Goal: Task Accomplishment & Management: Manage account settings

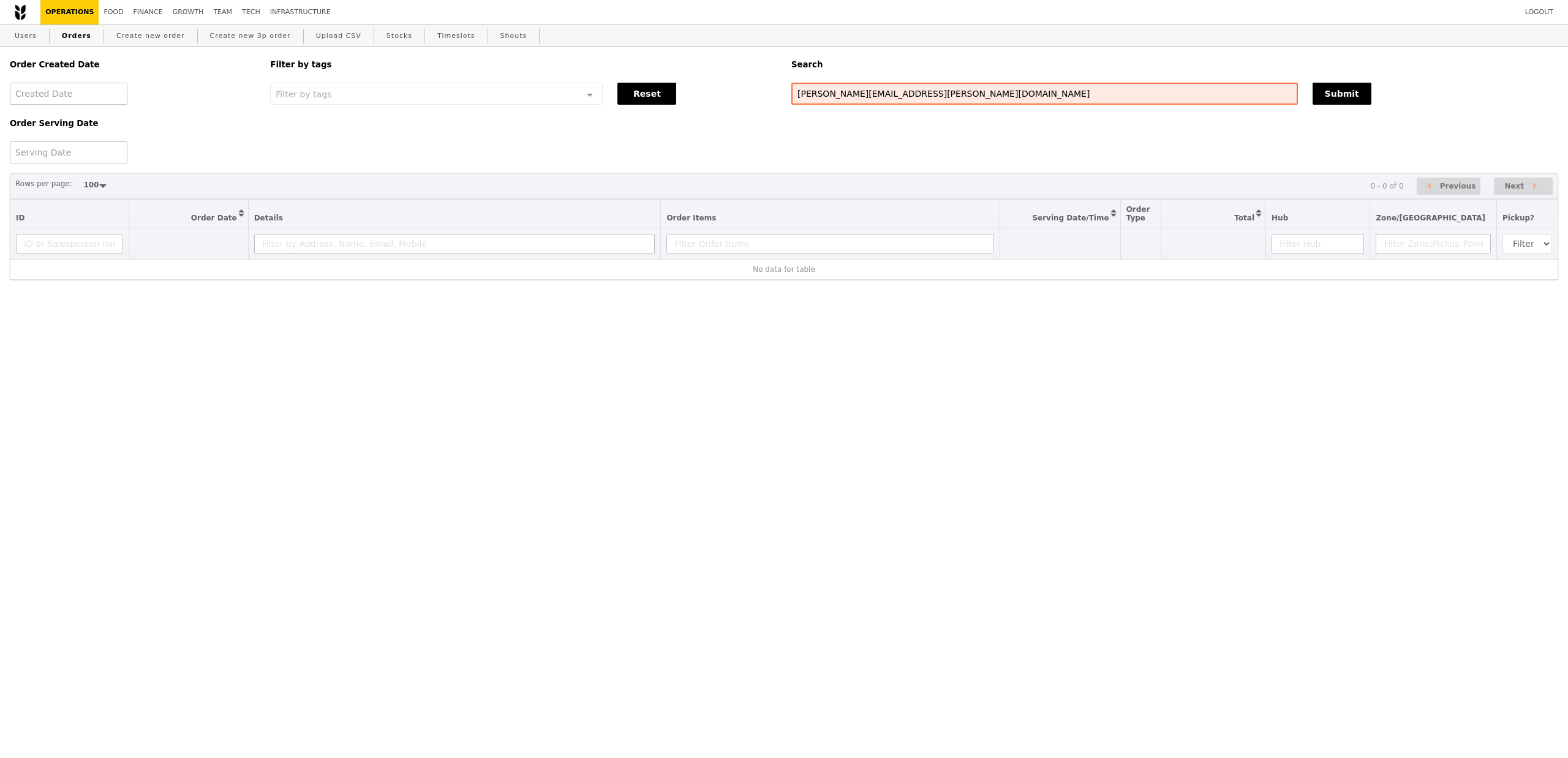
select select "100"
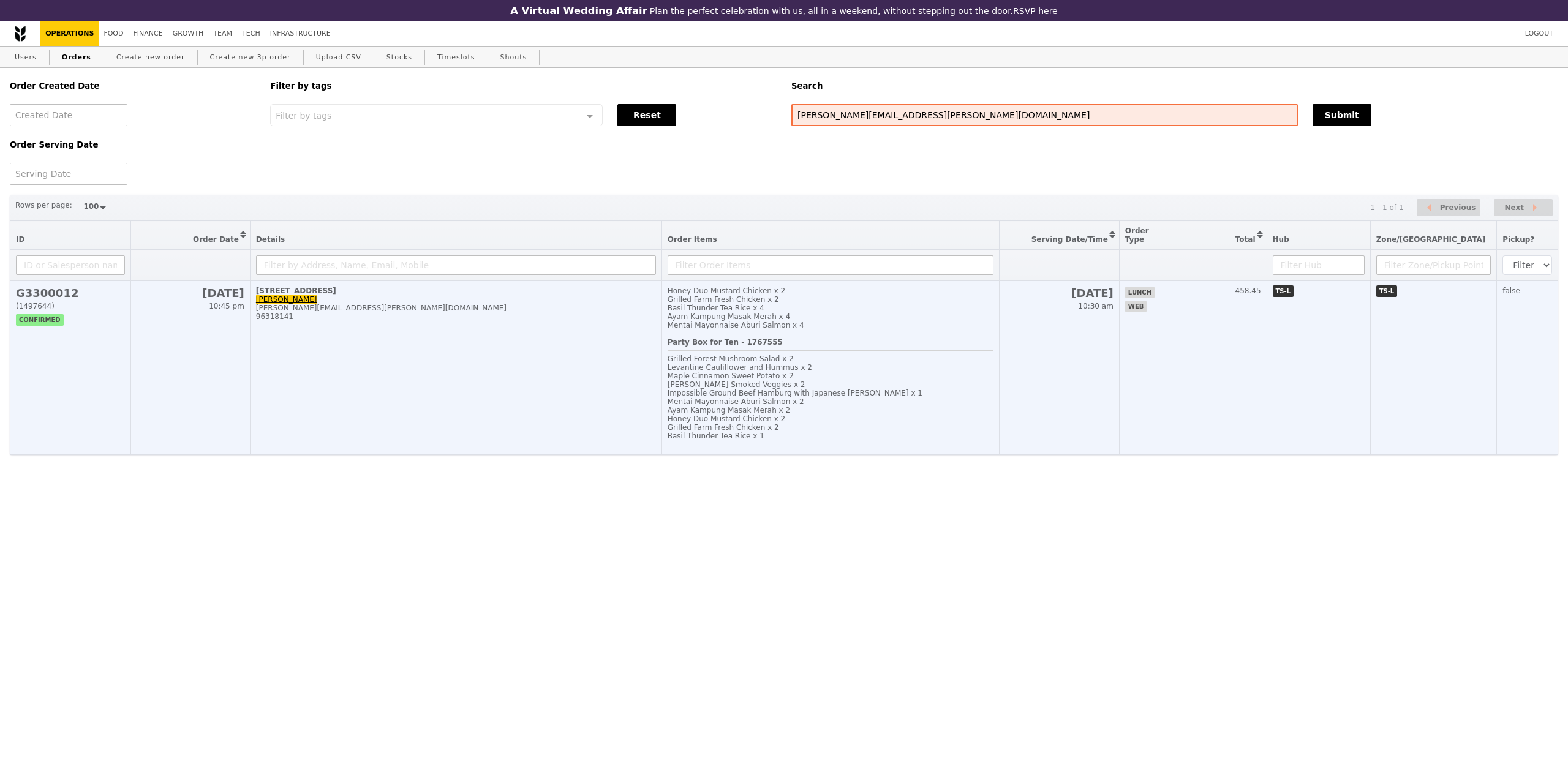
click at [477, 404] on td "[STREET_ADDRESS] [PERSON_NAME] [PERSON_NAME][EMAIL_ADDRESS][PERSON_NAME][DOMAIN…" at bounding box center [456, 368] width 412 height 174
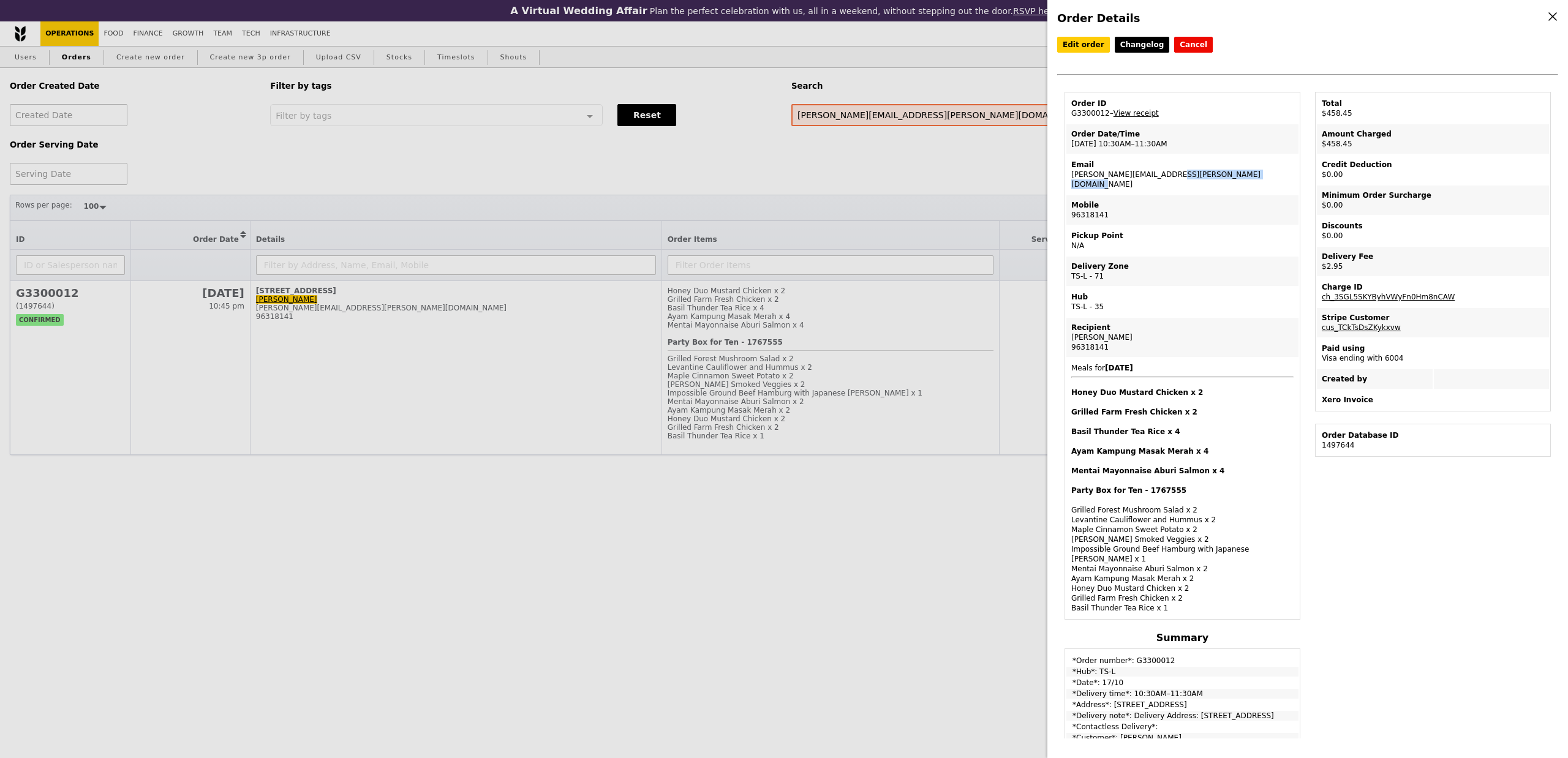
drag, startPoint x: 1164, startPoint y: 176, endPoint x: 1070, endPoint y: 177, distance: 94.0
click at [1070, 177] on td "Email [PERSON_NAME][EMAIL_ADDRESS][PERSON_NAME][DOMAIN_NAME]" at bounding box center [1182, 174] width 232 height 39
copy td "[PERSON_NAME][EMAIL_ADDRESS][PERSON_NAME][DOMAIN_NAME]"
click at [327, 184] on div "Order Details Edit order Changelog Cancel Order ID G3300012 – View receipt Orde…" at bounding box center [784, 379] width 1568 height 758
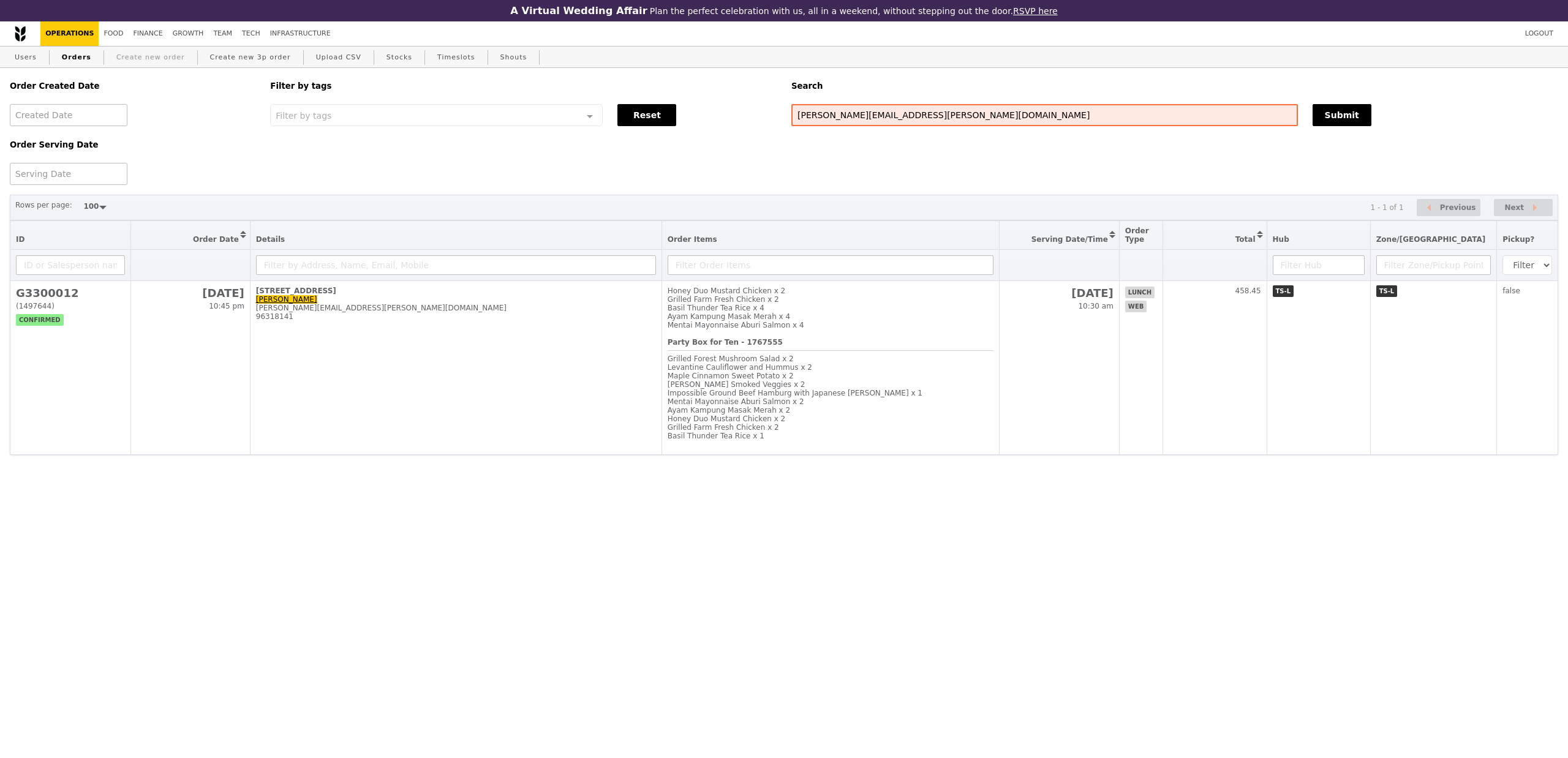
click at [138, 53] on link "Create new order" at bounding box center [151, 57] width 78 height 22
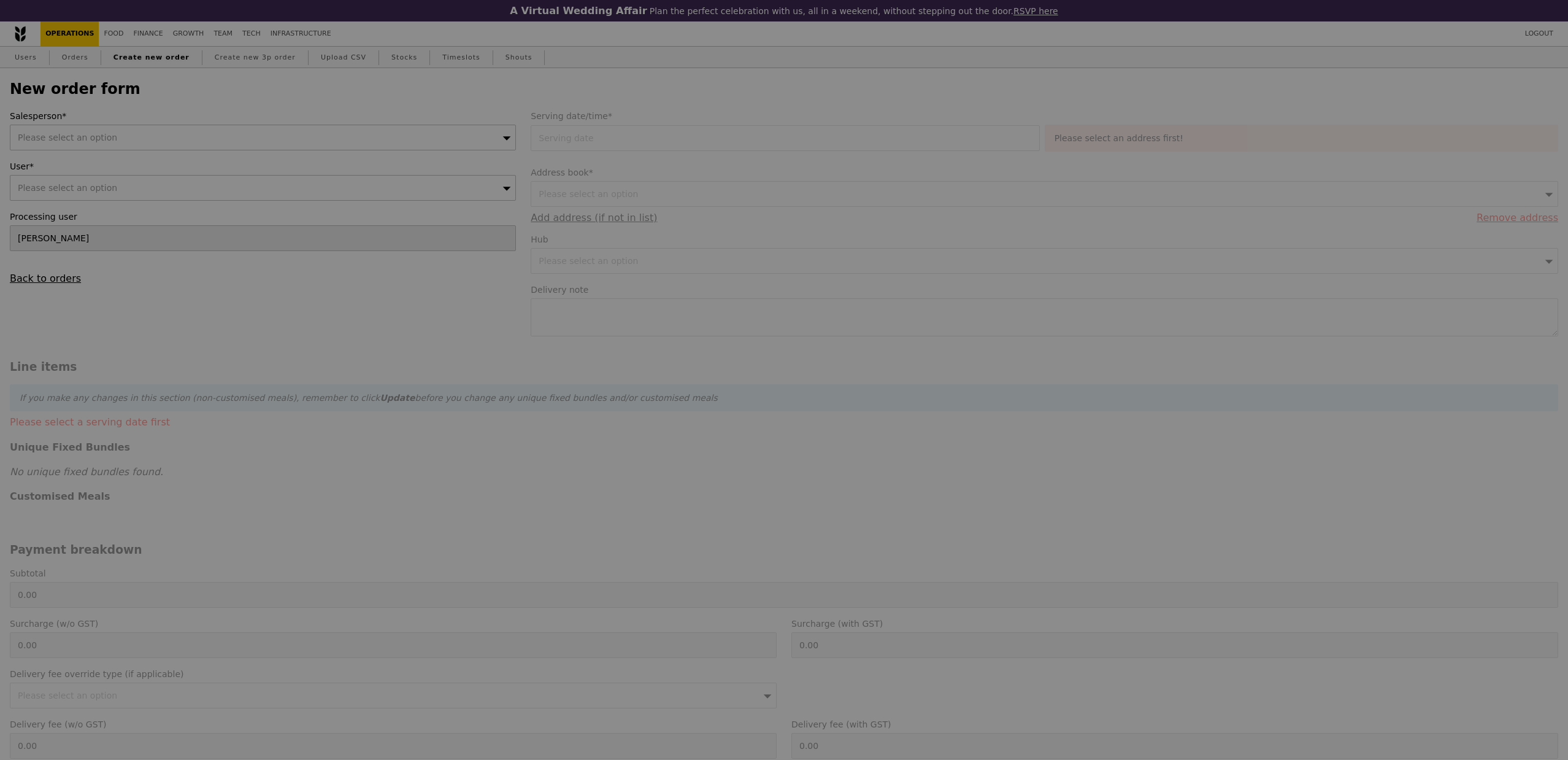
type input "Confirm"
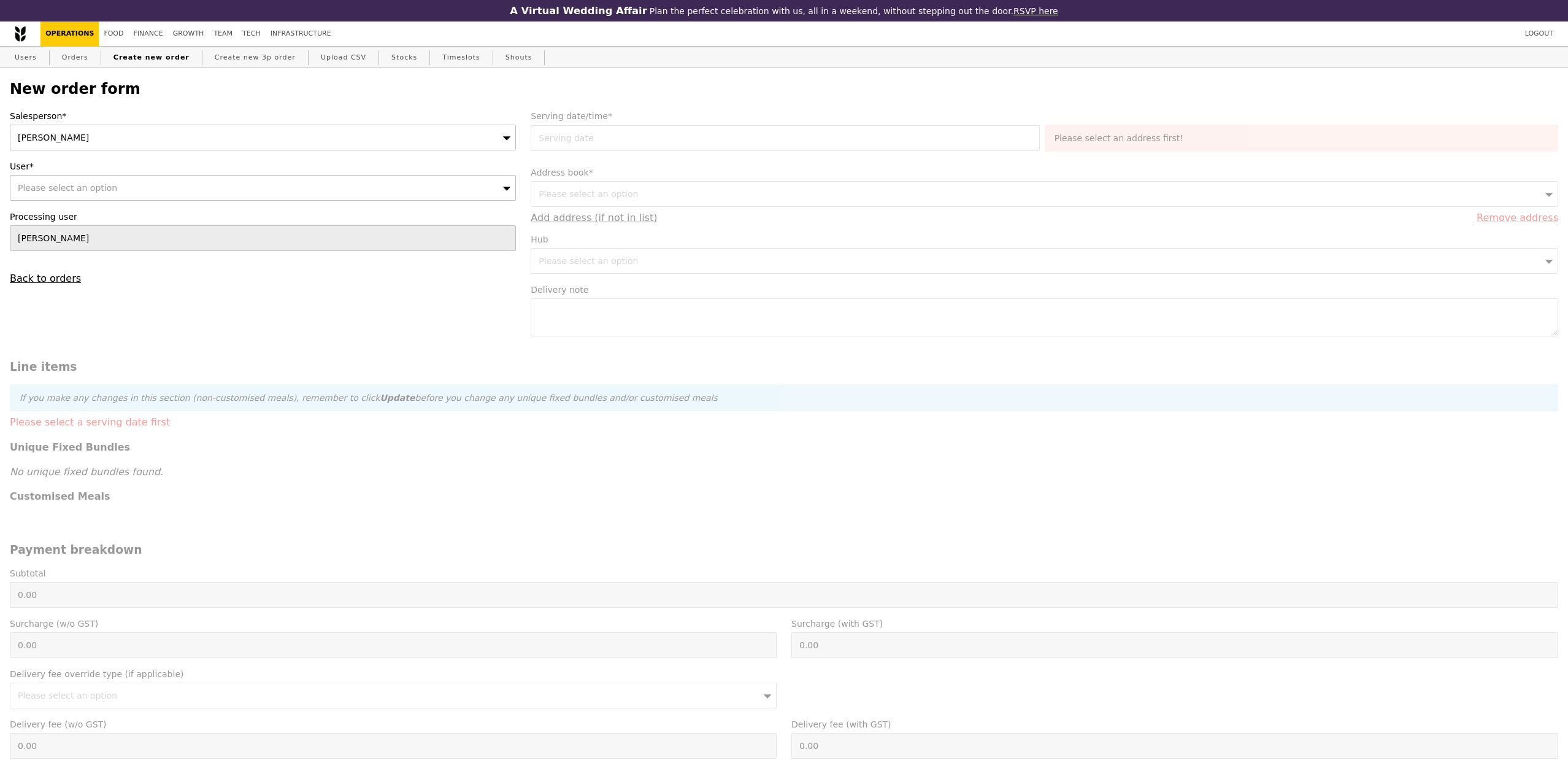
click at [106, 131] on div "[PERSON_NAME]" at bounding box center [262, 138] width 506 height 26
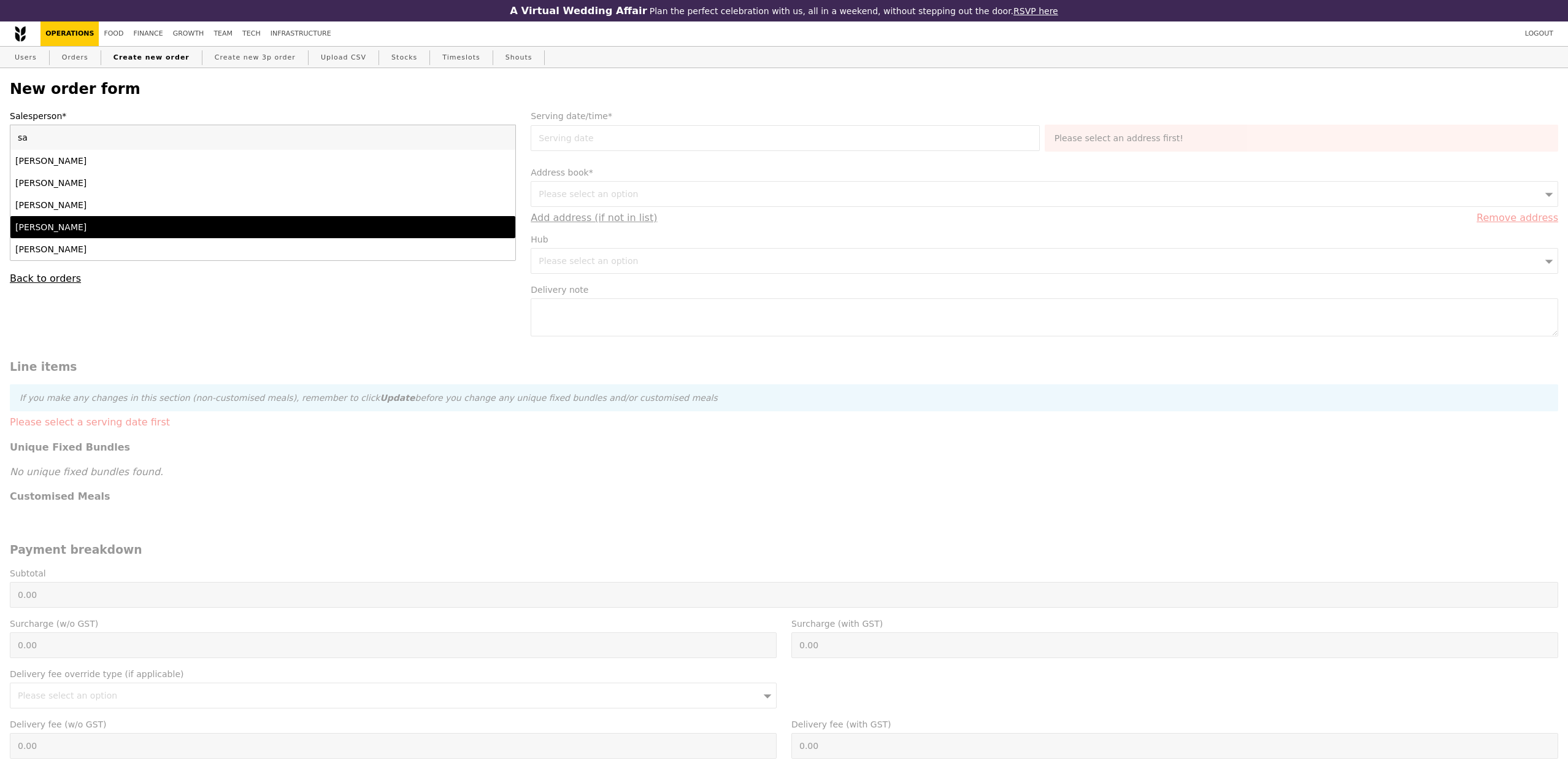
type input "sa"
click at [102, 220] on li "[PERSON_NAME]" at bounding box center [262, 227] width 505 height 22
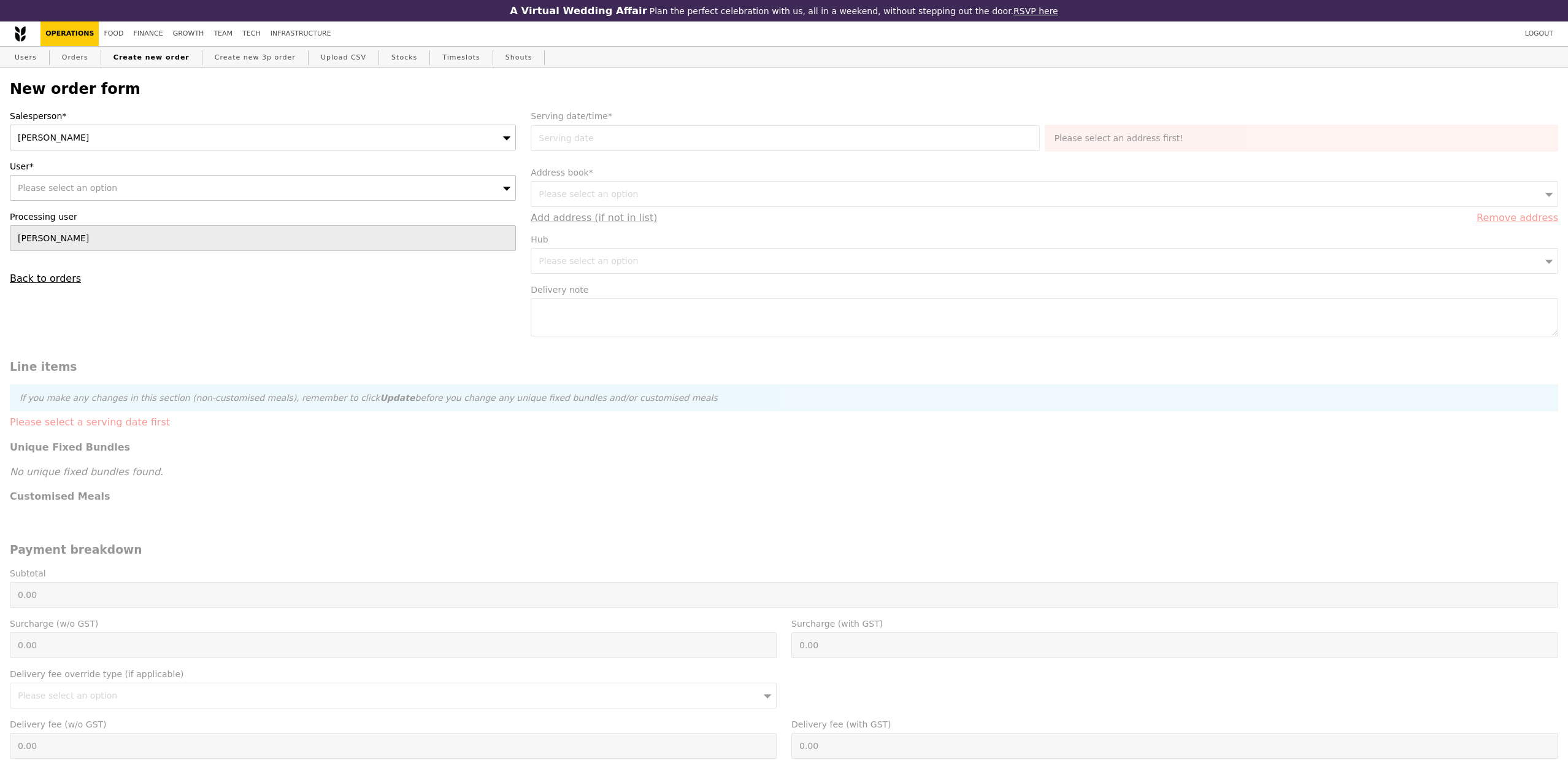
click at [86, 195] on div "Please select an option" at bounding box center [262, 188] width 506 height 26
type input "[PERSON_NAME][EMAIL_ADDRESS][PERSON_NAME][DOMAIN_NAME]"
type input "Confirm"
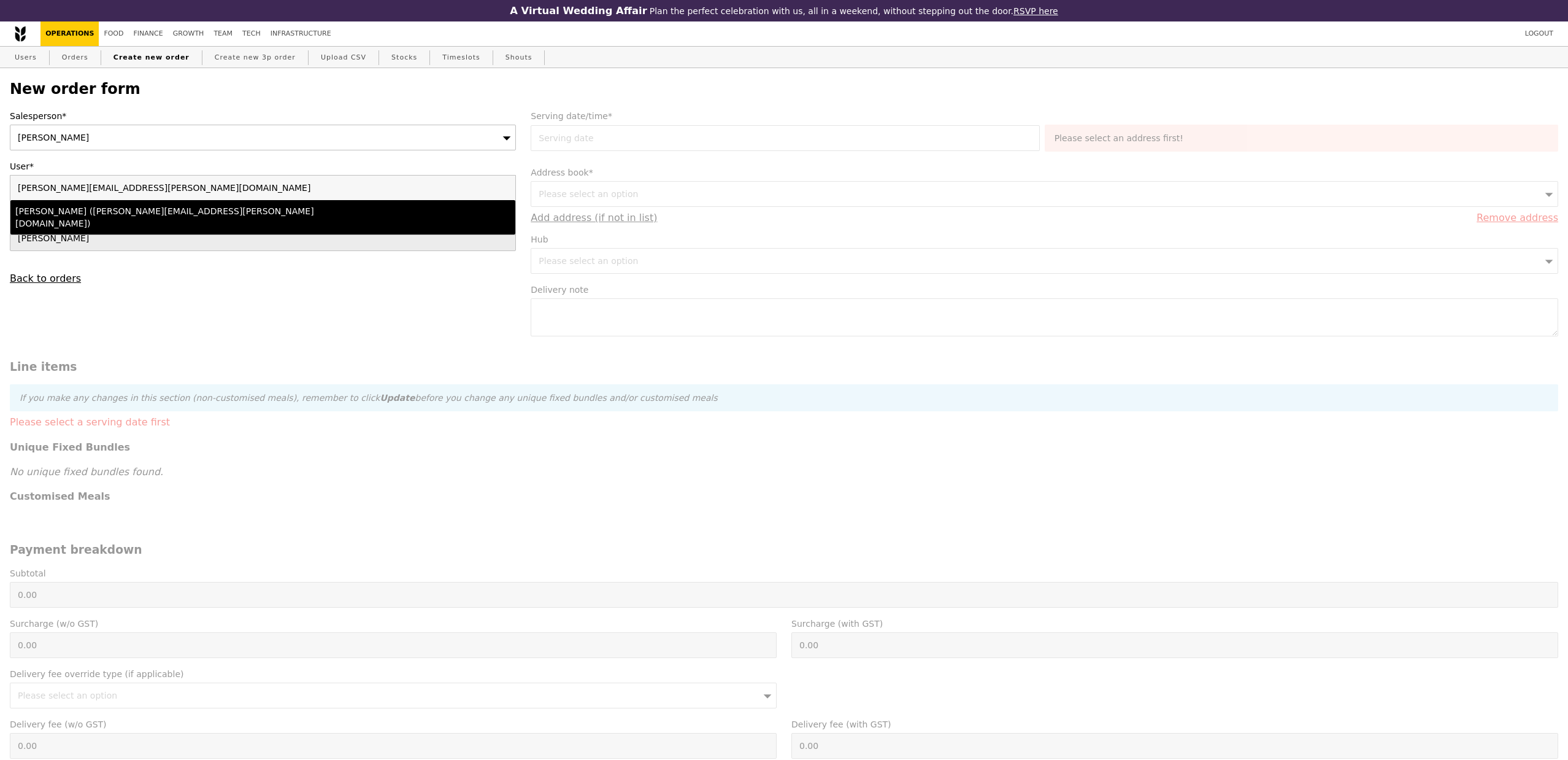
type input "[PERSON_NAME][EMAIL_ADDRESS][PERSON_NAME][DOMAIN_NAME]"
click at [114, 211] on div "Alexandra (alexandra.lim@amili.asia)" at bounding box center [201, 217] width 371 height 25
type input "Loading..."
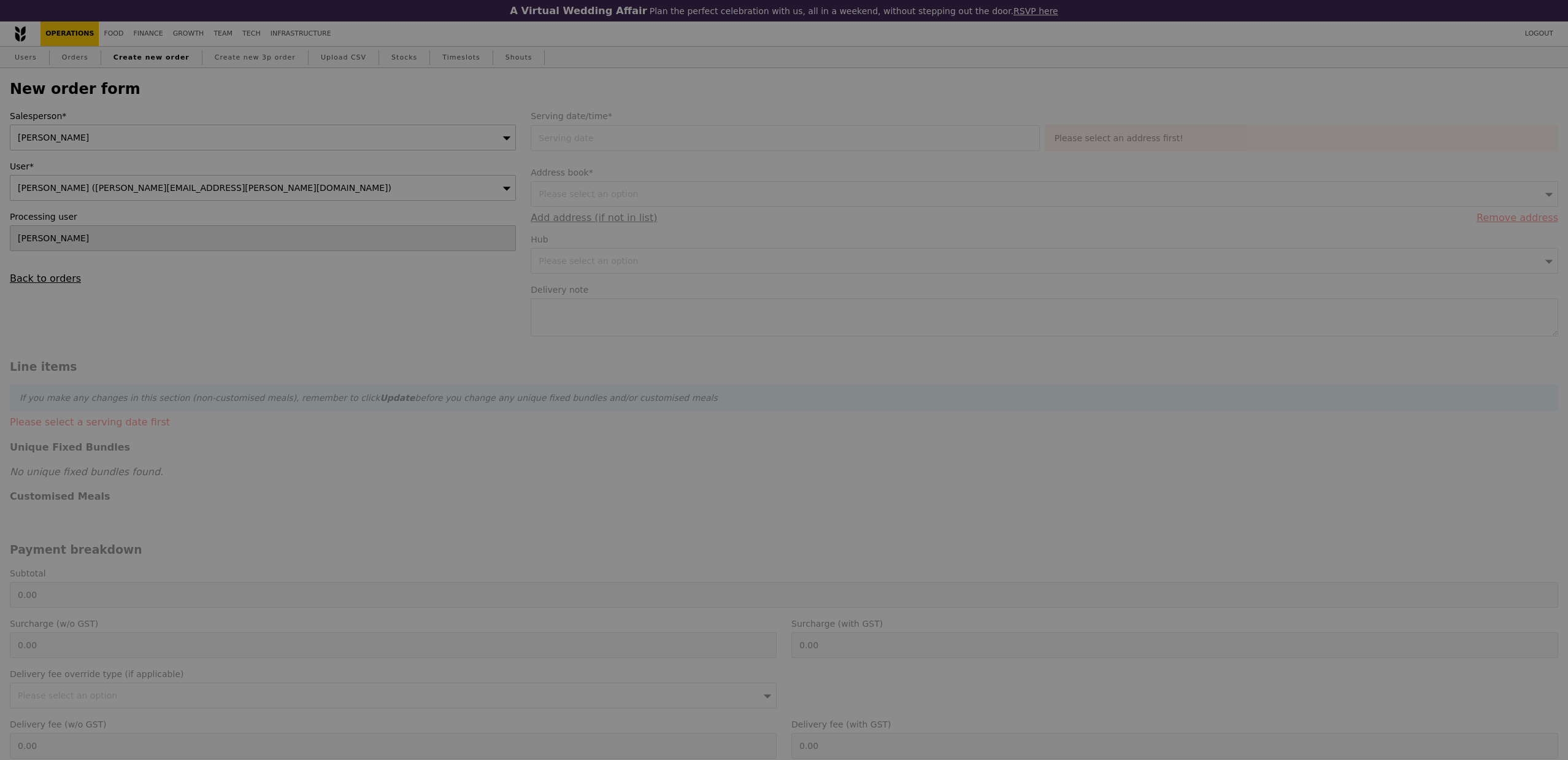
type input "13.76"
type input "15.00"
type input "Confirm"
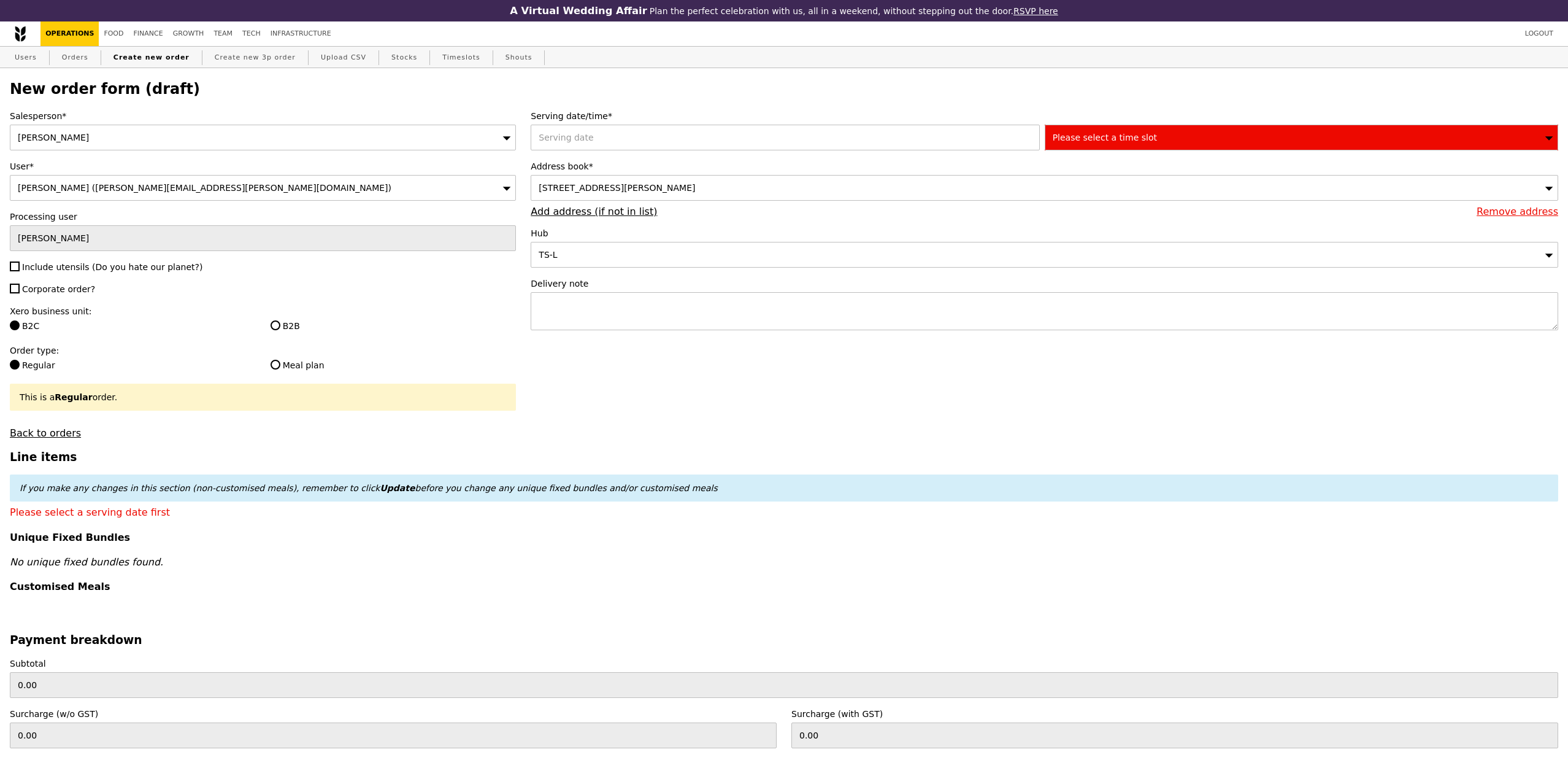
click at [608, 145] on div at bounding box center [788, 138] width 513 height 26
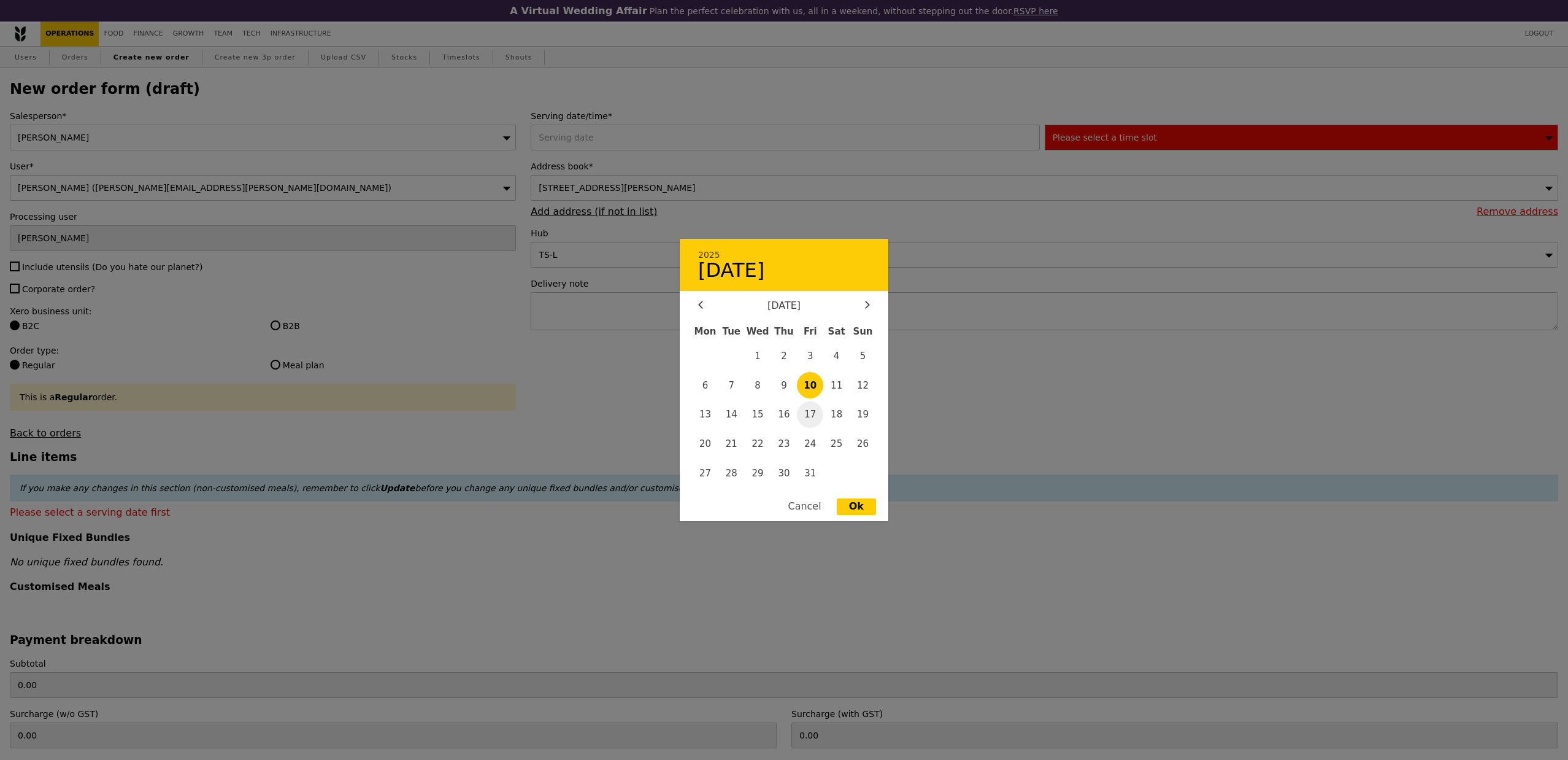
click at [808, 415] on span "17" at bounding box center [810, 414] width 26 height 26
type input "17 Oct 2025"
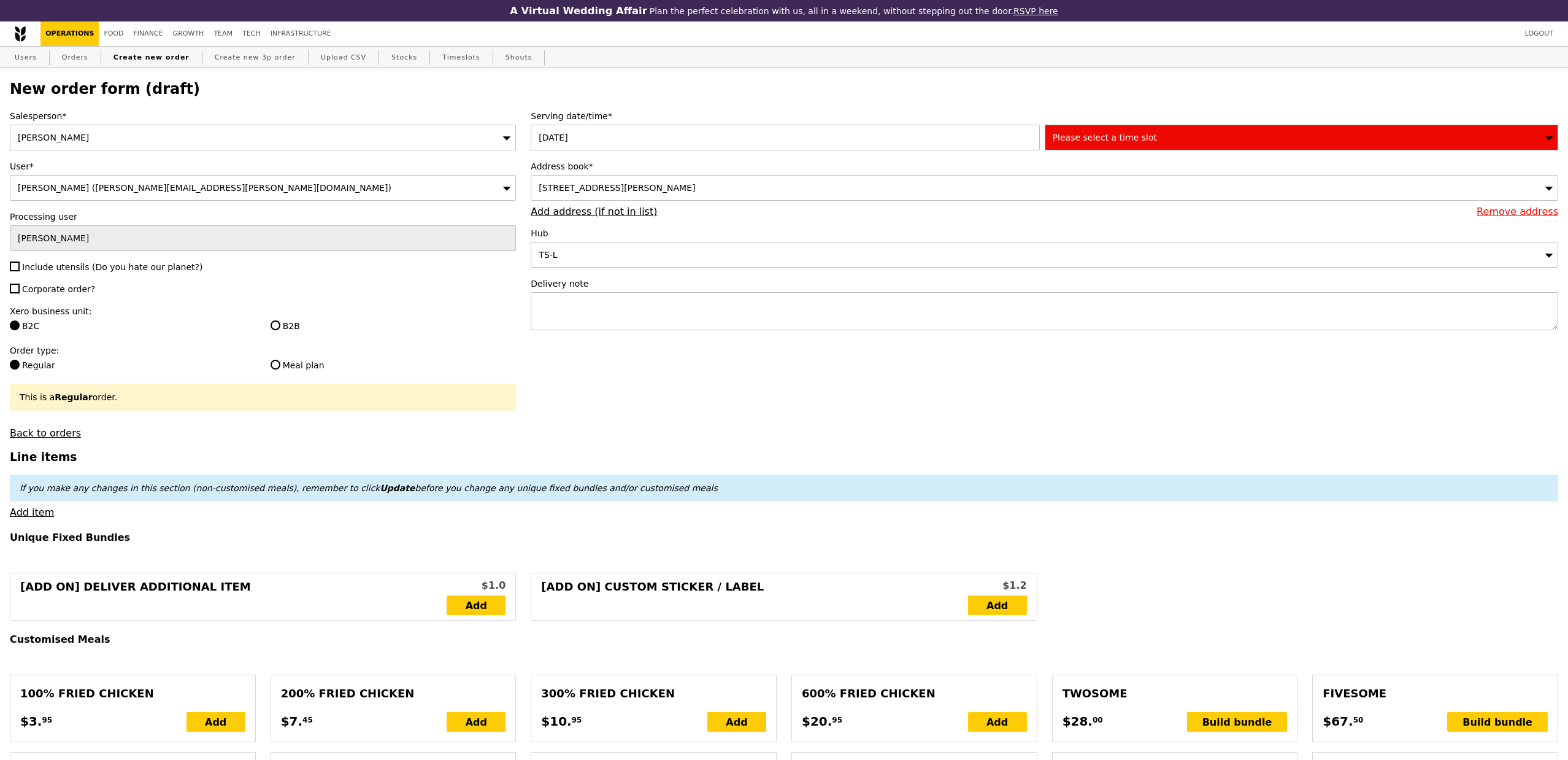
click at [1105, 147] on div "Please select a time slot" at bounding box center [1301, 138] width 513 height 26
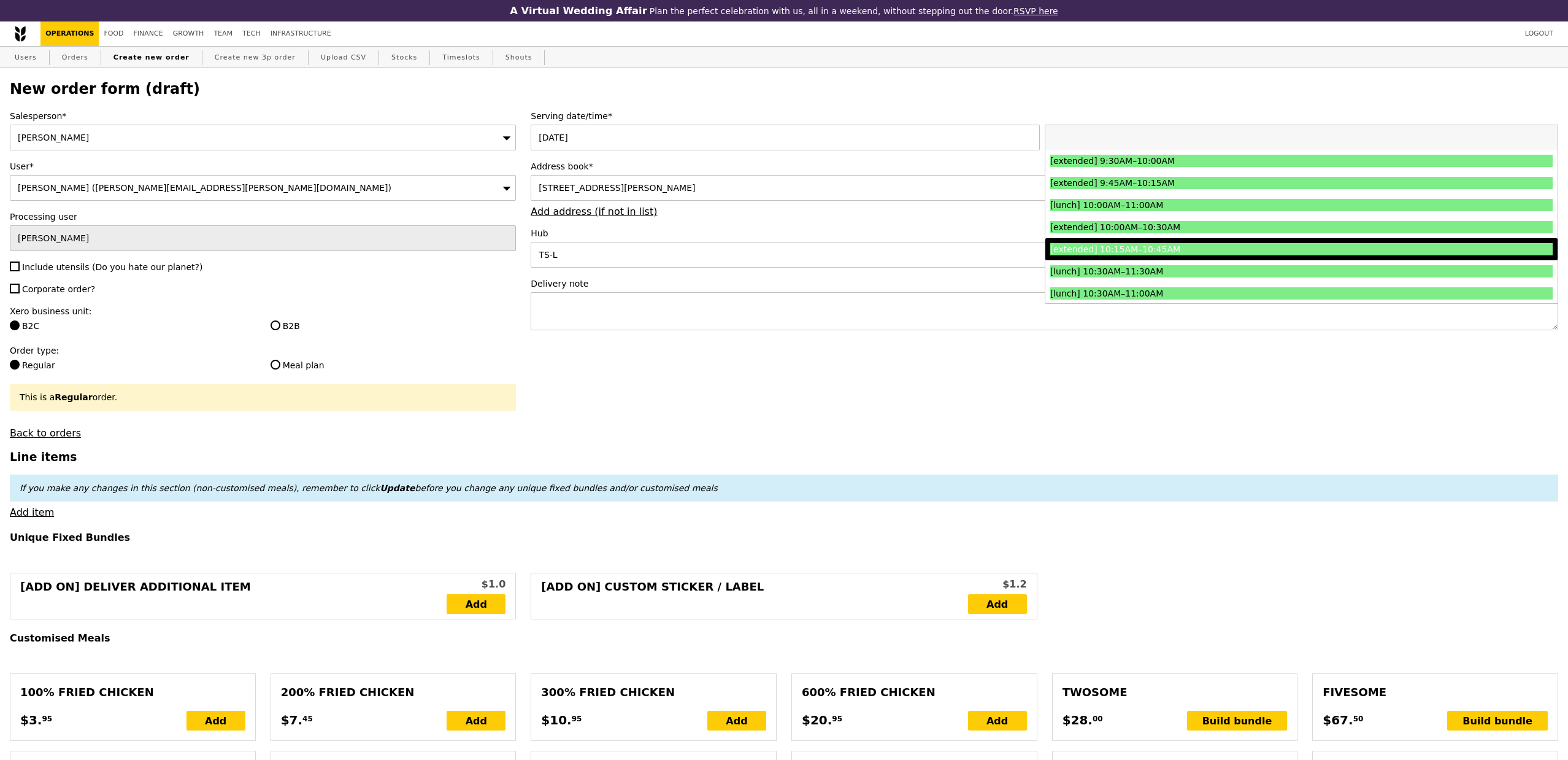
scroll to position [202, 0]
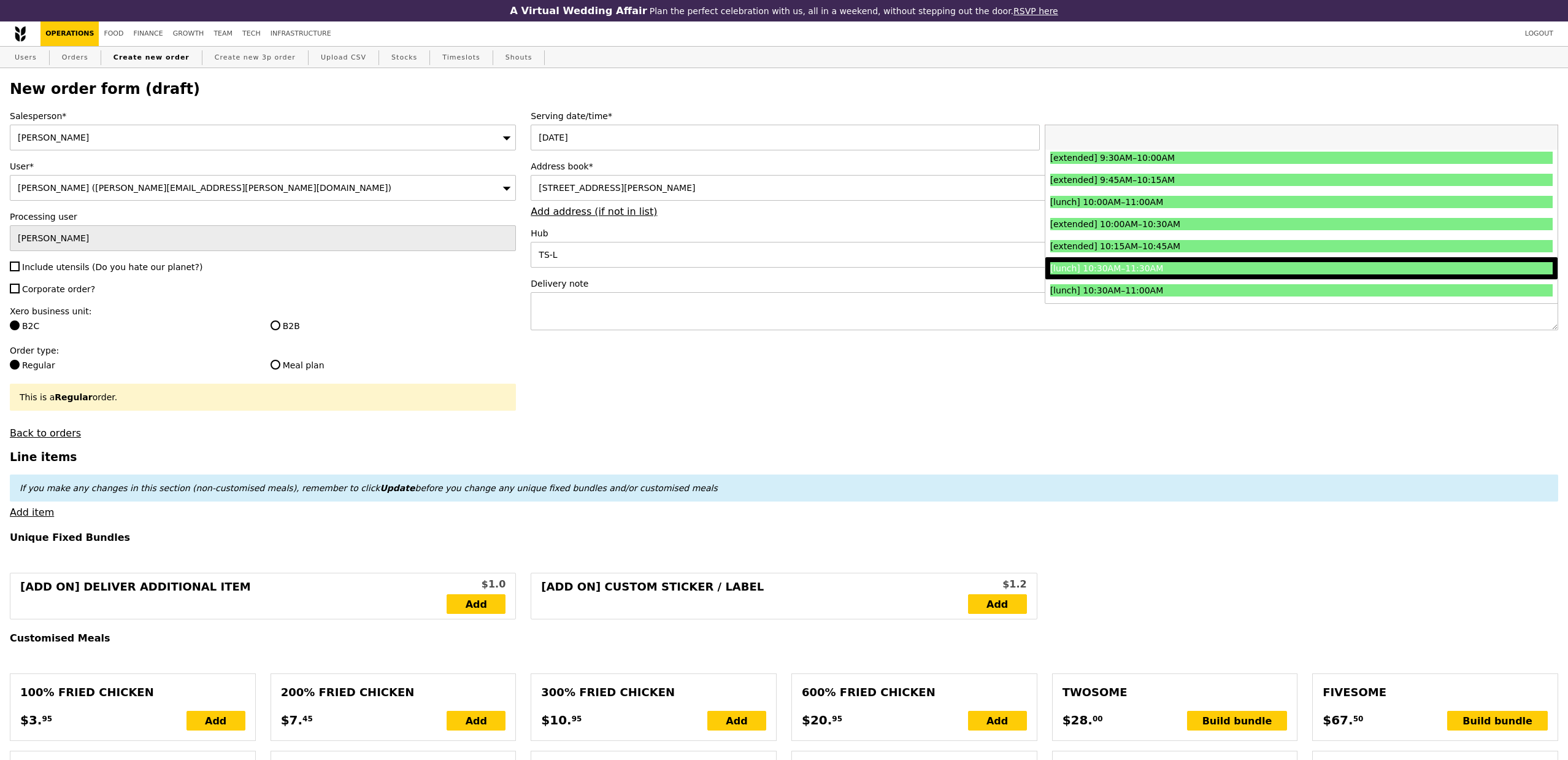
click at [1200, 267] on div "[lunch] 10:30AM–11:30AM" at bounding box center [1238, 268] width 377 height 12
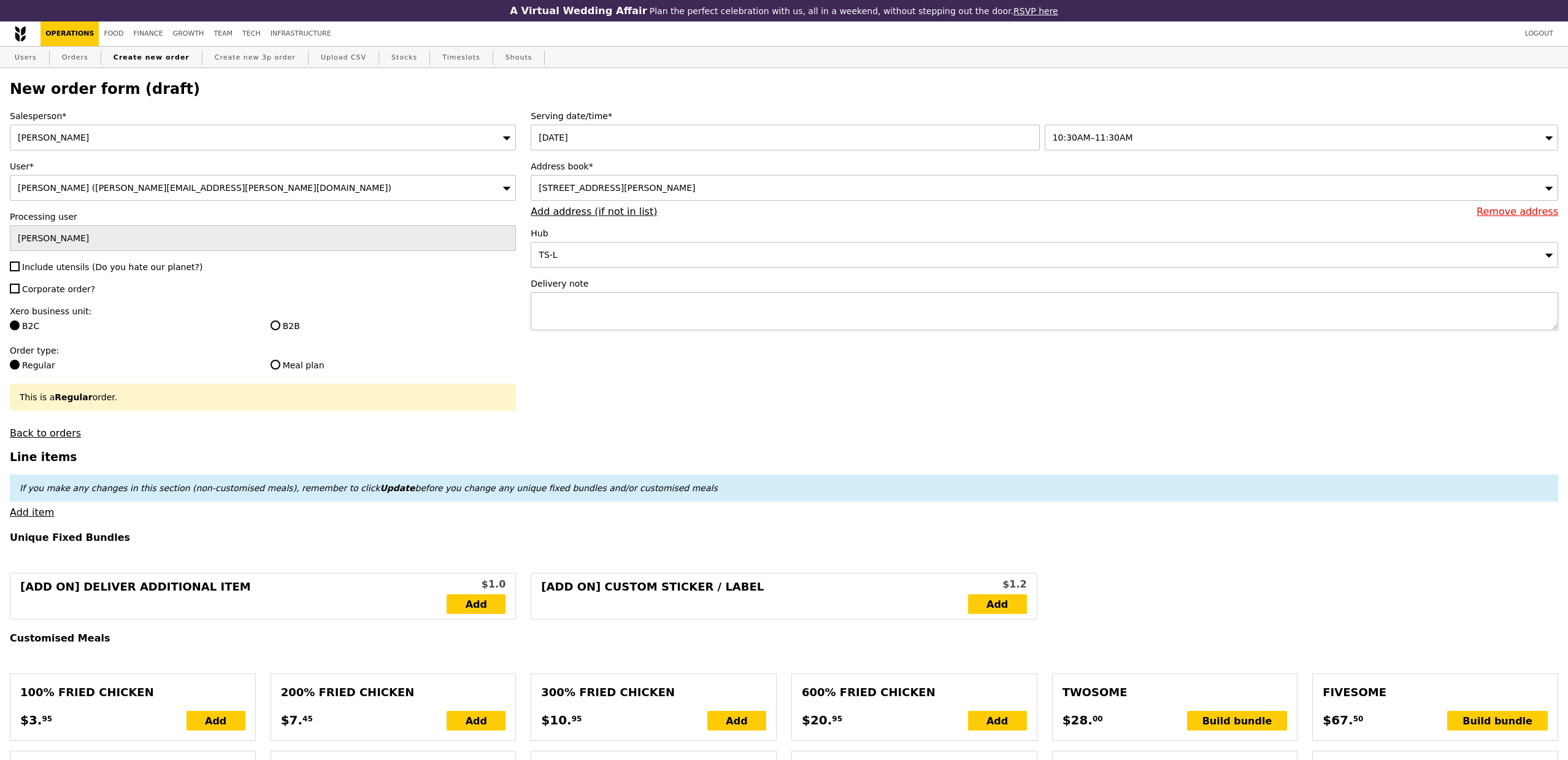
type input "Confirm"
click at [18, 270] on input "Include utensils (Do you hate our planet?)" at bounding box center [14, 266] width 10 height 10
checkbox input "true"
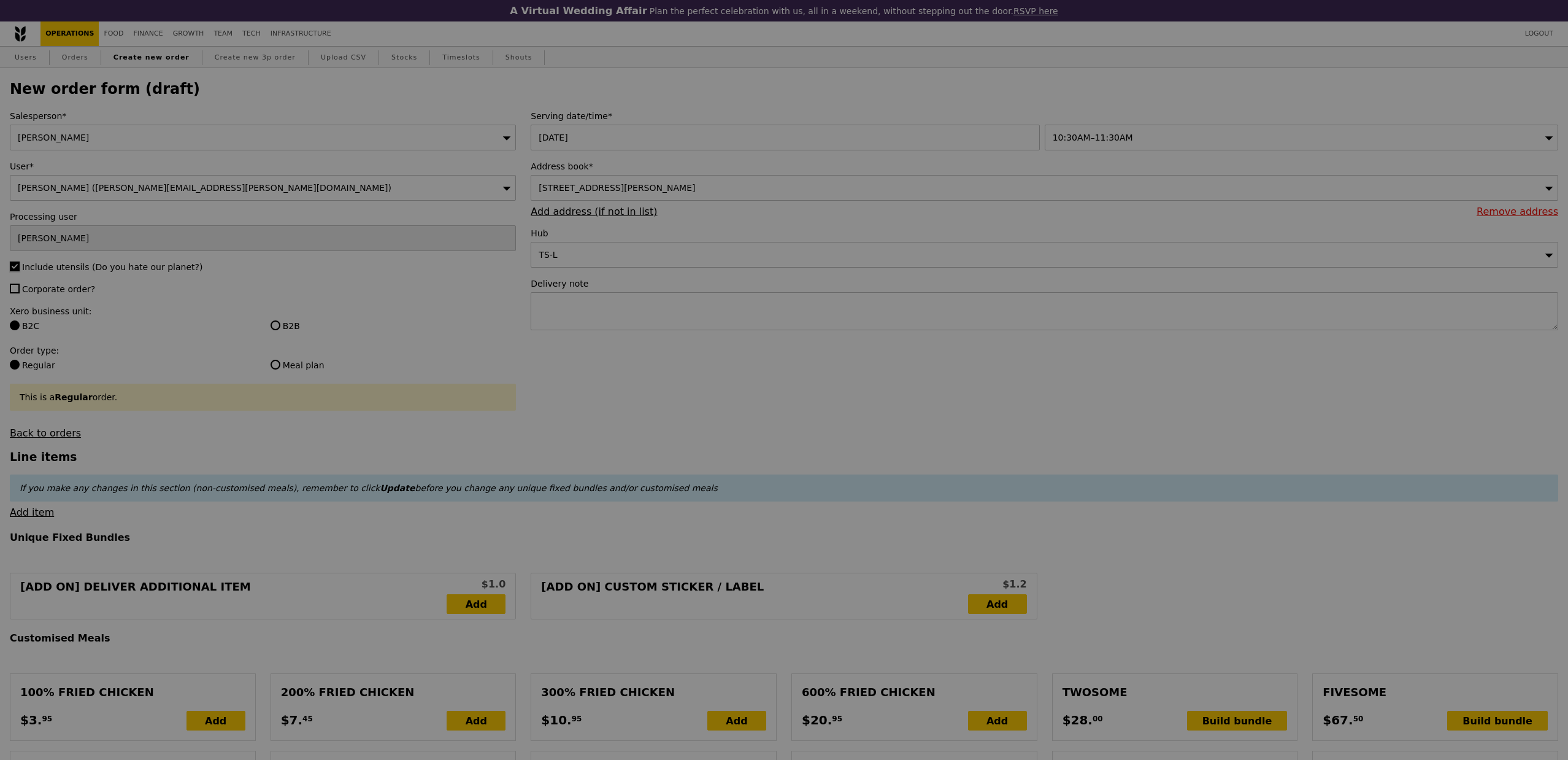
type input "Confirm"
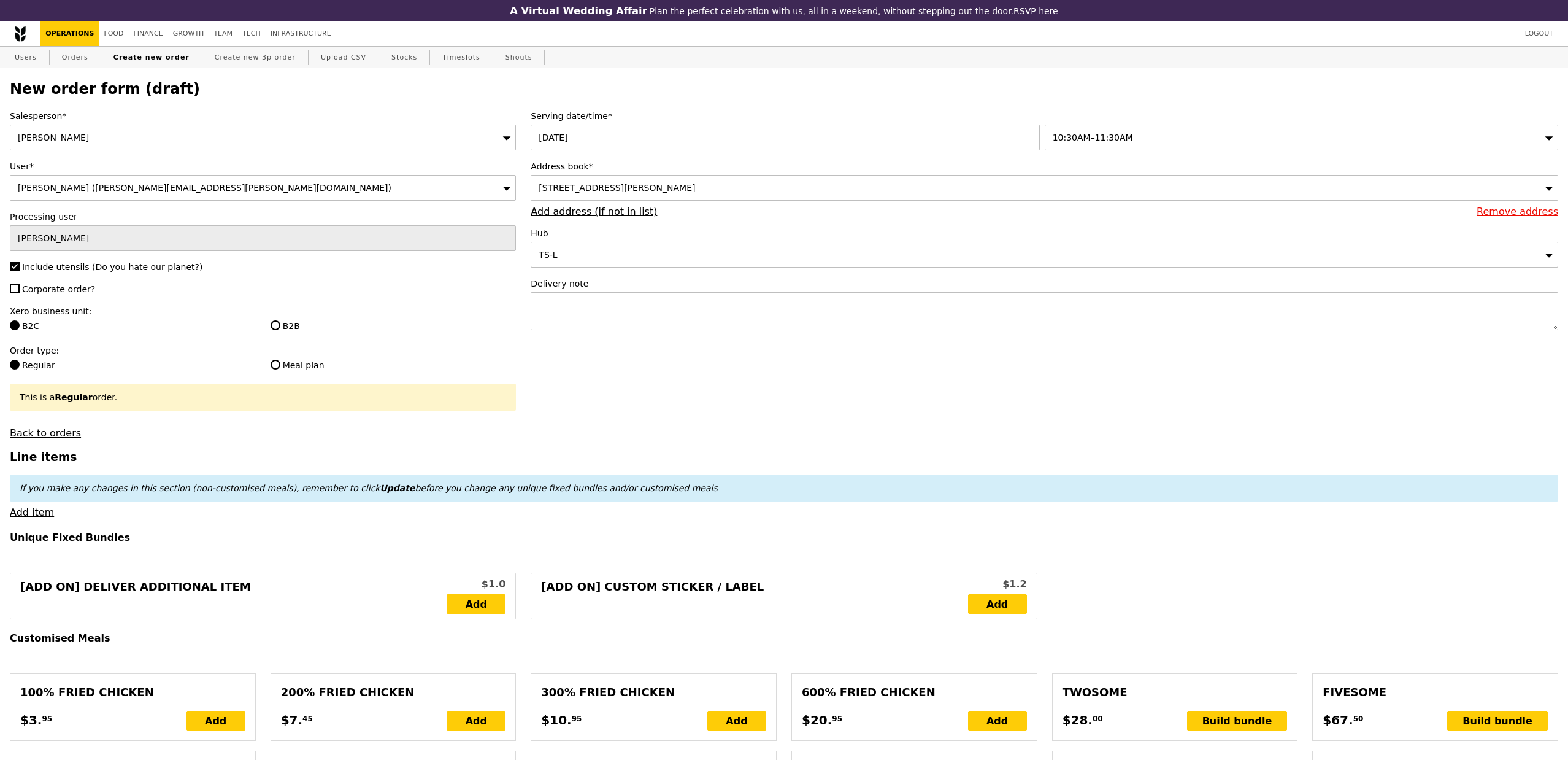
click at [22, 291] on span "Corporate order?" at bounding box center [58, 289] width 73 height 10
click at [20, 291] on input "Corporate order?" at bounding box center [14, 288] width 10 height 10
checkbox input "true"
click at [292, 324] on label "B2B" at bounding box center [393, 326] width 246 height 12
click at [281, 324] on input "B2B" at bounding box center [275, 325] width 10 height 10
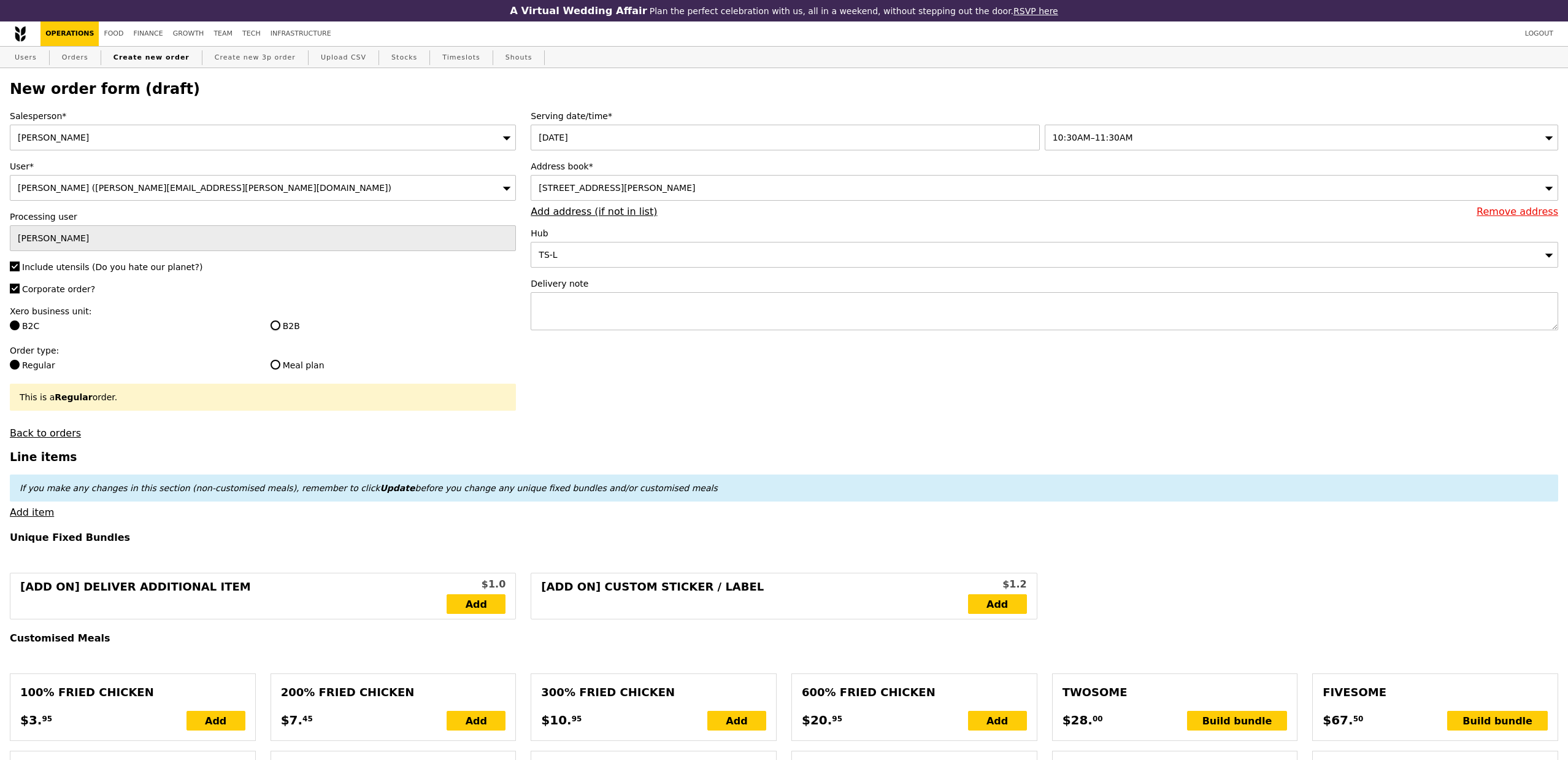
radio input "true"
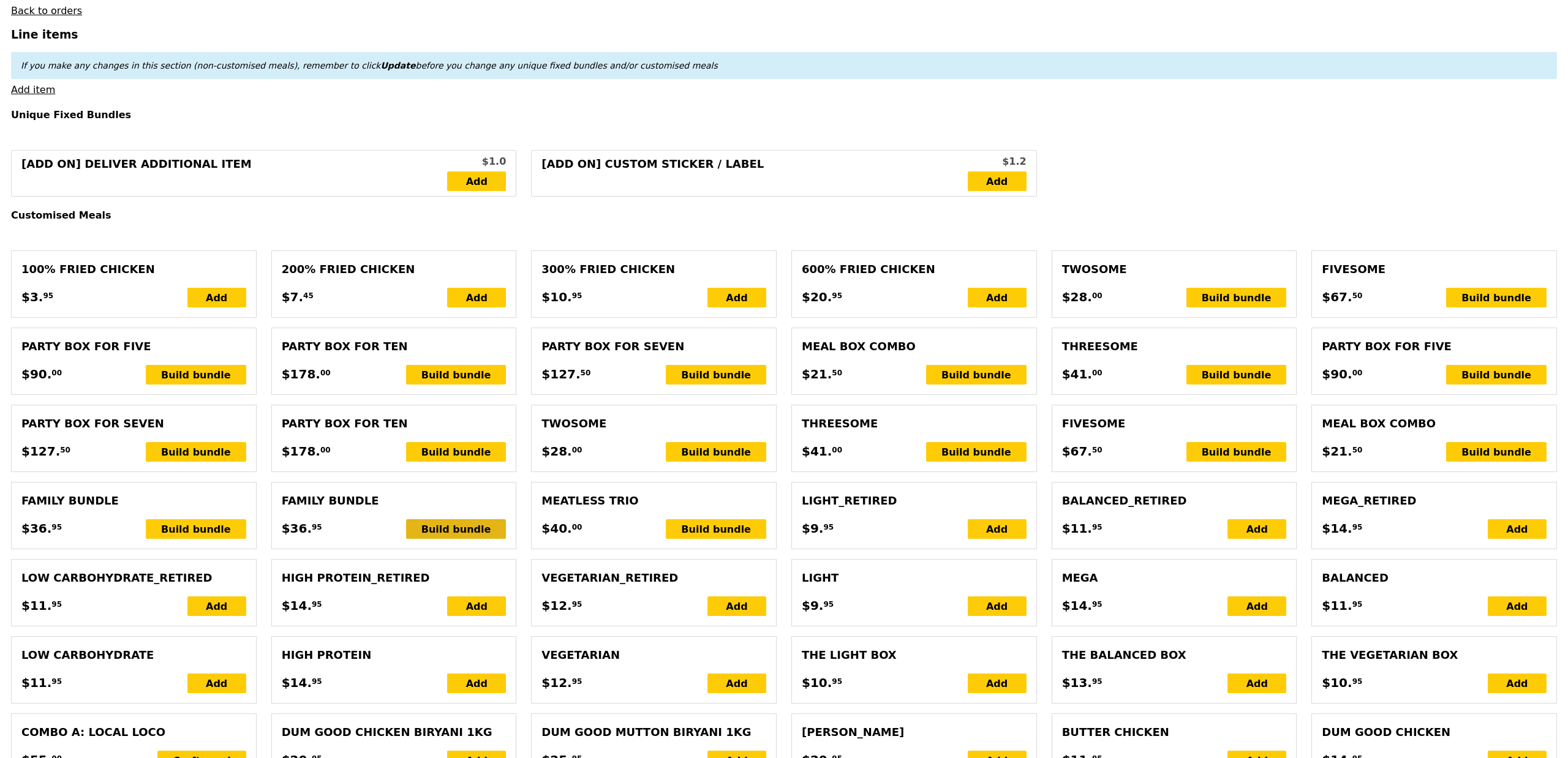
scroll to position [437, 0]
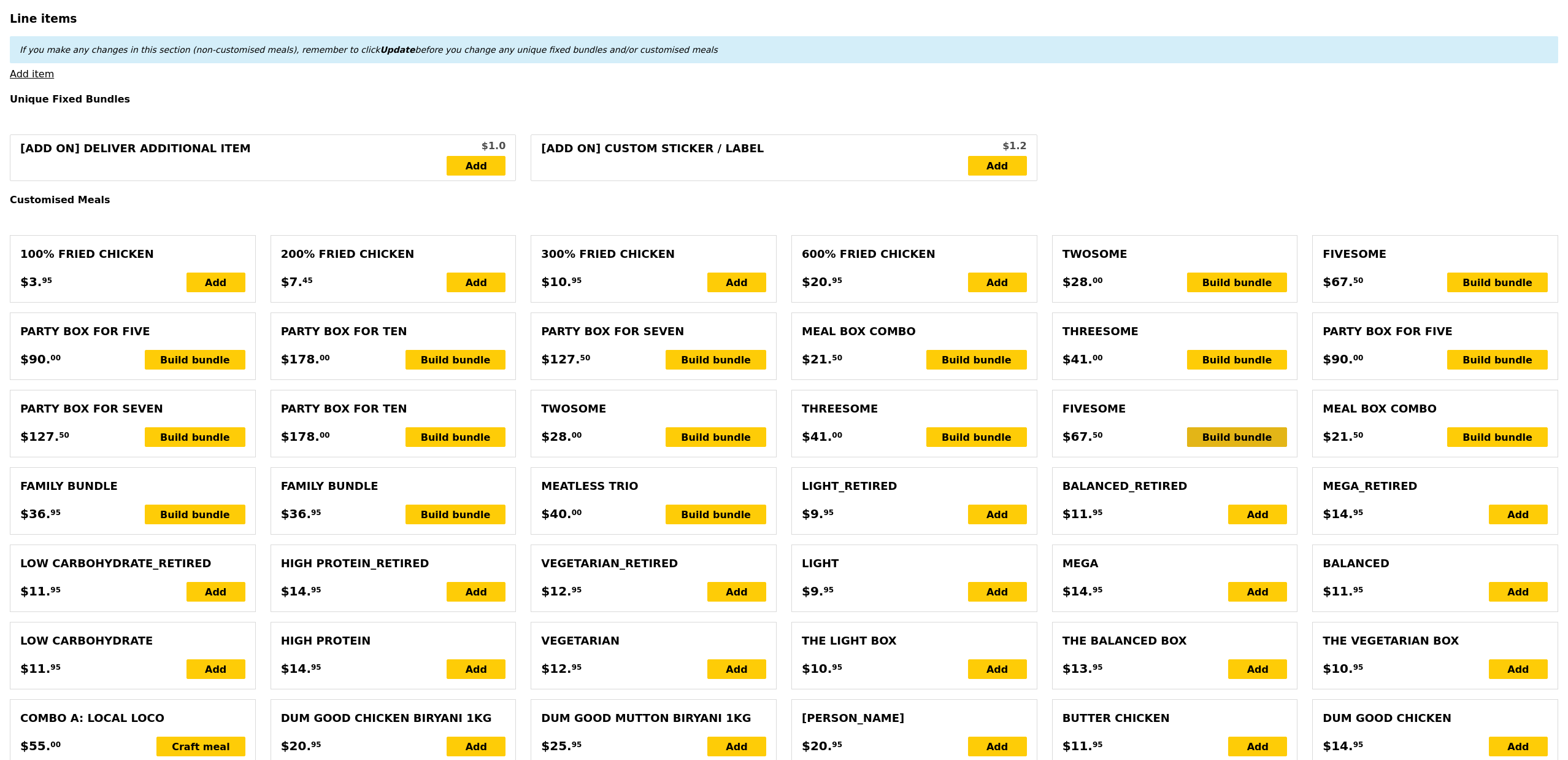
click at [1243, 442] on div "Build bundle" at bounding box center [1237, 437] width 101 height 20
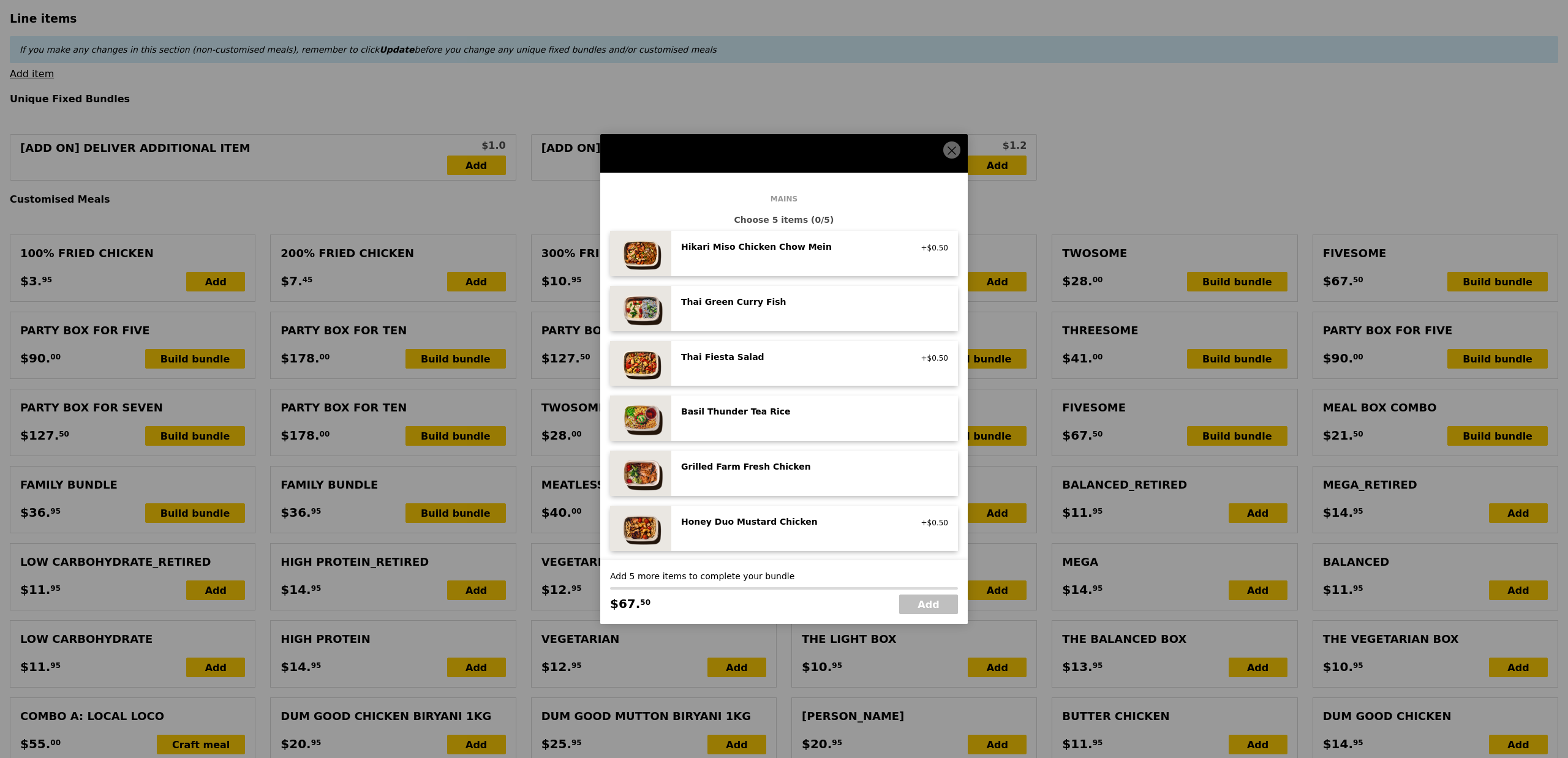
scroll to position [89, 0]
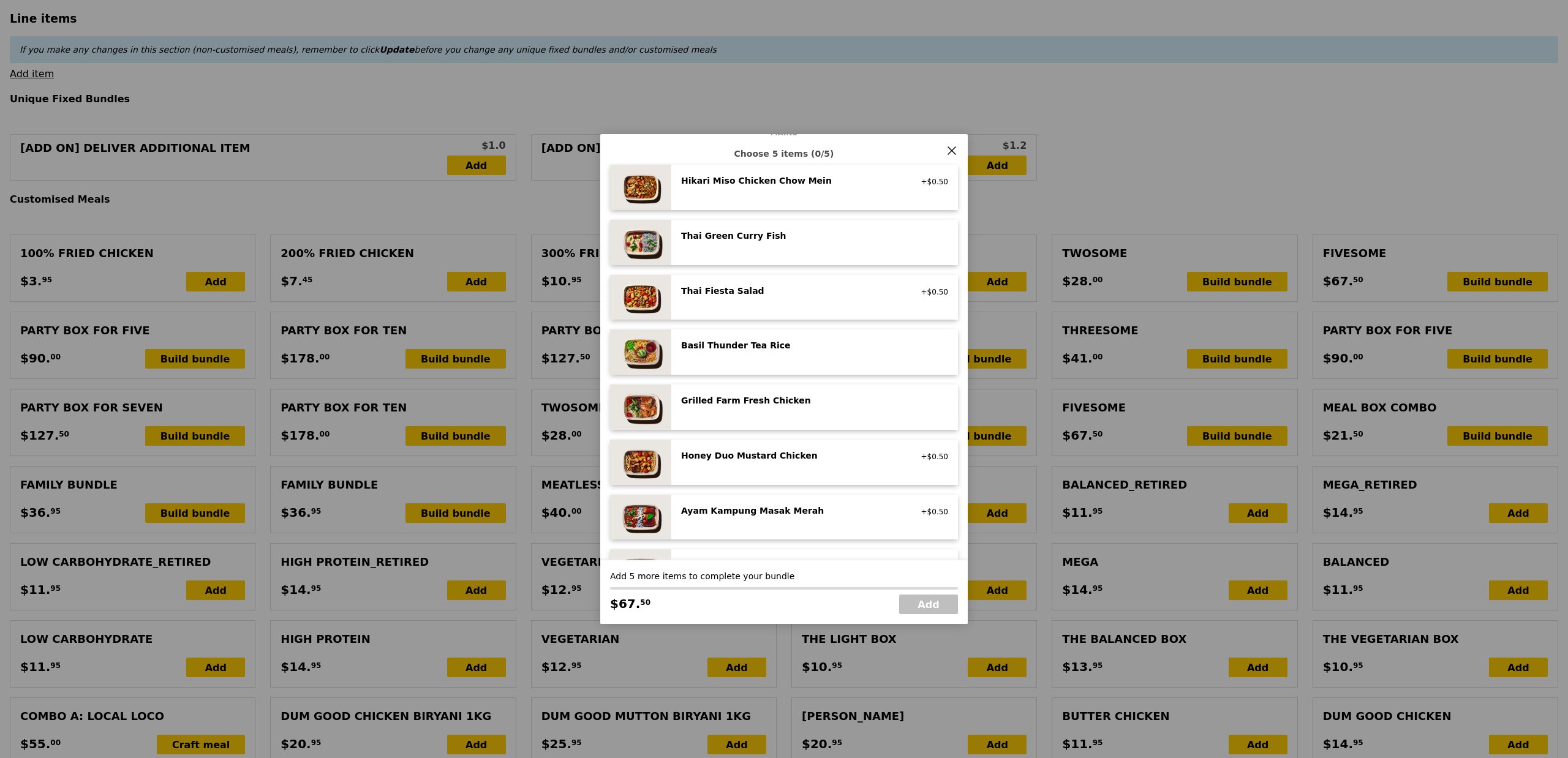
click at [768, 413] on div "Grilled Farm Fresh Chicken high protein, contains allium, dairy, nuts, soy" at bounding box center [814, 407] width 267 height 26
click at [768, 413] on div "Grilled Farm Fresh Chicken high protein, contains allium, dairy, nuts, soy Remo…" at bounding box center [814, 407] width 267 height 26
click at [769, 413] on div "Grilled Farm Fresh Chicken high protein, contains allium, dairy, nuts, soy Remo…" at bounding box center [814, 407] width 267 height 26
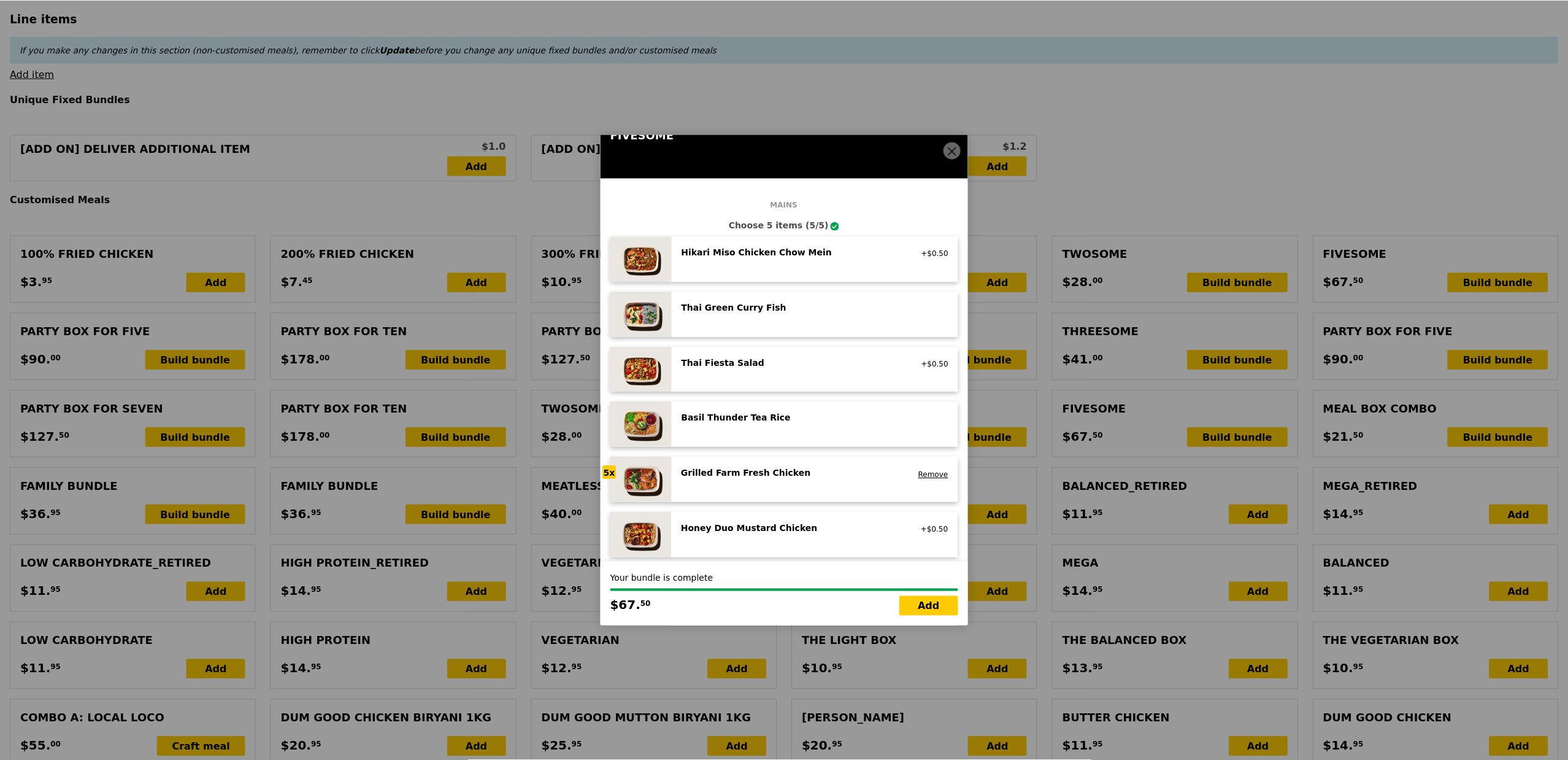
scroll to position [0, 0]
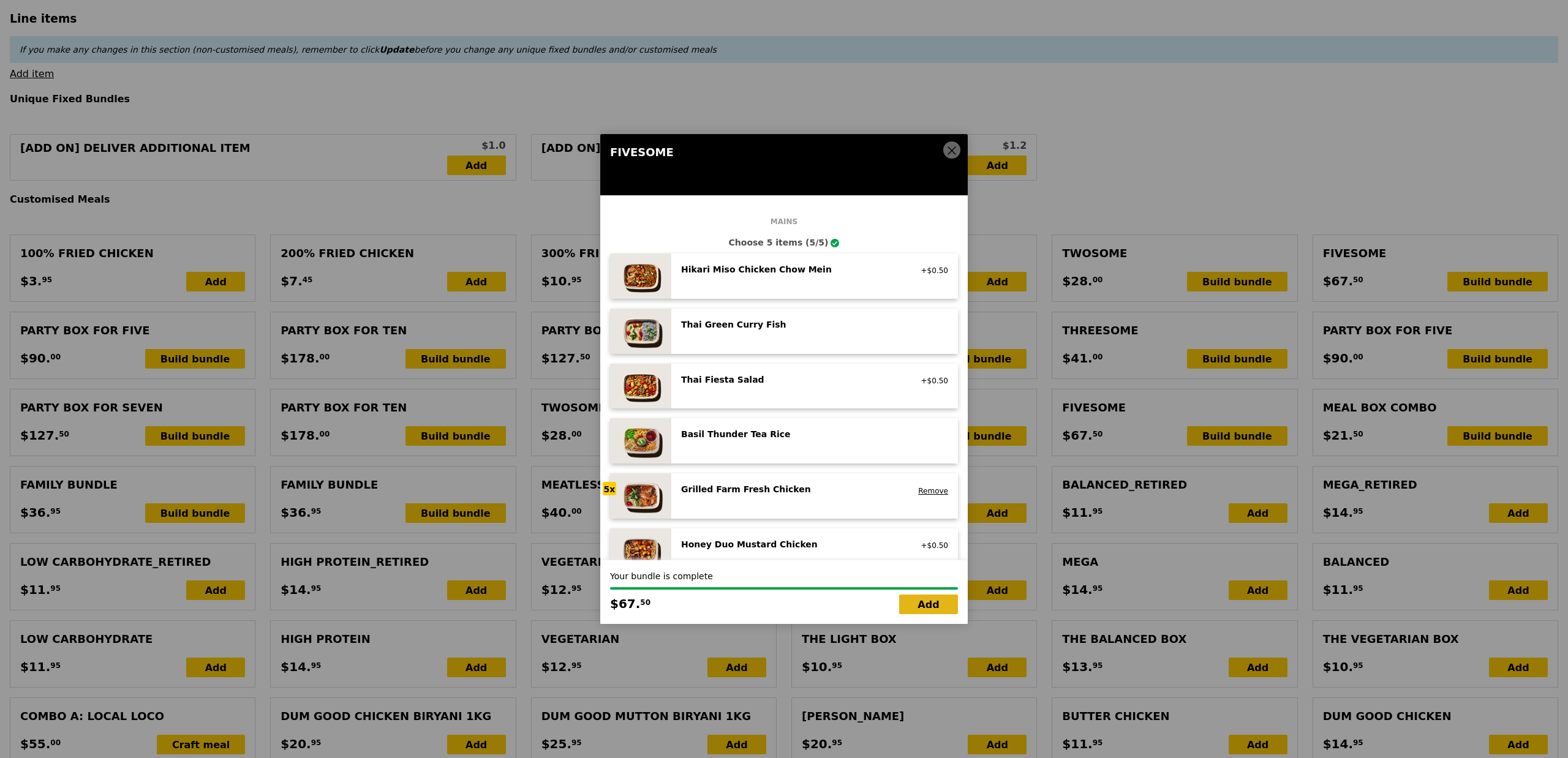
click at [940, 604] on link "Add" at bounding box center [929, 604] width 59 height 20
type input "Loading..."
type input "67.50"
type input "8.94"
type input "9.75"
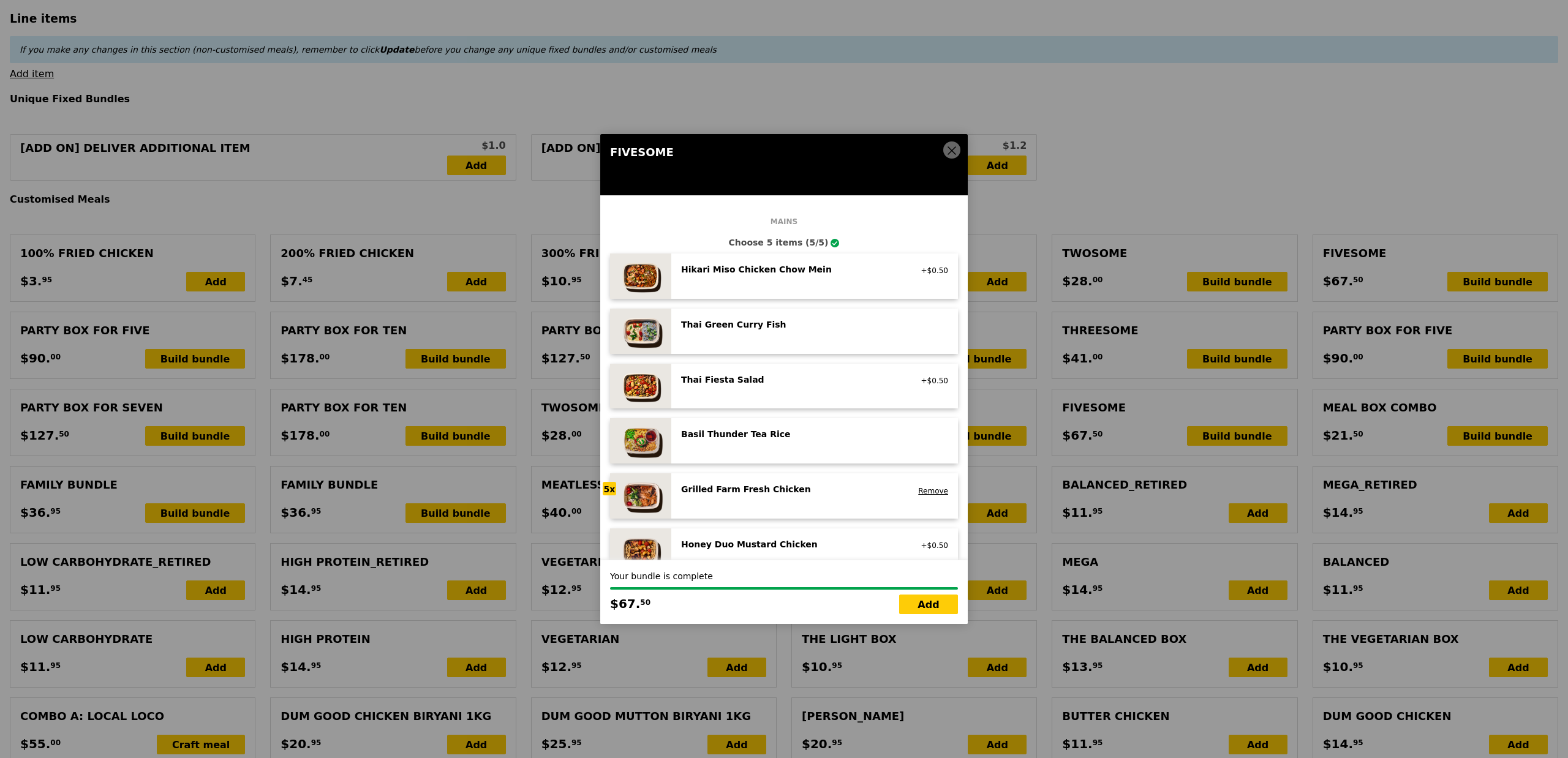
type input "77.25"
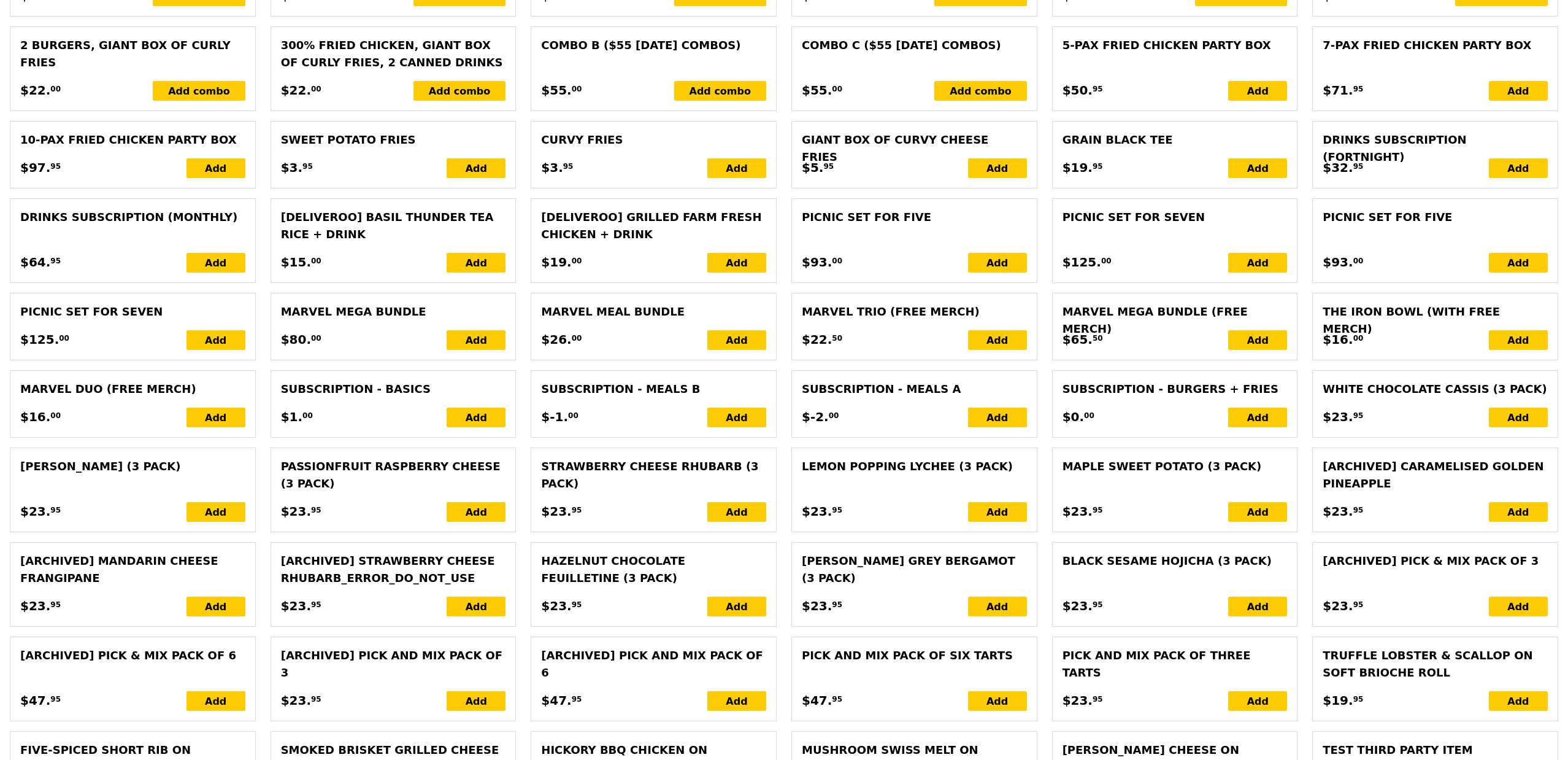
scroll to position [2305, 0]
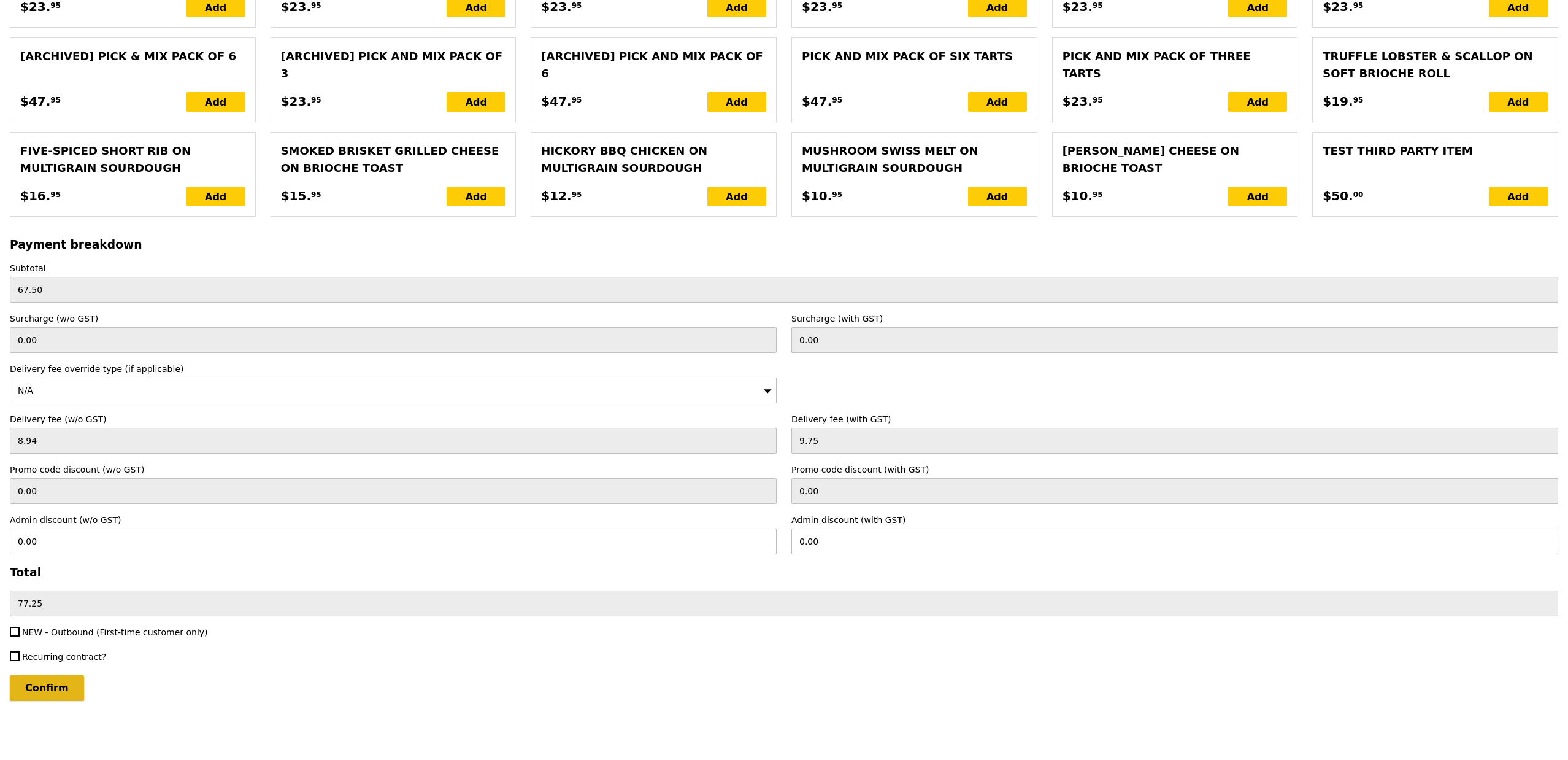
click at [51, 692] on input "Confirm" at bounding box center [46, 688] width 74 height 26
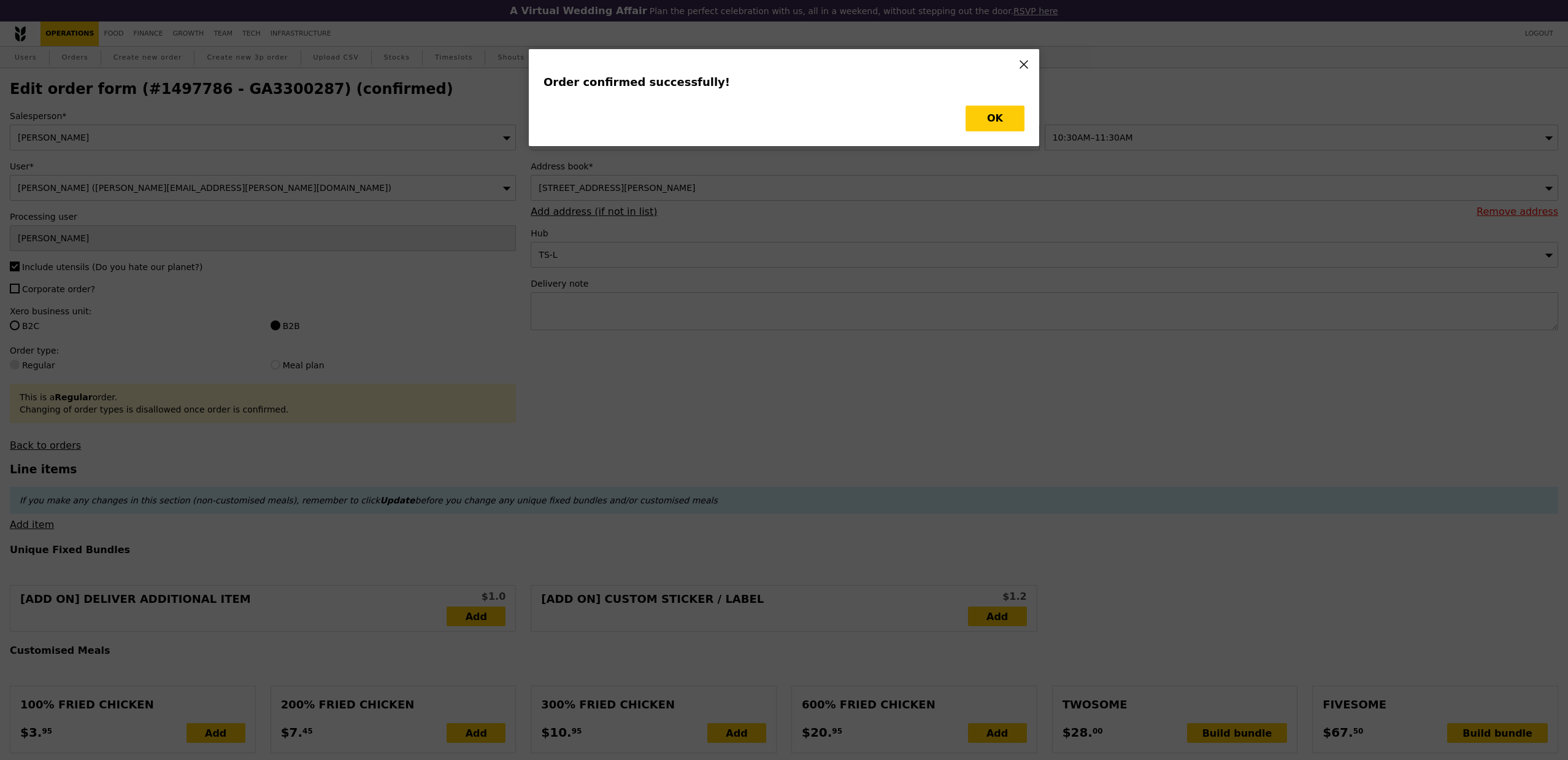
type input "Loading..."
checkbox input "false"
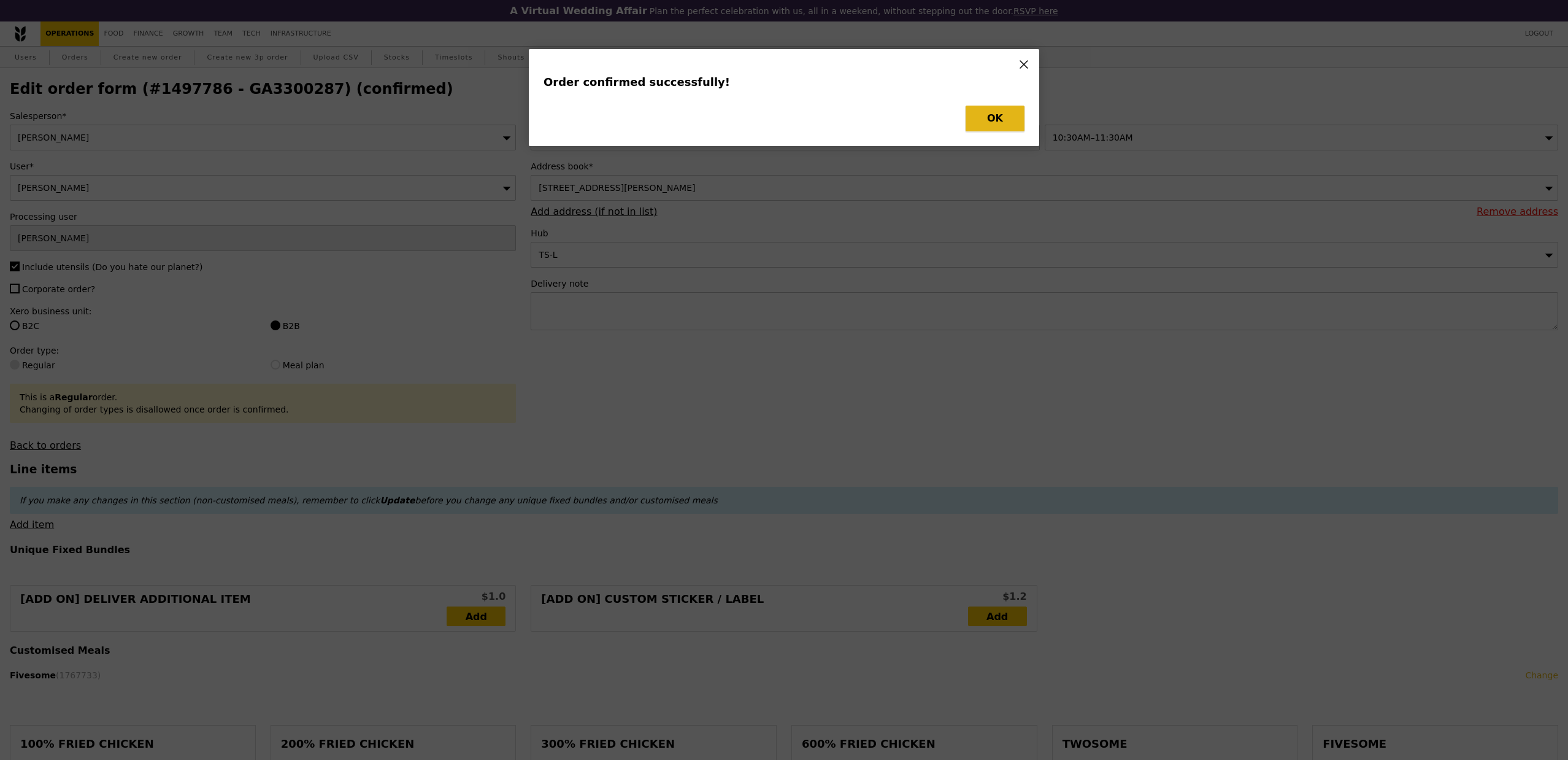
click at [984, 112] on button "OK" at bounding box center [995, 118] width 59 height 26
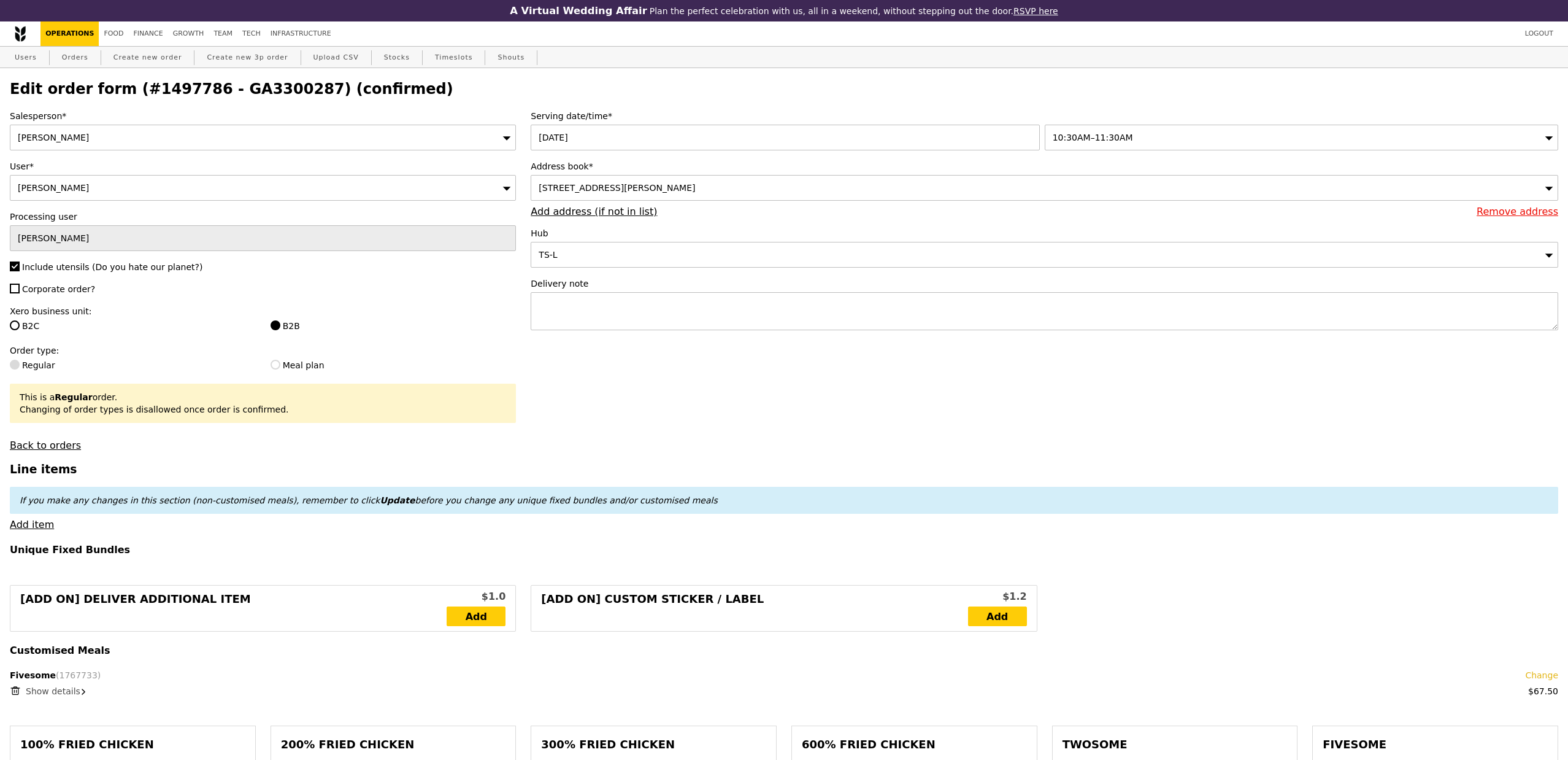
type input "Update"
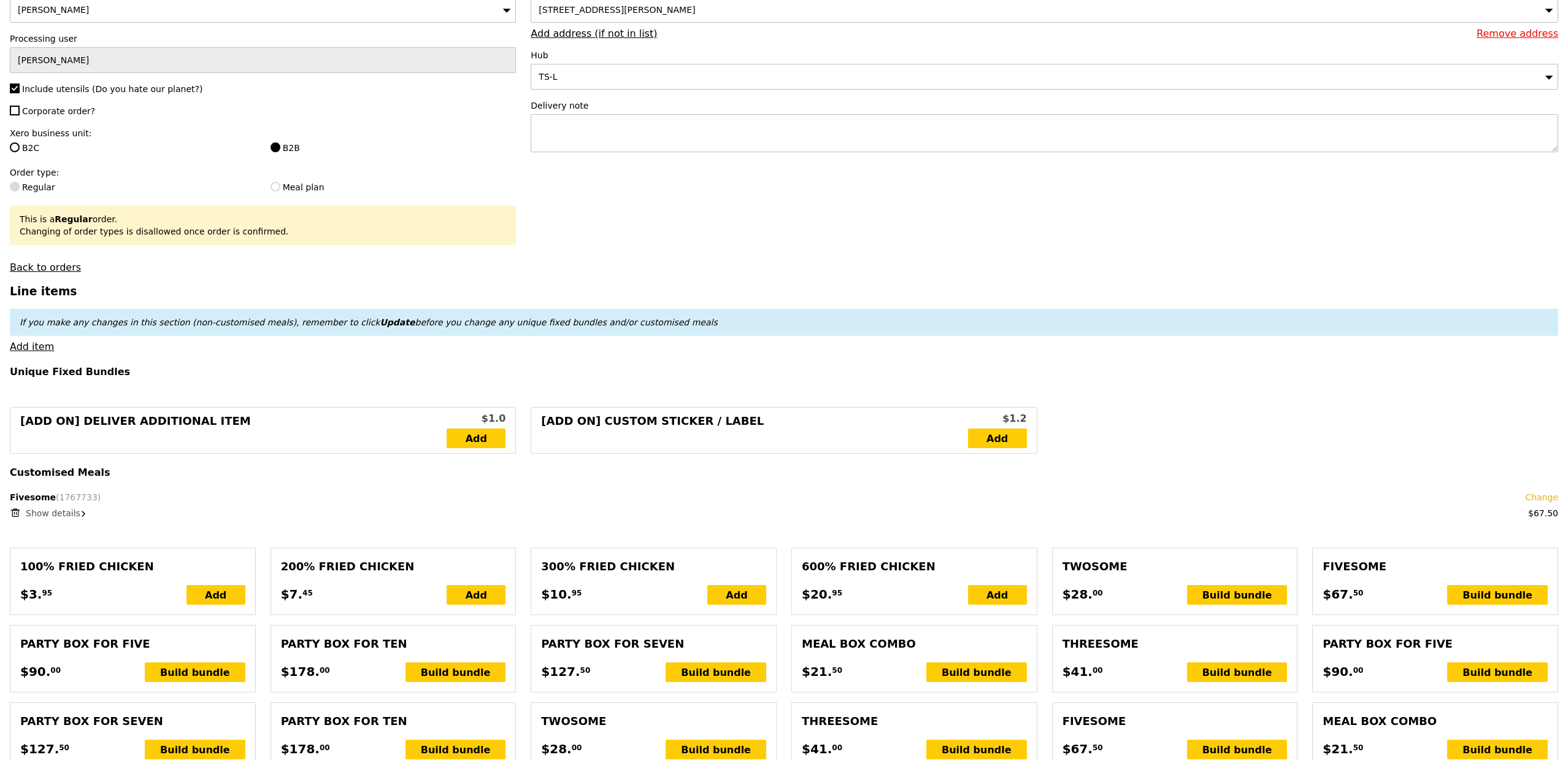
scroll to position [204, 0]
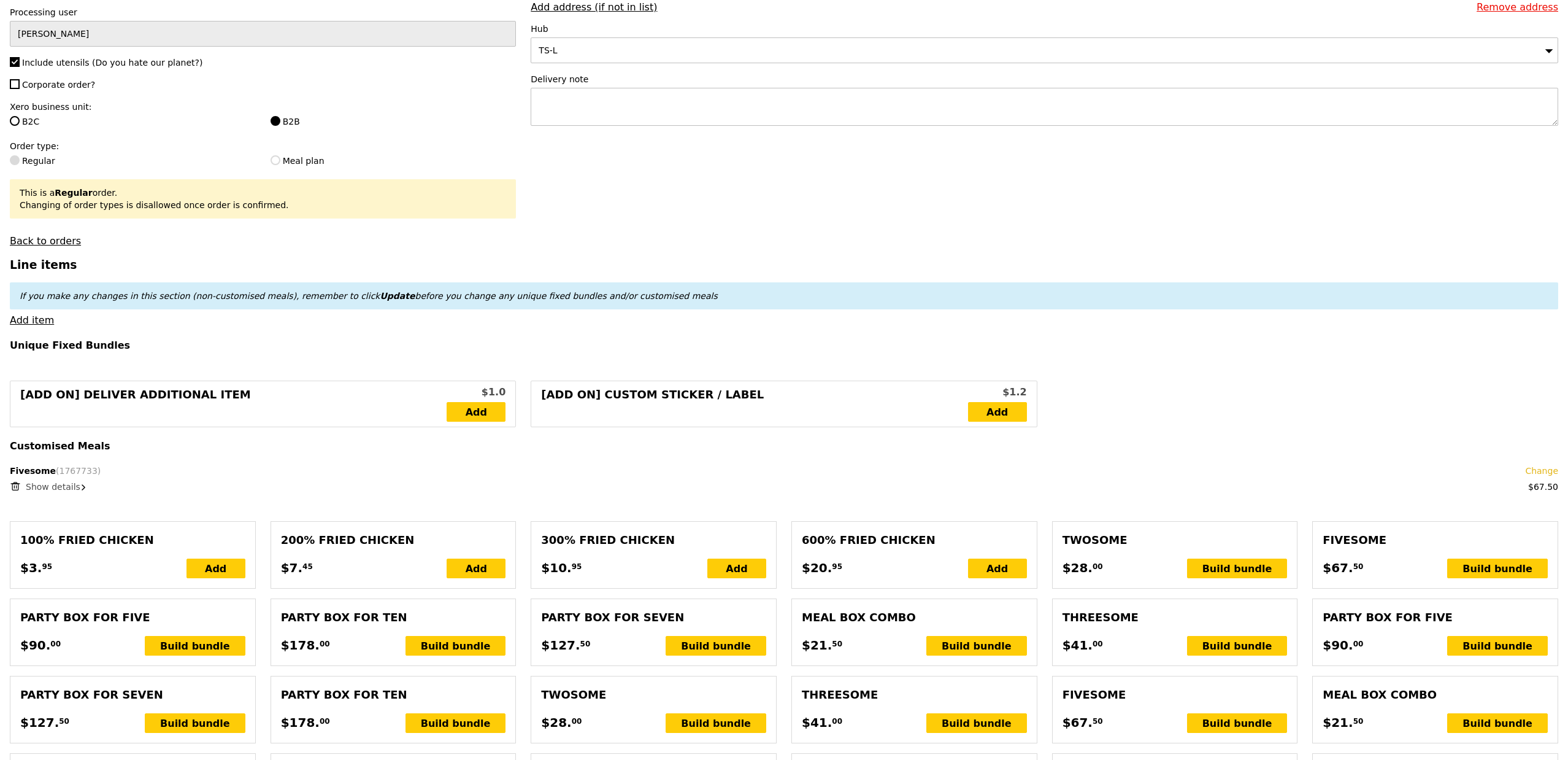
click at [51, 489] on span "Show details" at bounding box center [53, 486] width 54 height 10
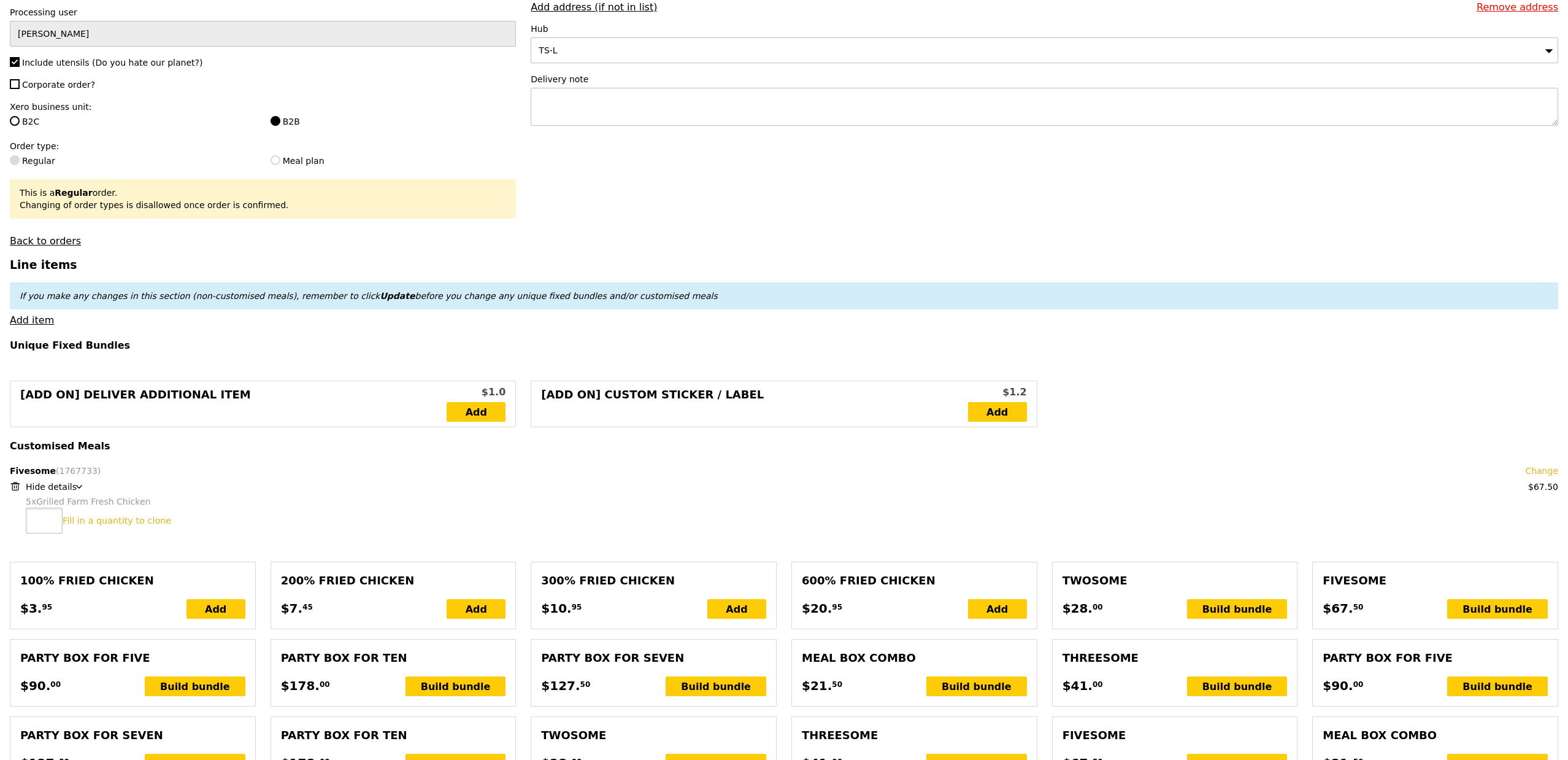
click at [48, 518] on input "number" at bounding box center [44, 520] width 37 height 26
type input "4"
click at [396, 518] on div "4 Clone this bundle 4 times" at bounding box center [792, 520] width 1532 height 26
click at [78, 526] on link "Clone this bundle 4 times" at bounding box center [118, 520] width 113 height 10
type input "Loading..."
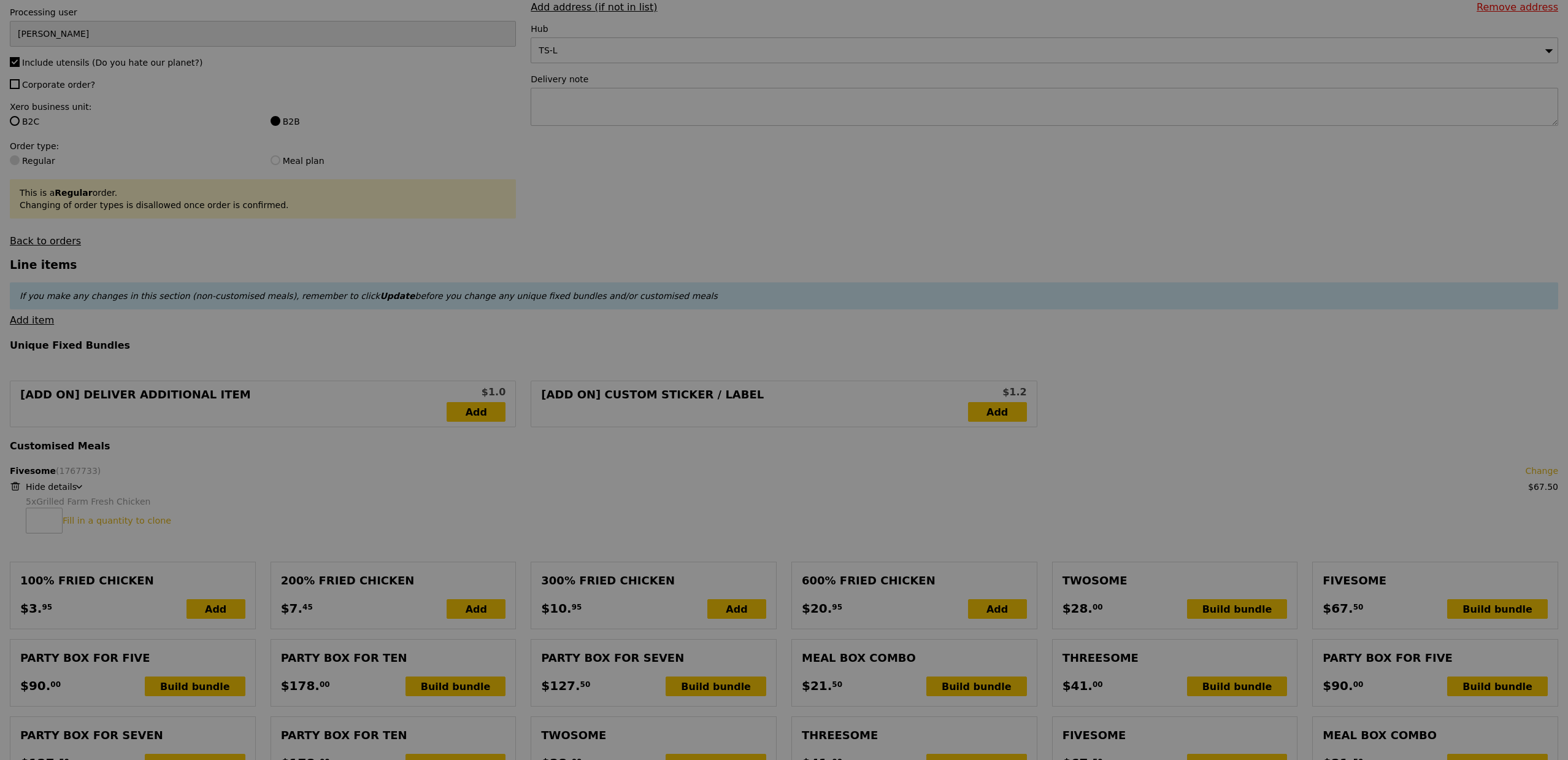
type input "337.50"
type input "3.62"
type input "3.95"
type input "341.45"
type input "Update"
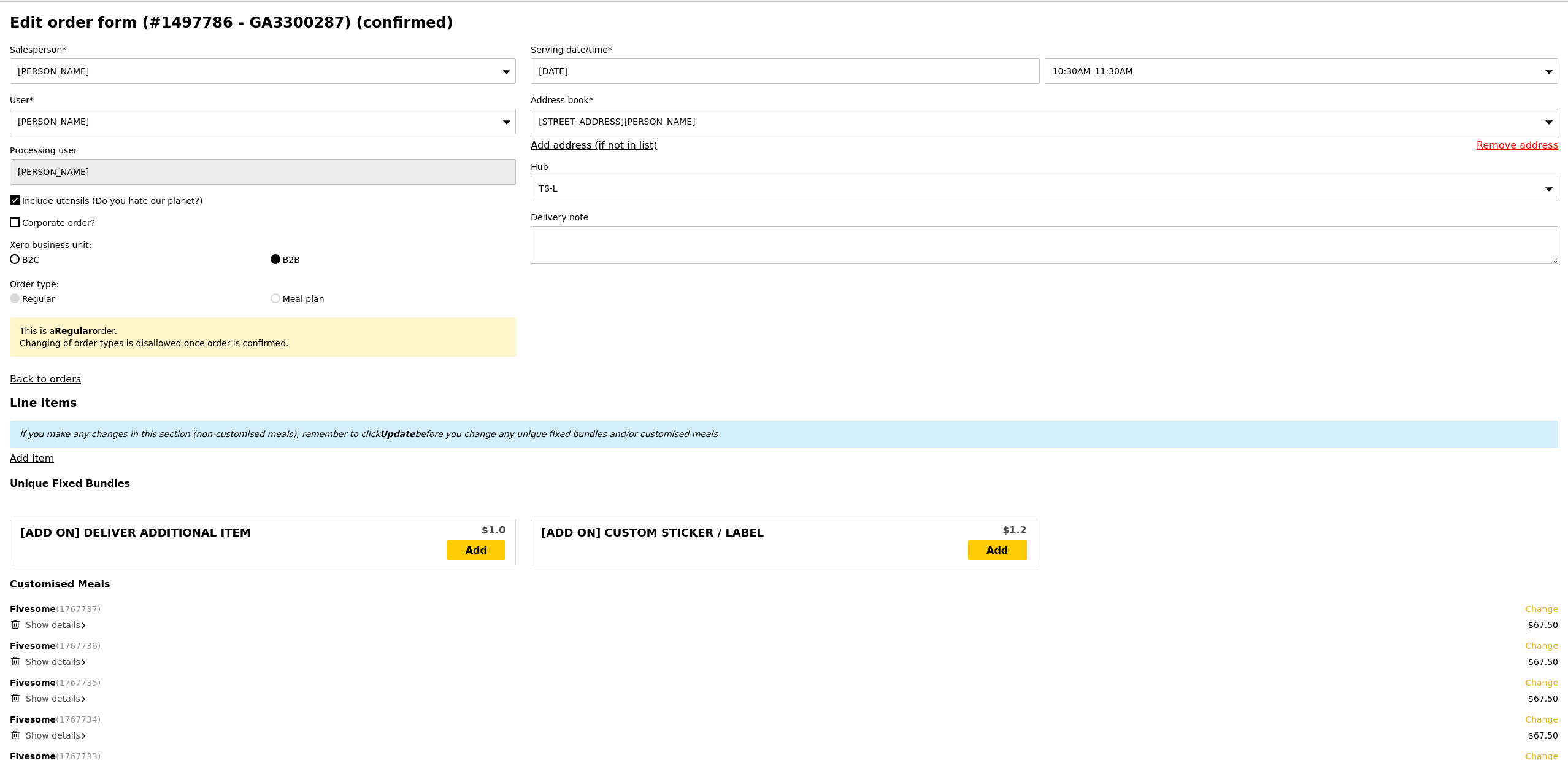
scroll to position [82, 0]
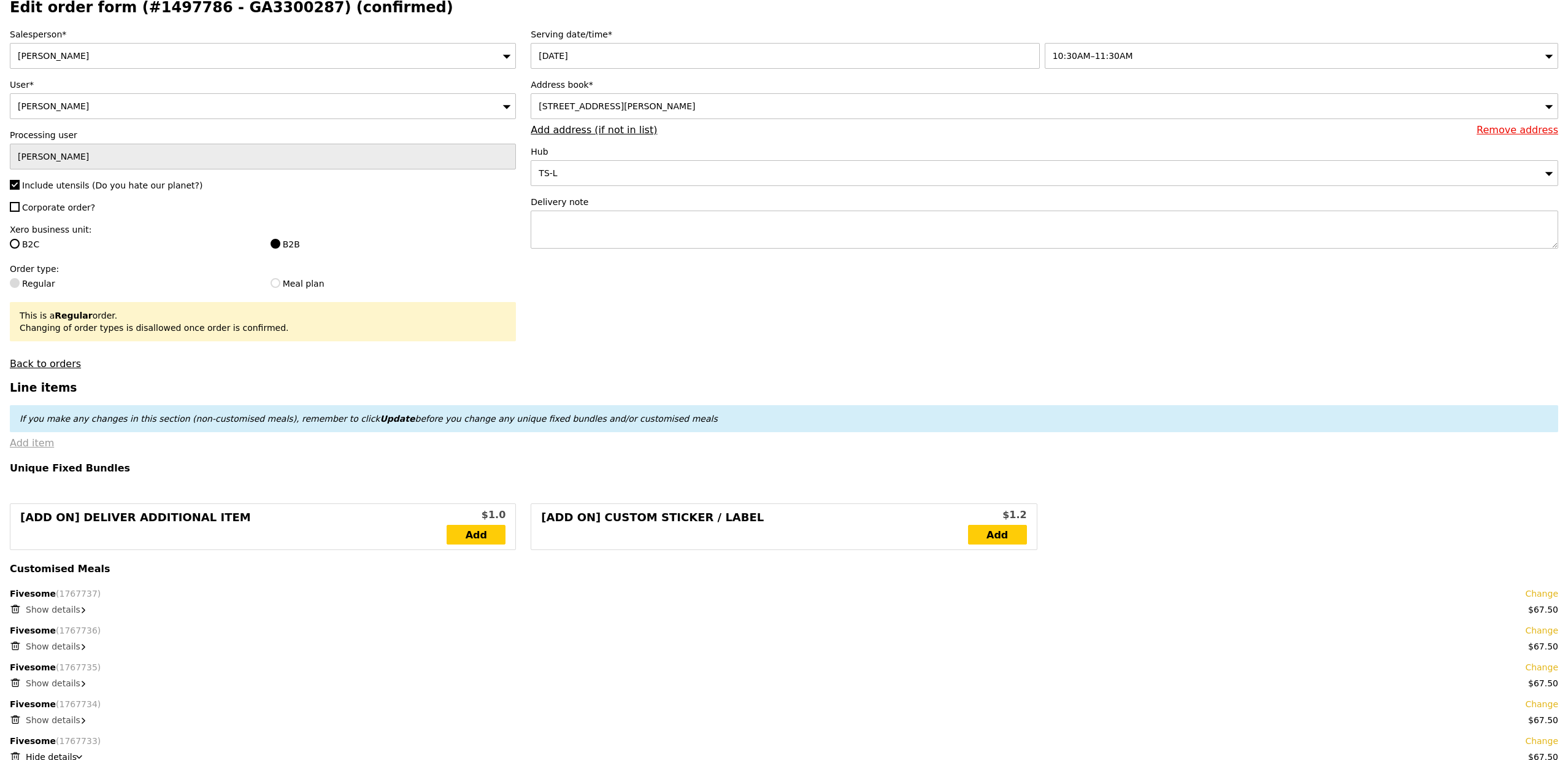
click at [38, 448] on link "Add item" at bounding box center [31, 442] width 44 height 12
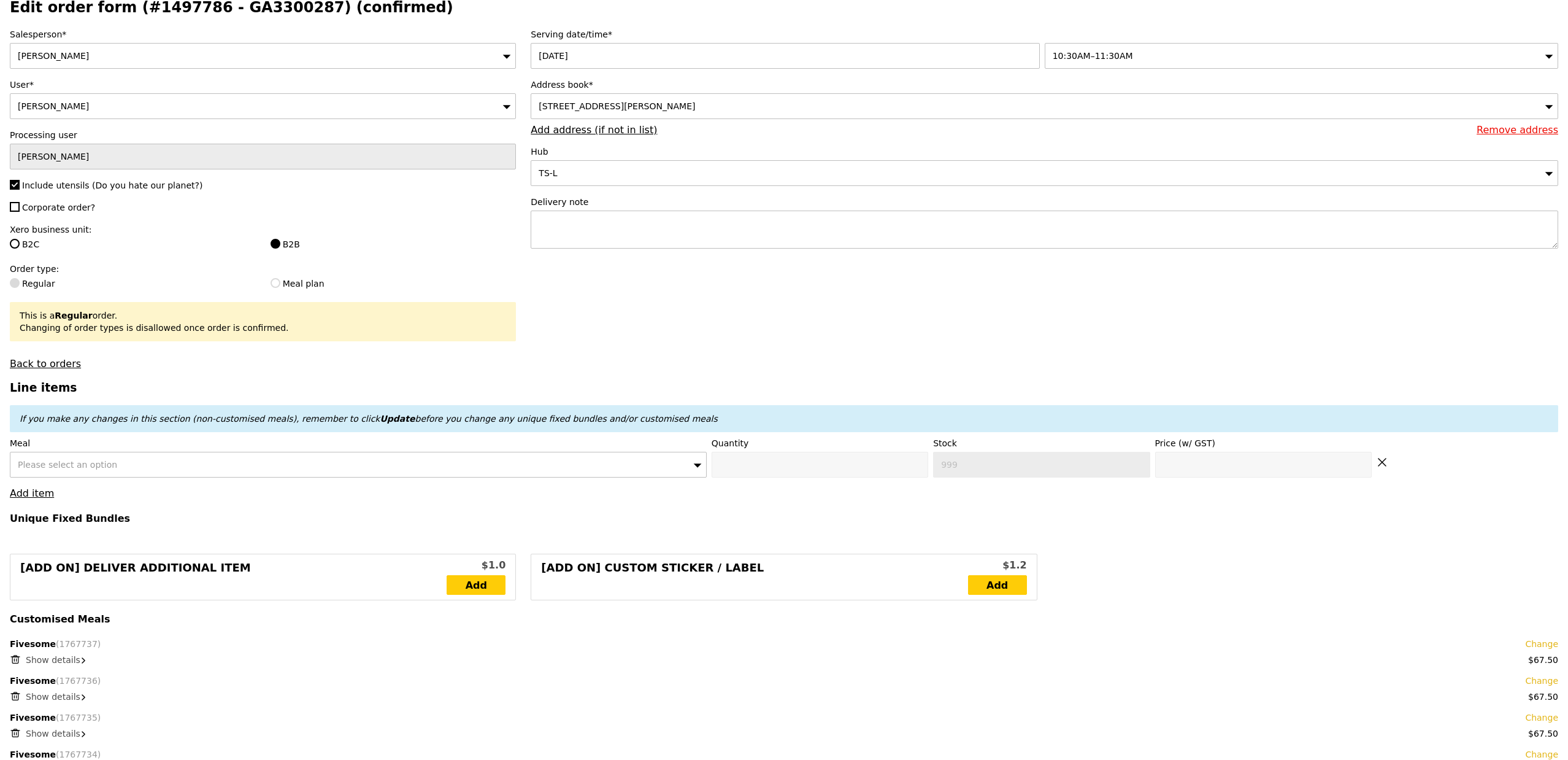
click at [233, 478] on div "Please select an option" at bounding box center [358, 465] width 697 height 26
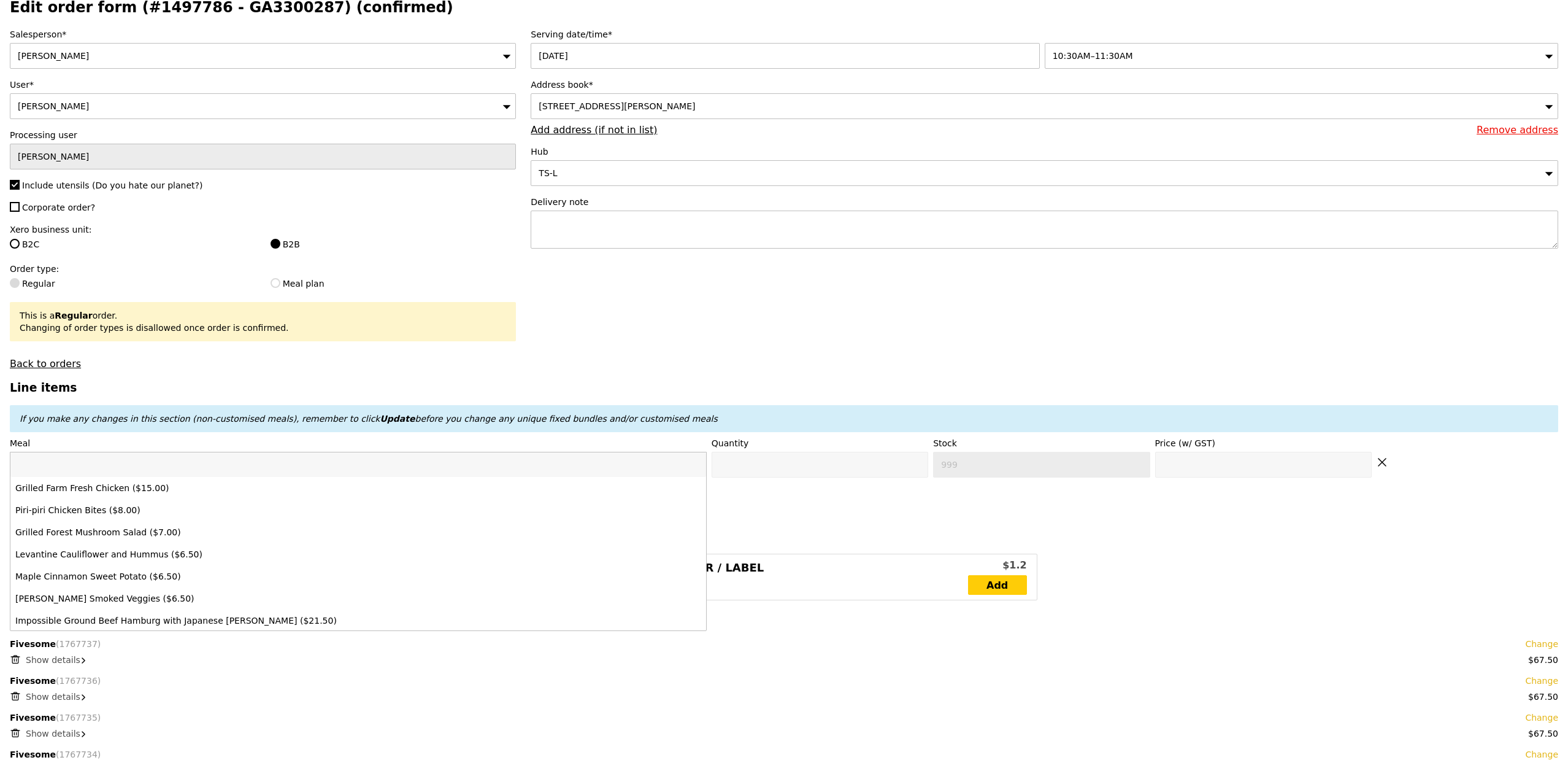
click at [229, 470] on input "search" at bounding box center [358, 464] width 696 height 25
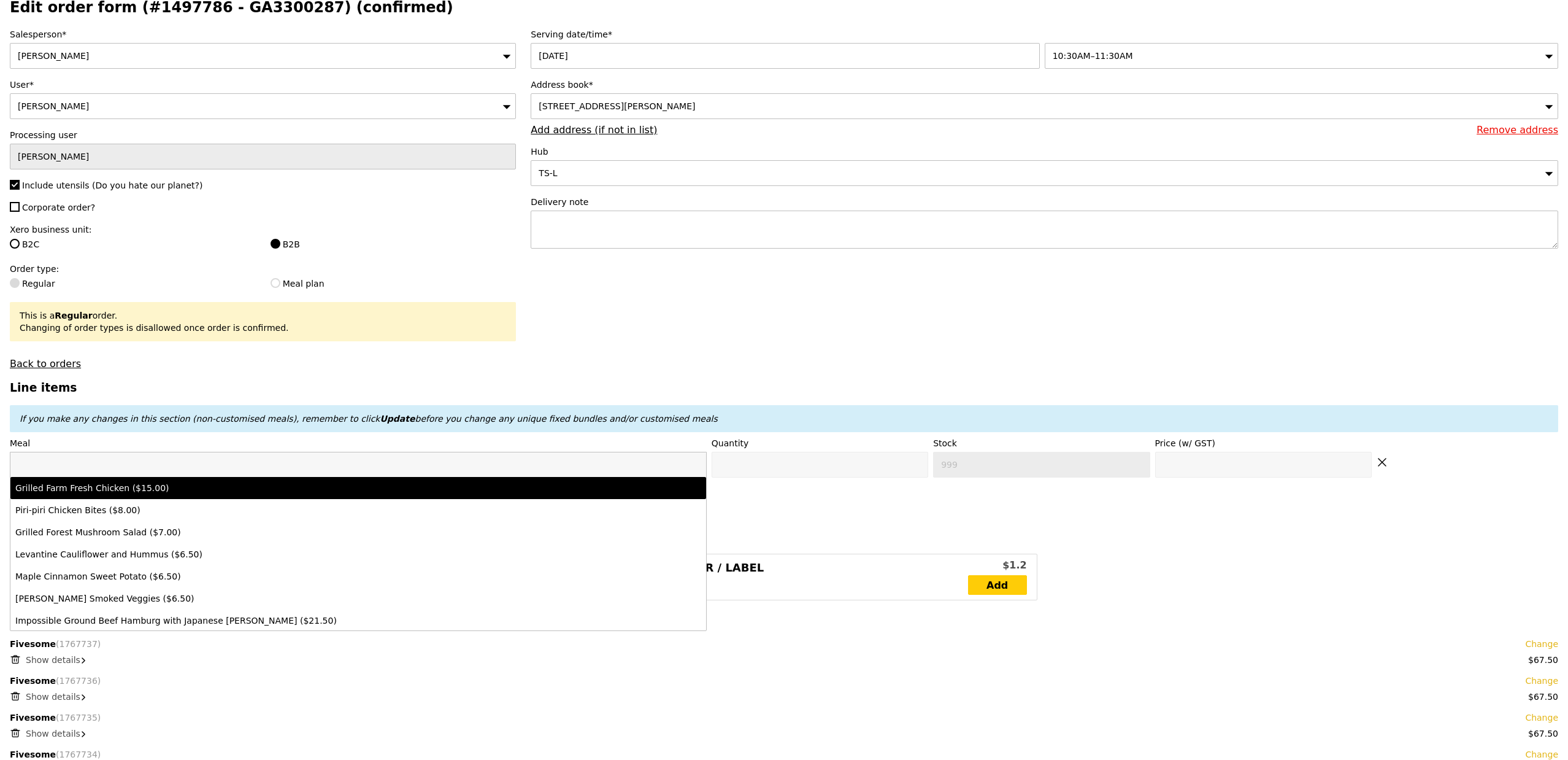
click at [218, 494] on div "Grilled Farm Fresh Chicken ($15.00)" at bounding box center [272, 487] width 514 height 12
type input "0"
type input "486"
type input "15.0"
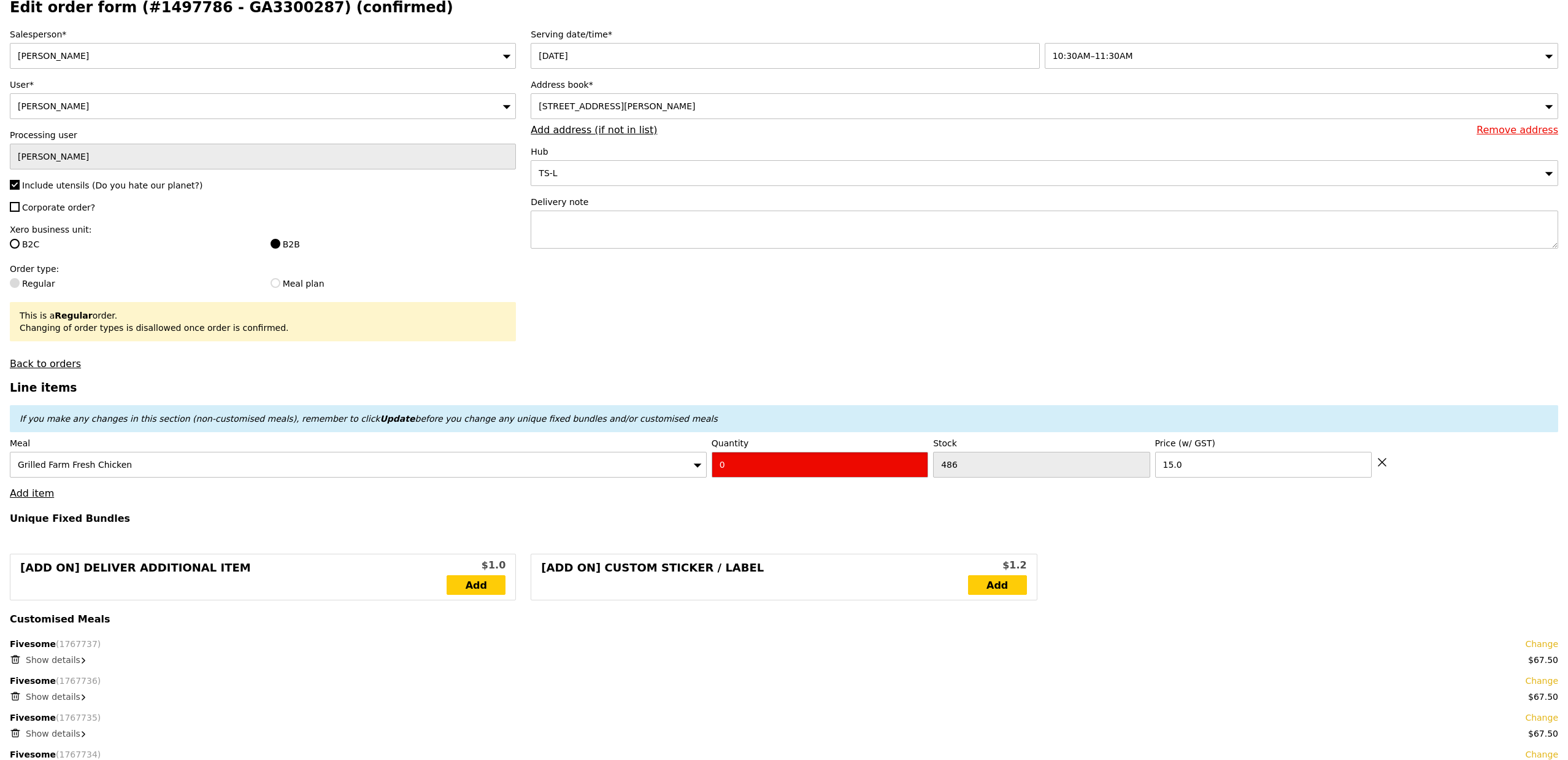
click at [745, 474] on input "0" at bounding box center [820, 465] width 217 height 26
type input "1"
click at [747, 518] on h4 "Unique Fixed Bundles" at bounding box center [784, 518] width 1548 height 12
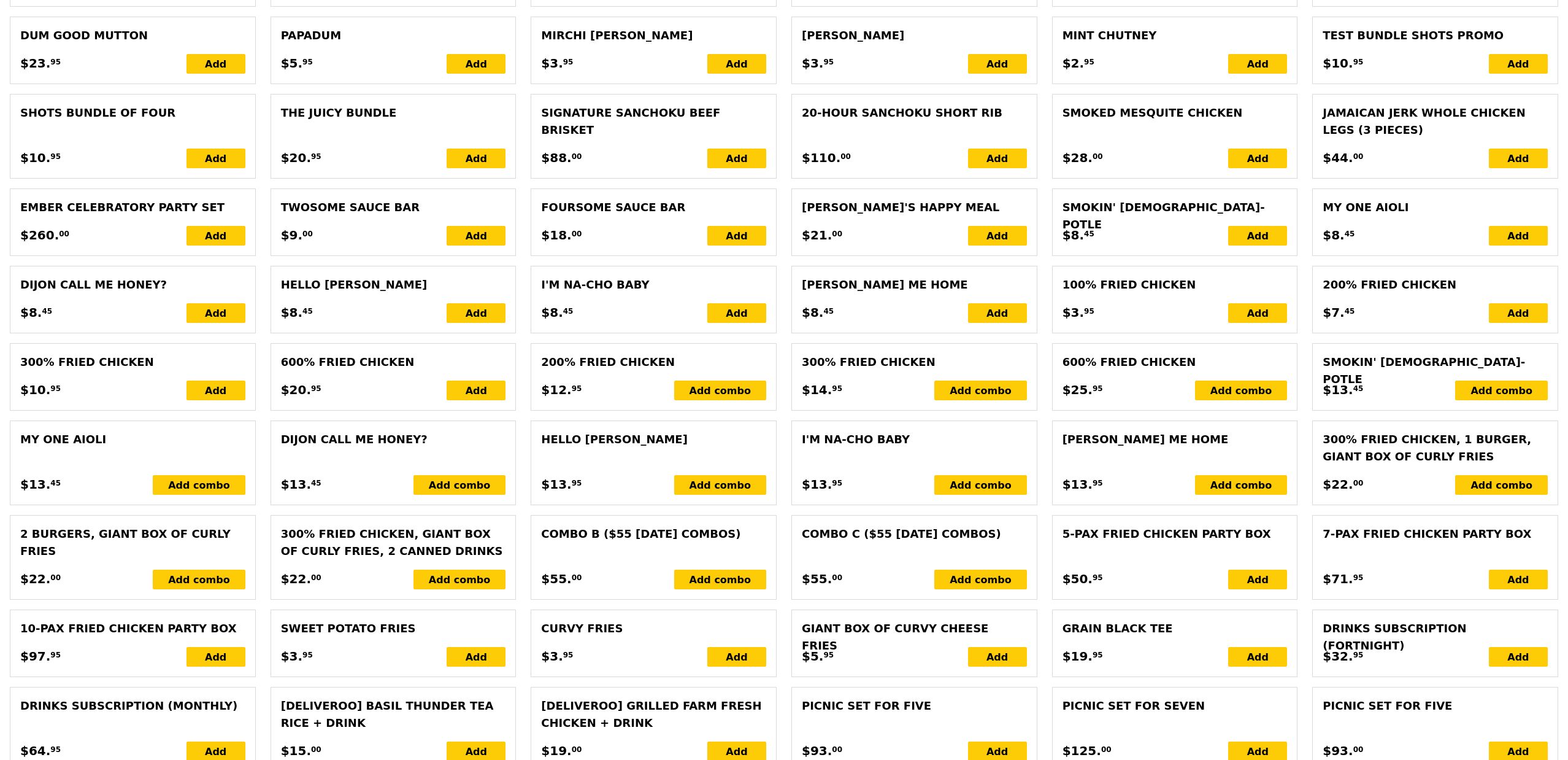
type input "Loading..."
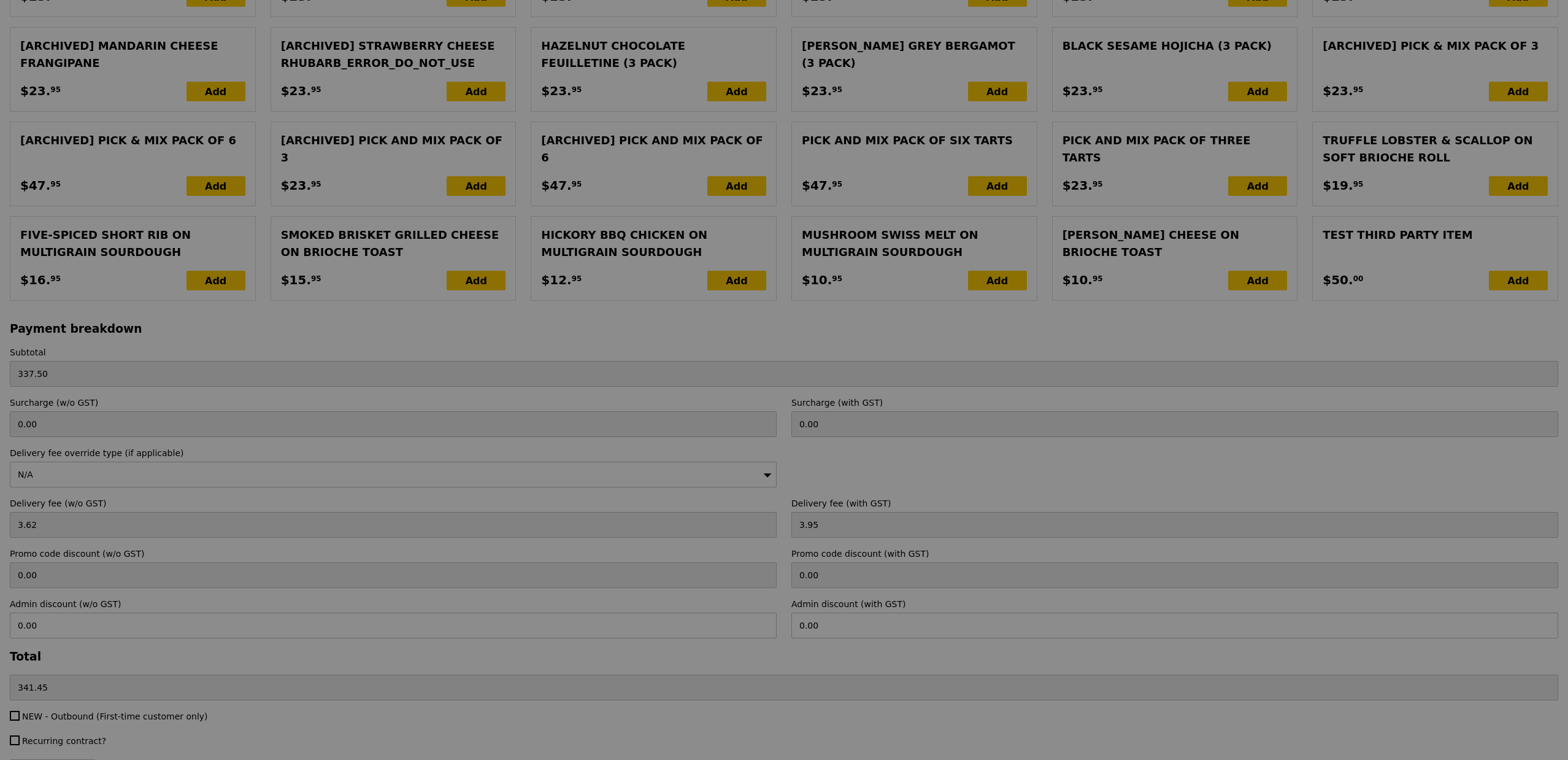
scroll to position [2596, 0]
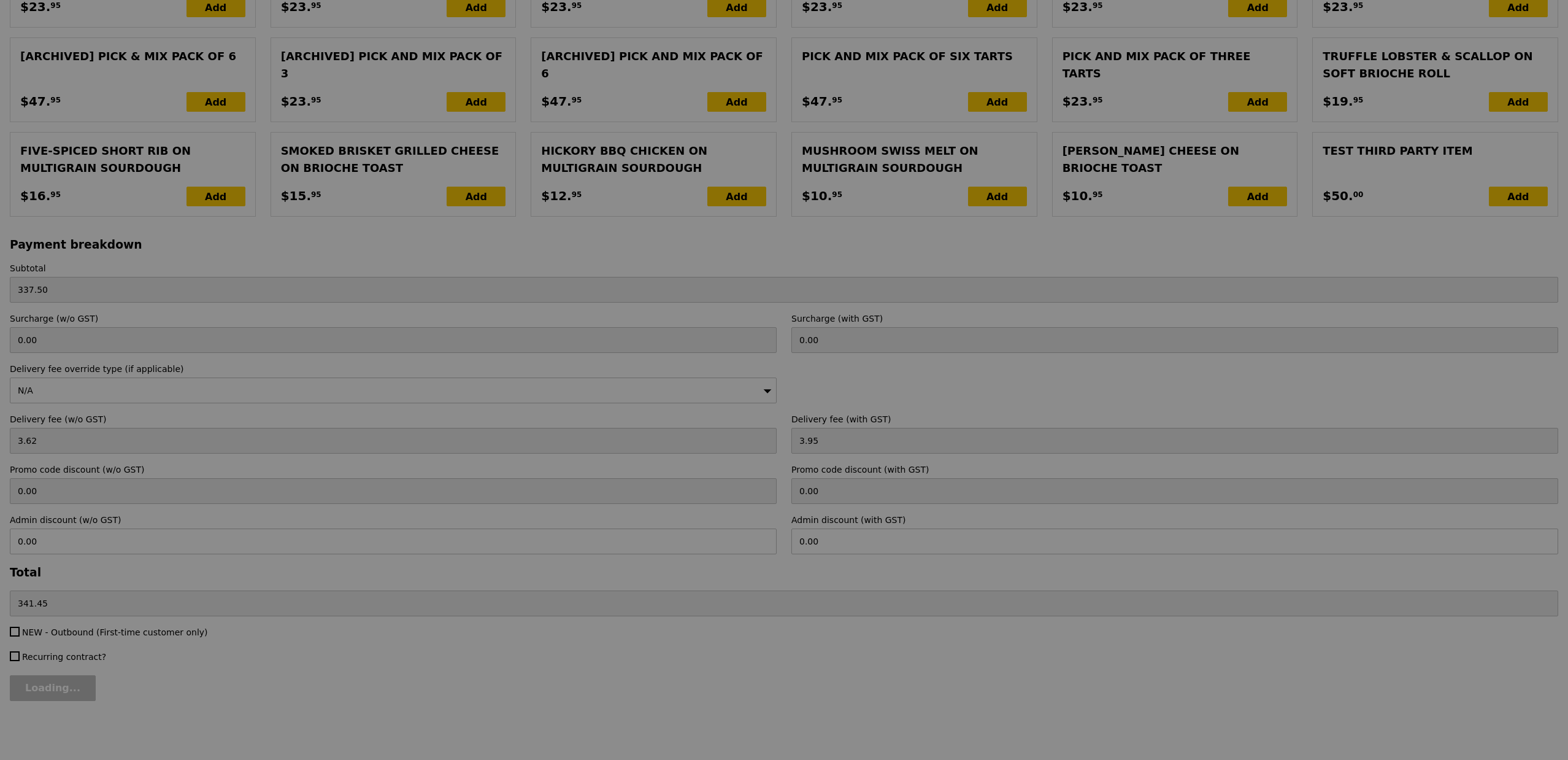
type input "0.00"
type input "13.76"
type input "15.00"
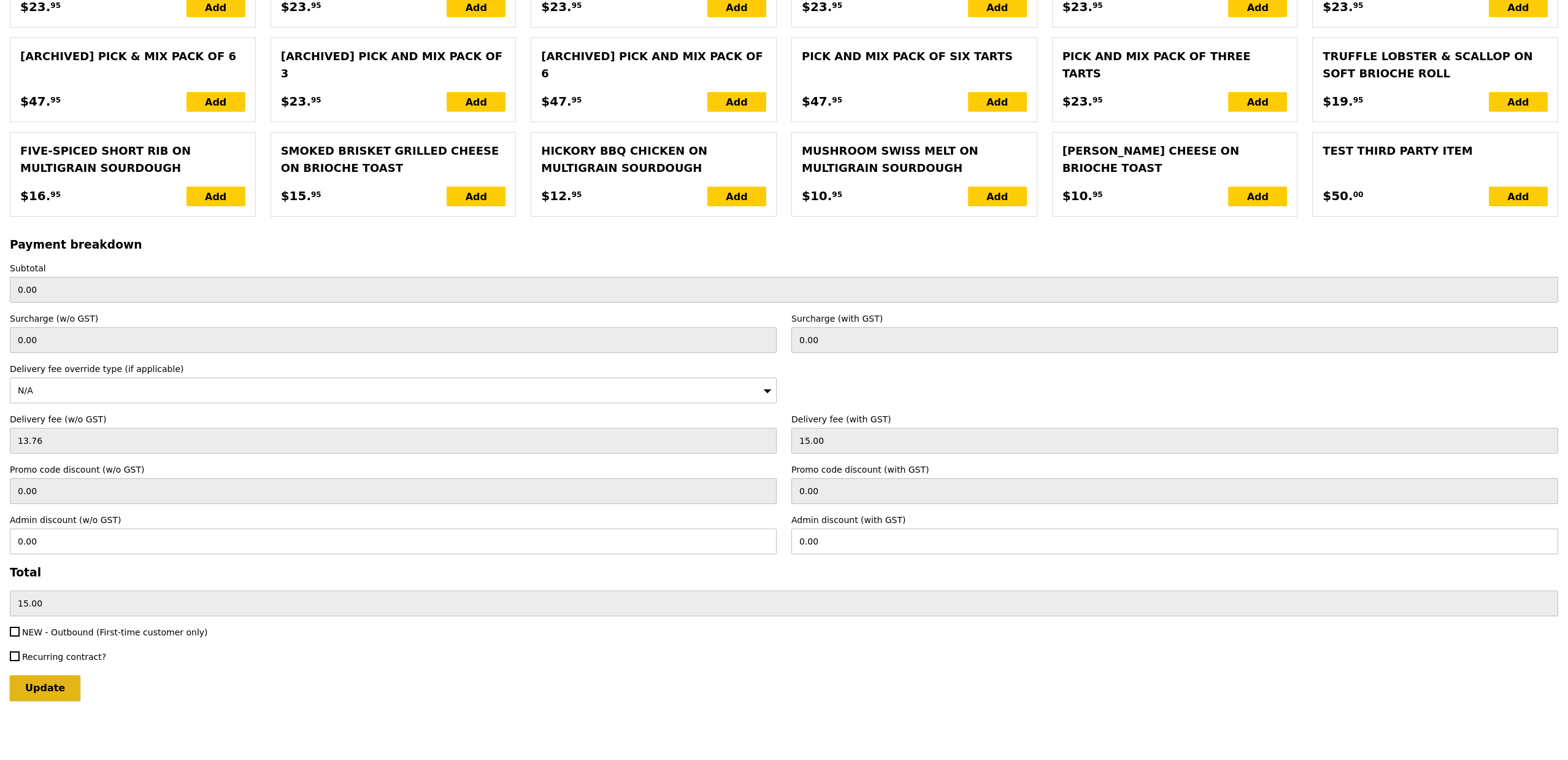
click at [72, 690] on input "Update" at bounding box center [45, 688] width 70 height 26
type input "Loading..."
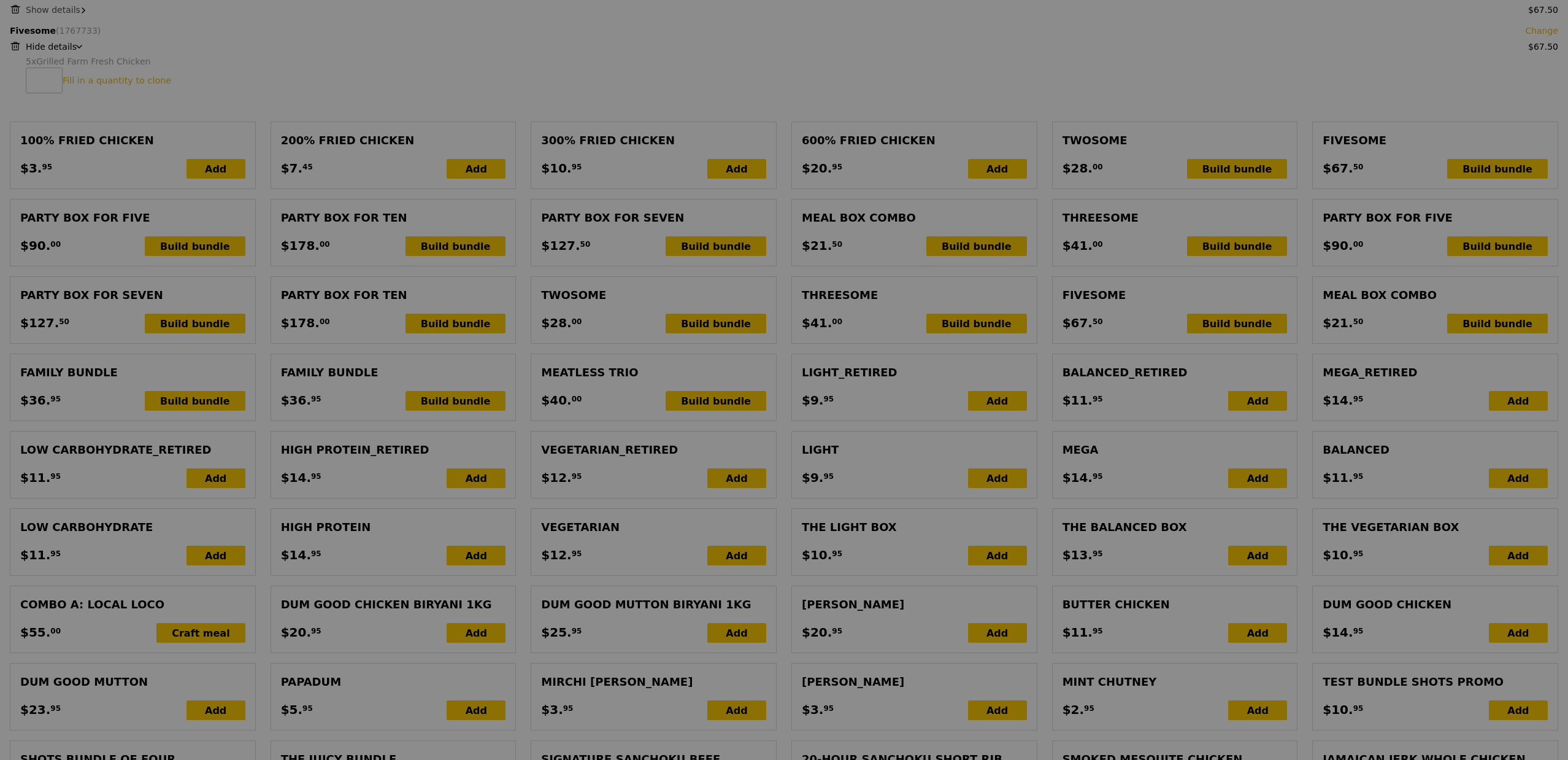
scroll to position [698, 0]
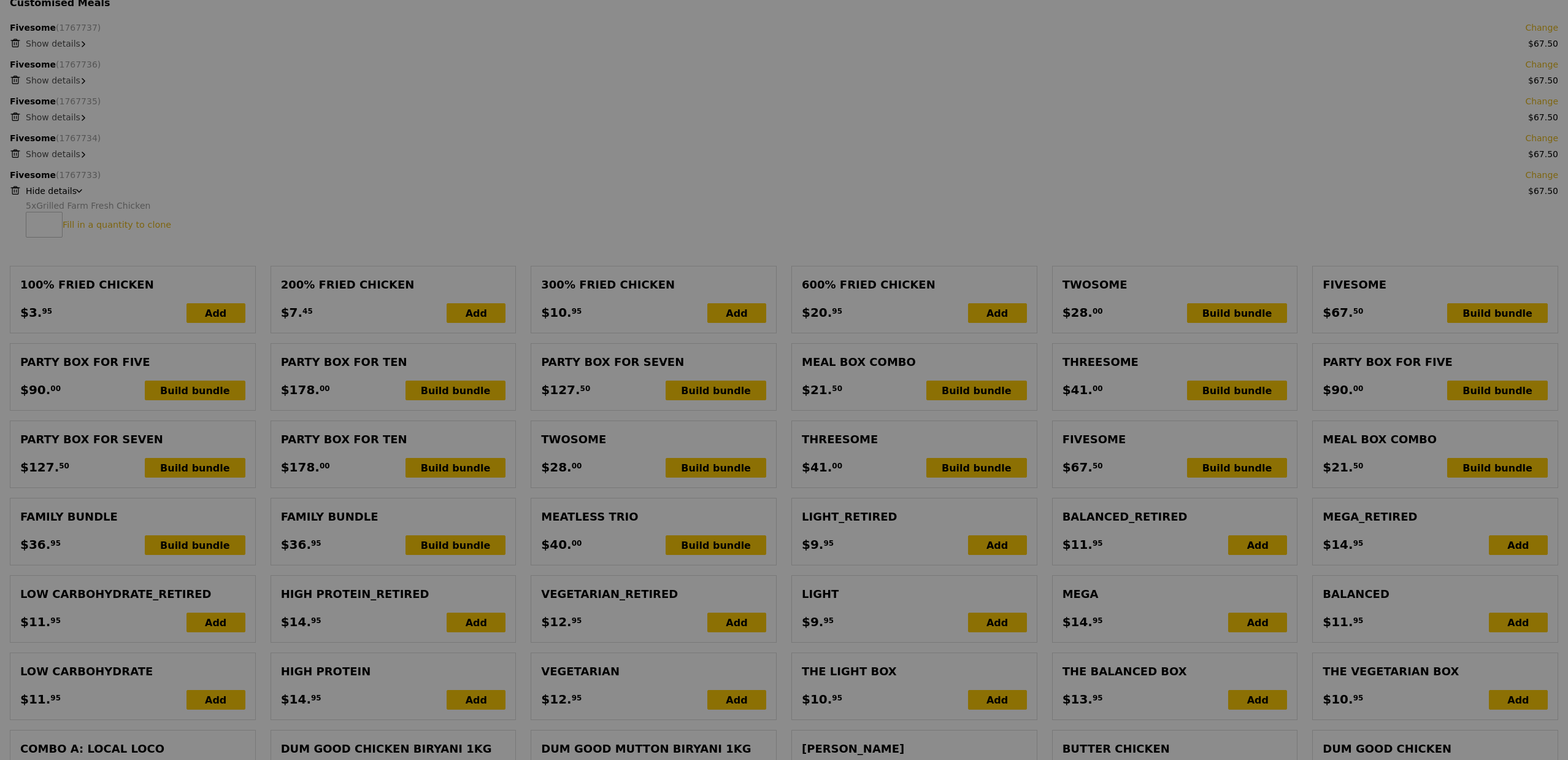
type input "352.50"
type input "3.62"
type input "3.95"
type input "356.45"
type input "Update"
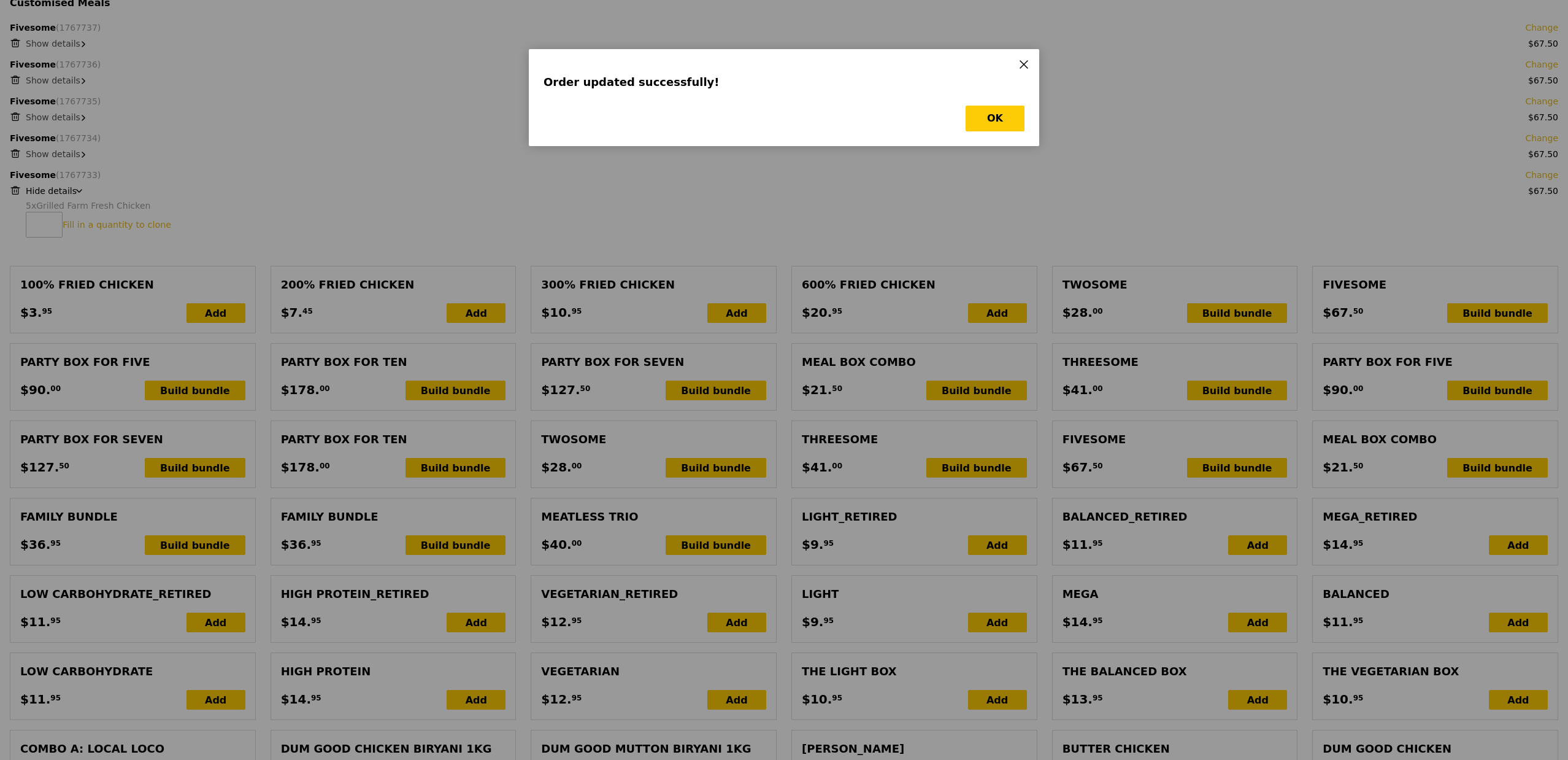
scroll to position [0, 0]
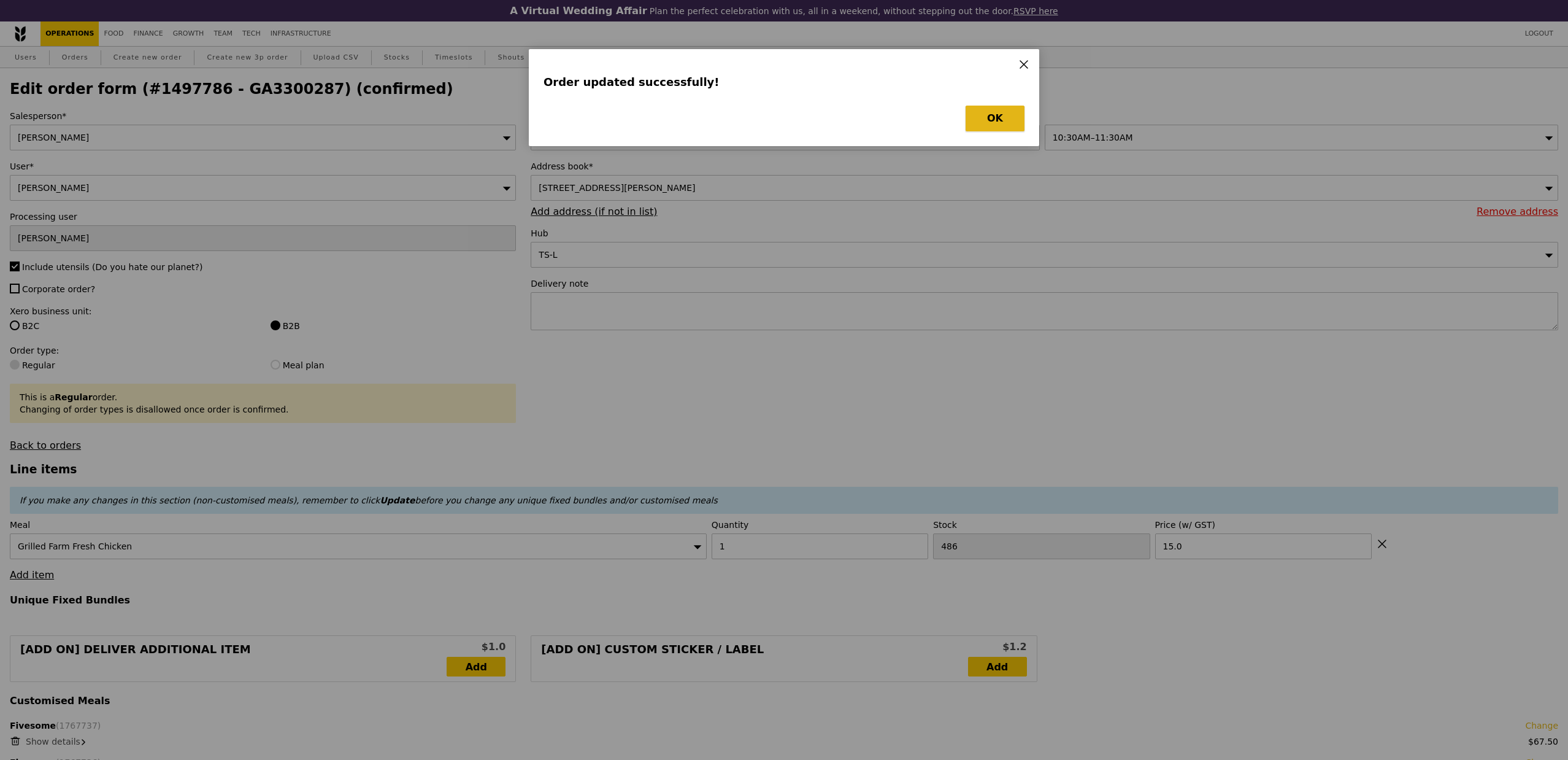
click at [992, 120] on button "OK" at bounding box center [995, 118] width 59 height 26
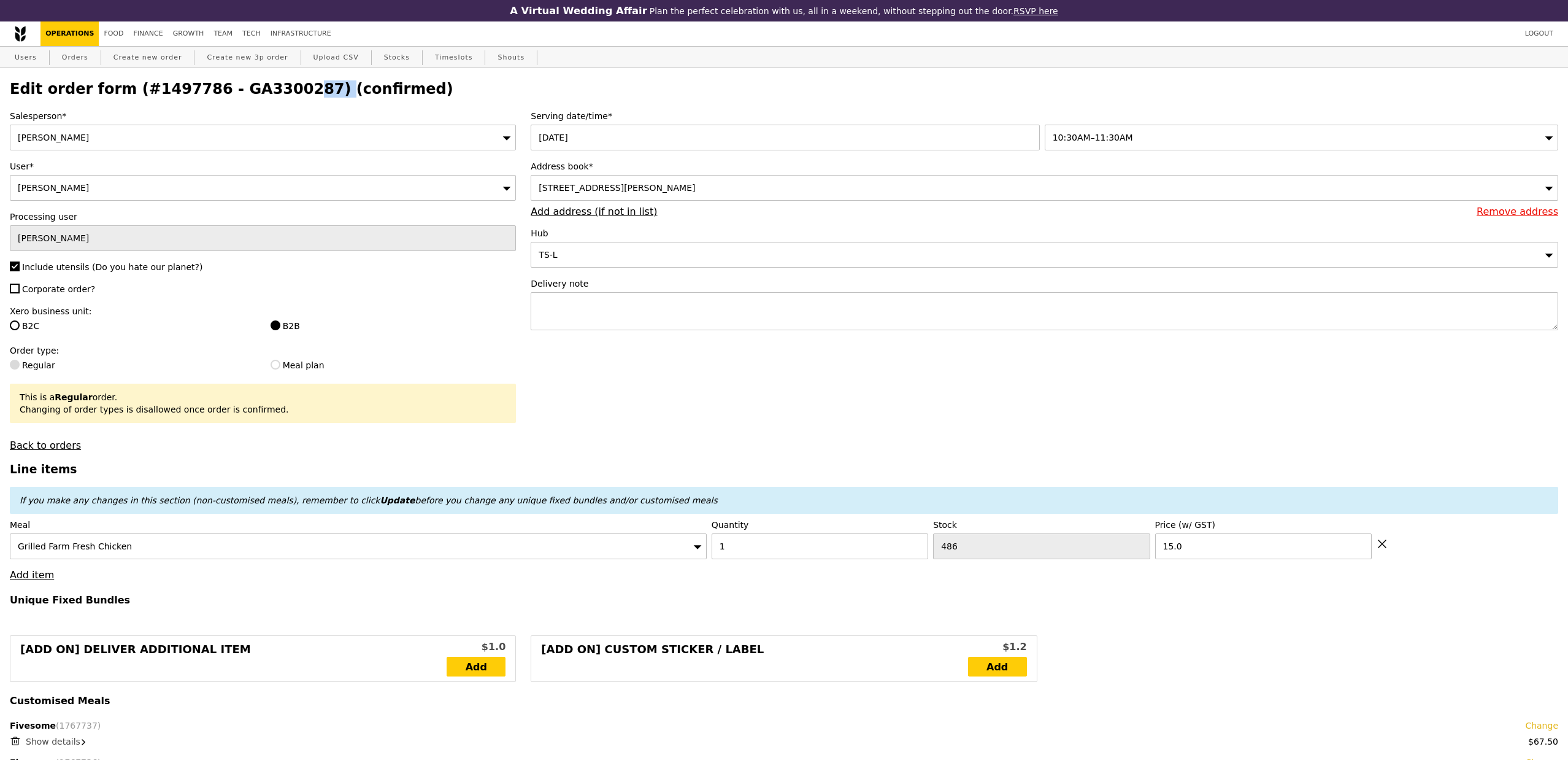
drag, startPoint x: 290, startPoint y: 90, endPoint x: 208, endPoint y: 96, distance: 82.2
click at [208, 96] on h2 "Edit order form (#1497786 - GA3300287) (confirmed)" at bounding box center [784, 88] width 1548 height 17
copy h2 "GA3300287"
click at [65, 58] on link "Orders" at bounding box center [74, 58] width 36 height 22
select select "100"
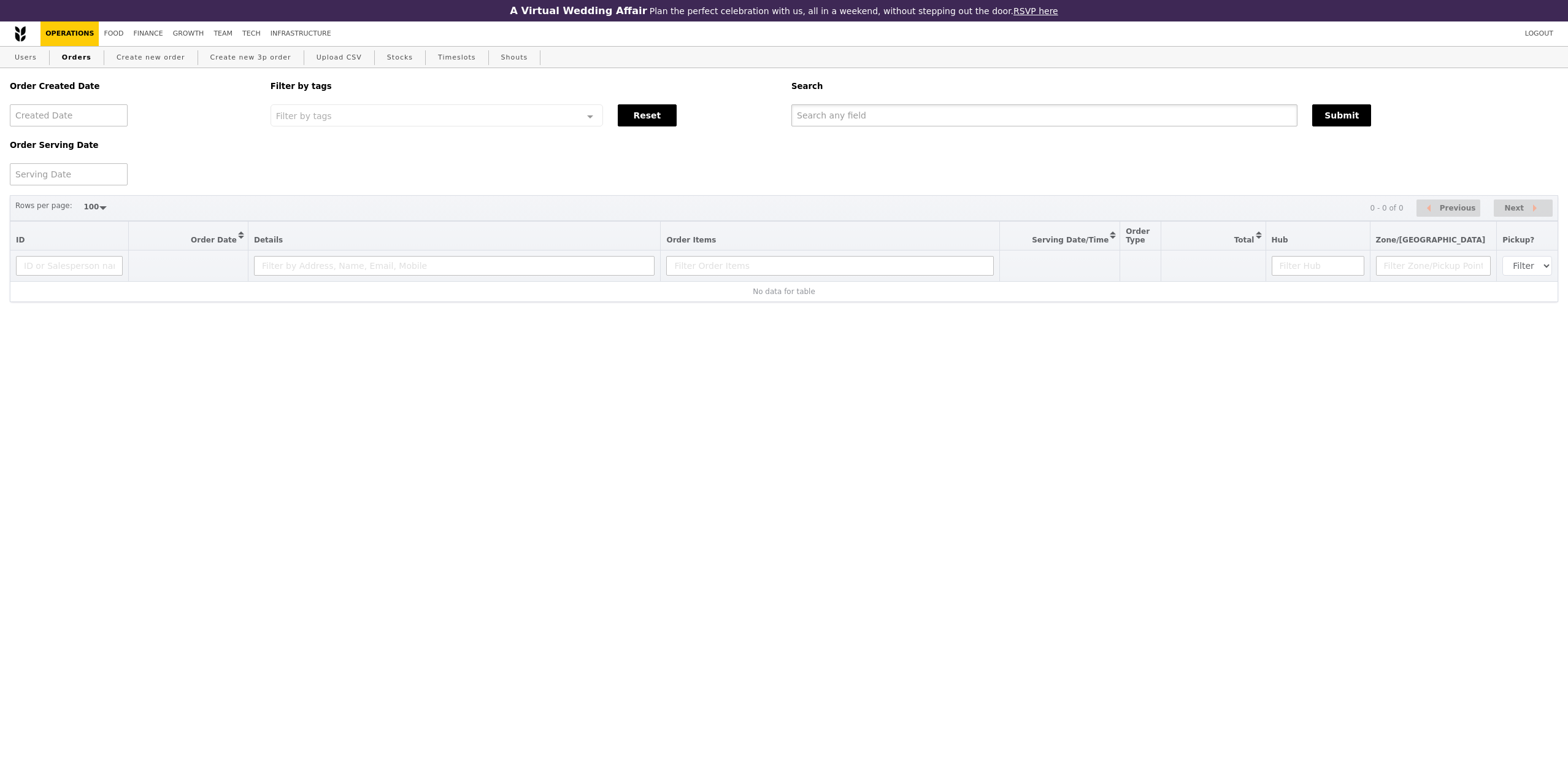
click at [971, 114] on input "text" at bounding box center [1044, 115] width 506 height 22
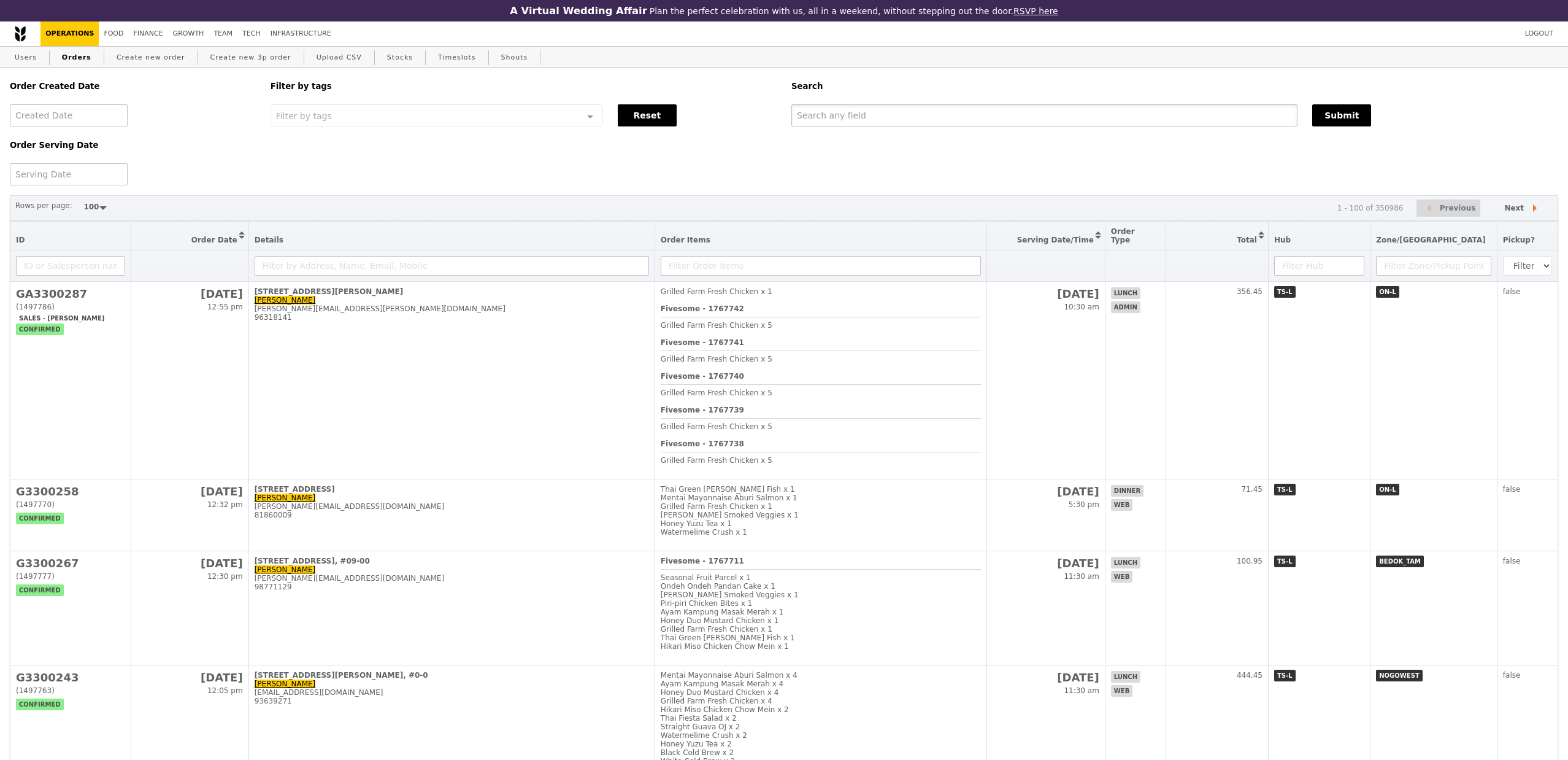
paste input "GA3300287"
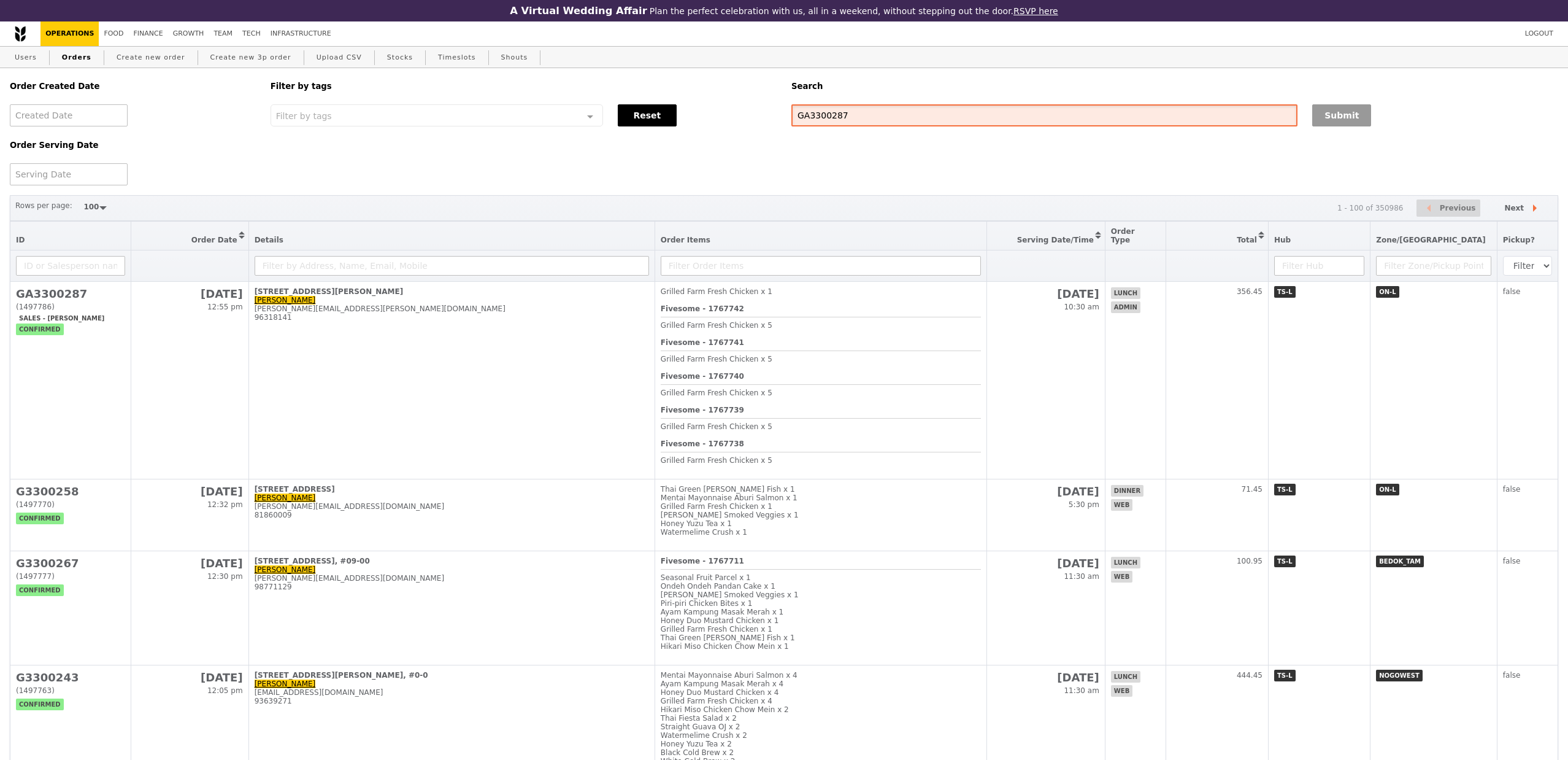
type input "GA3300287"
click at [1345, 110] on button "Submit" at bounding box center [1342, 115] width 59 height 22
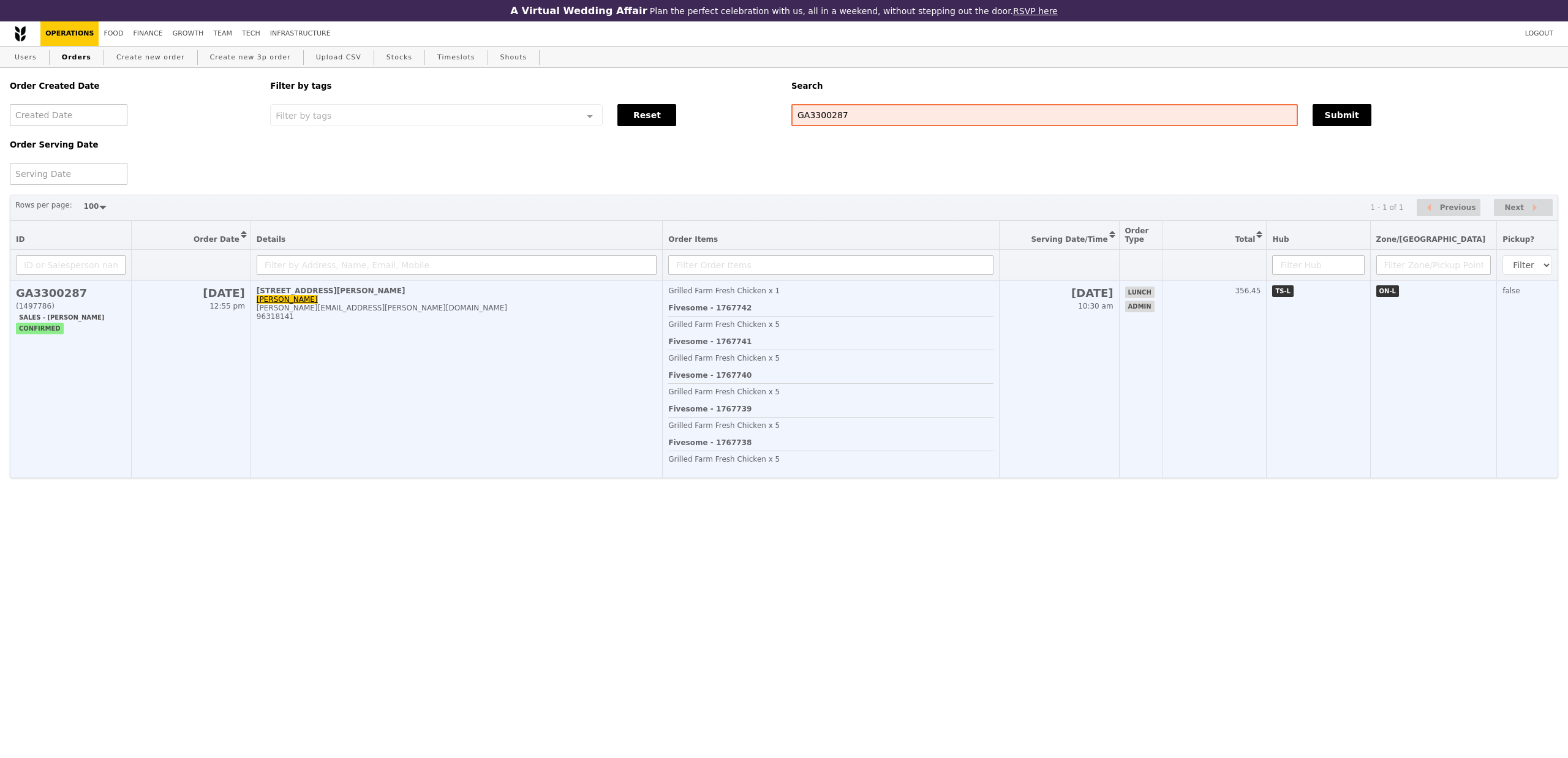
click at [864, 430] on div "Grilled Farm Fresh Chicken x 5" at bounding box center [830, 425] width 325 height 9
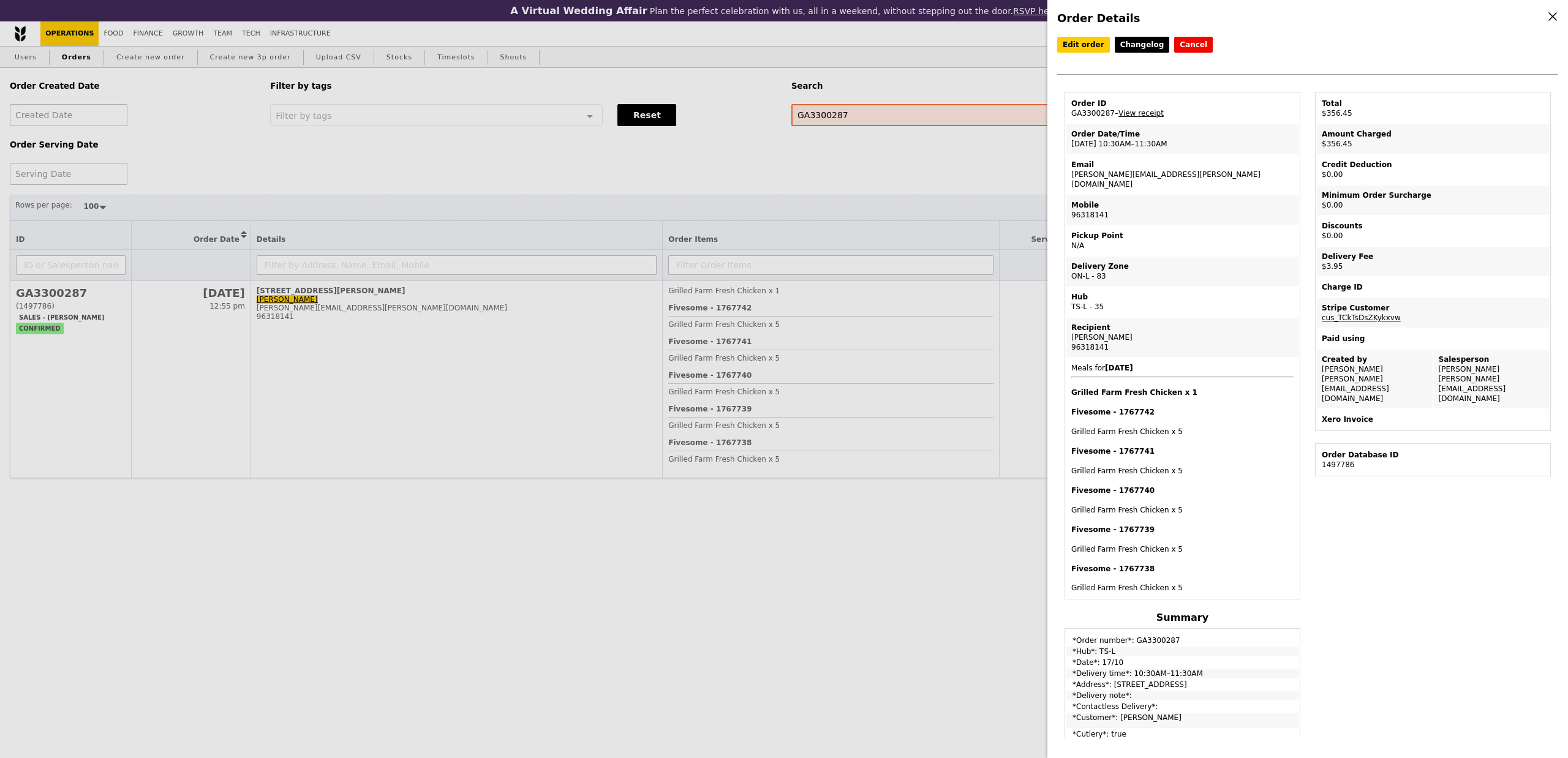
click at [756, 299] on div "Order Details Edit order Changelog Cancel Order ID GA3300287 – View receipt Ord…" at bounding box center [784, 379] width 1568 height 758
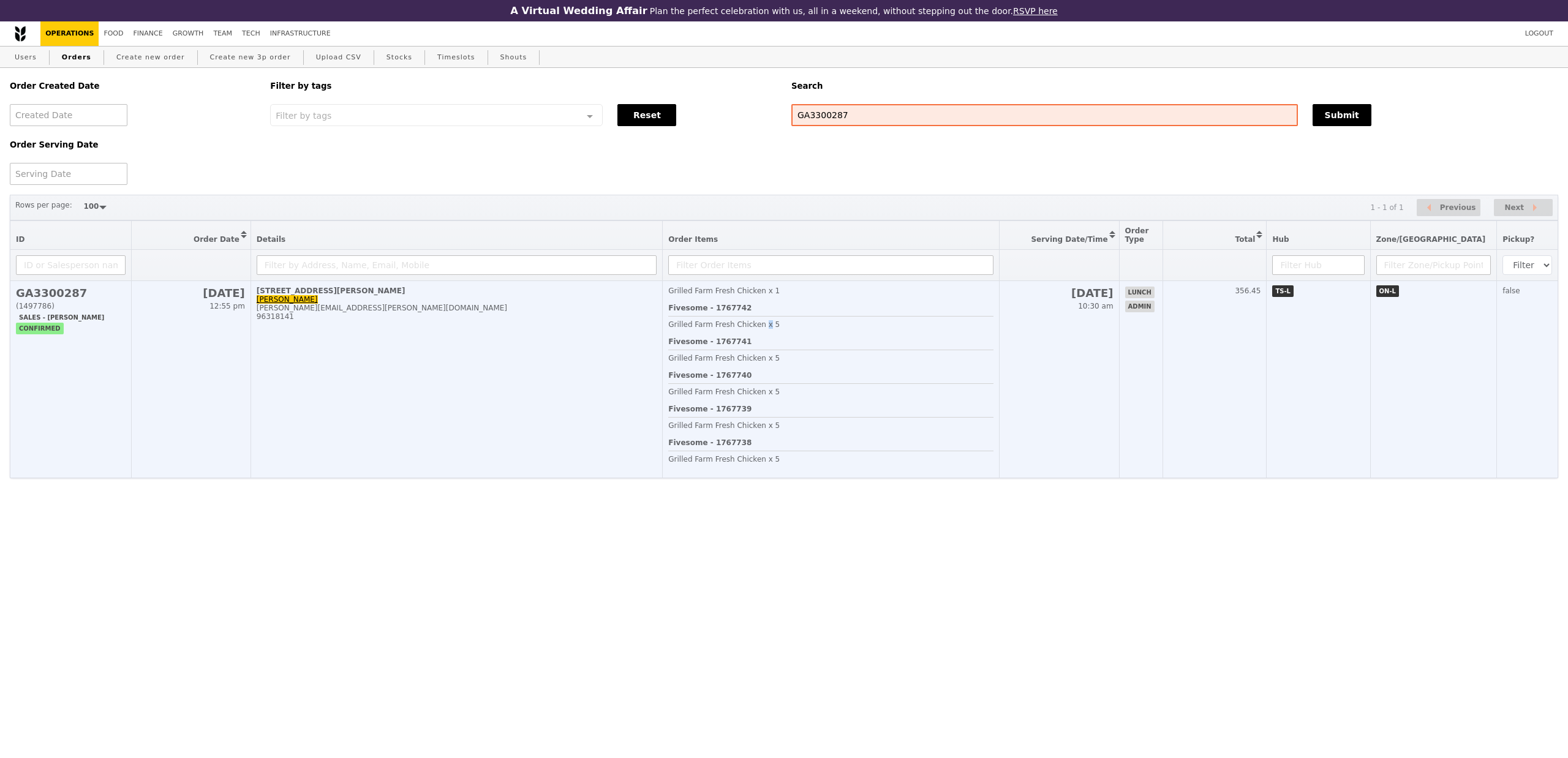
click at [774, 329] on span "Grilled Farm Fresh Chicken x 5" at bounding box center [724, 324] width 112 height 9
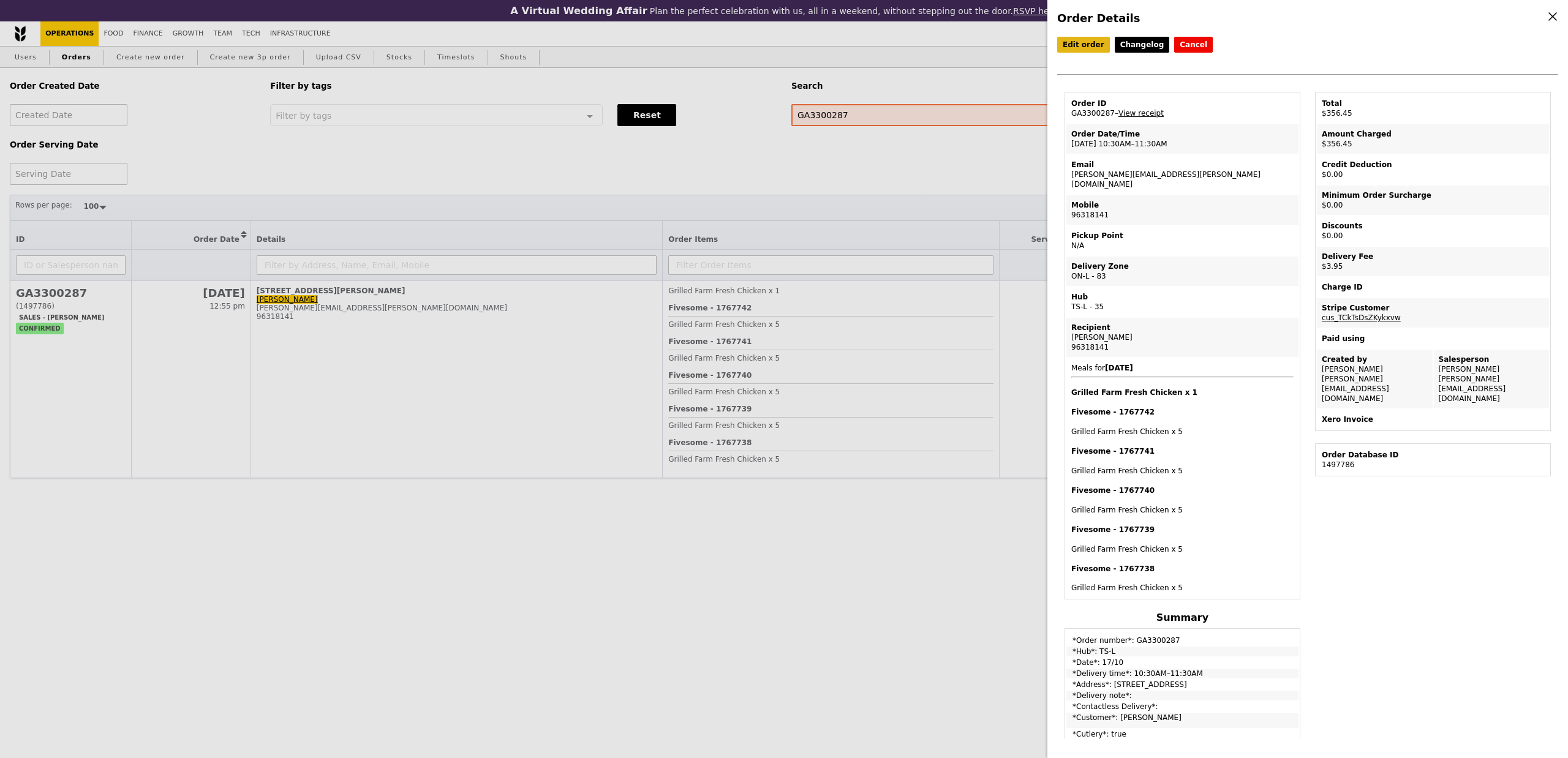
click at [1091, 53] on div "Edit order Changelog Cancel Order ID GA3300287 – View receipt Order Date/Time 1…" at bounding box center [1308, 64] width 501 height 55
click at [1092, 30] on div "Order Details Edit order Changelog Cancel Order ID GA3300287 – View receipt Ord…" at bounding box center [1308, 379] width 521 height 758
click at [1081, 38] on link "Edit order" at bounding box center [1083, 45] width 53 height 16
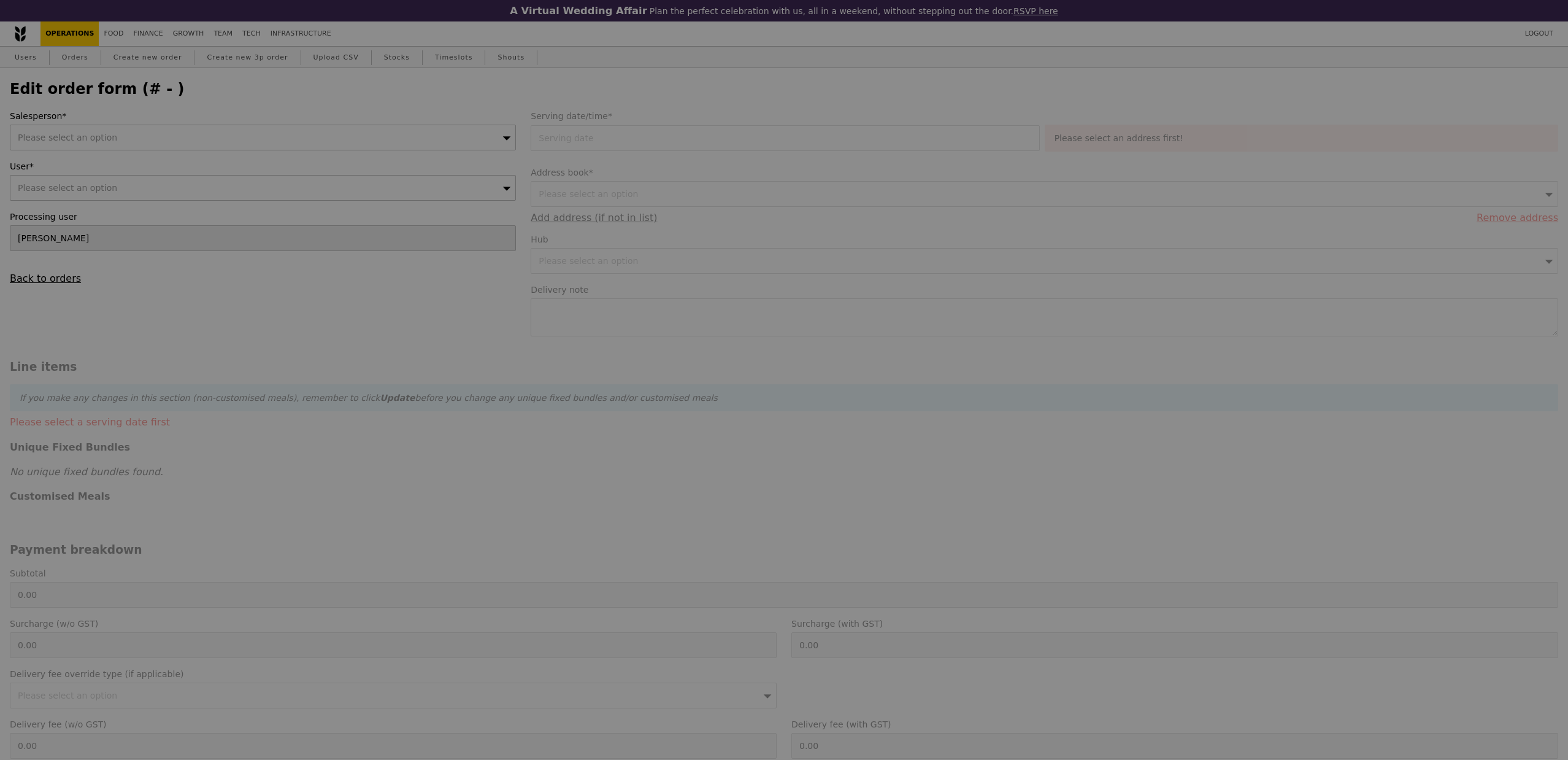
type input "17 Oct 2025"
type input "352.50"
type input "3.62"
type input "3.95"
type input "356.45"
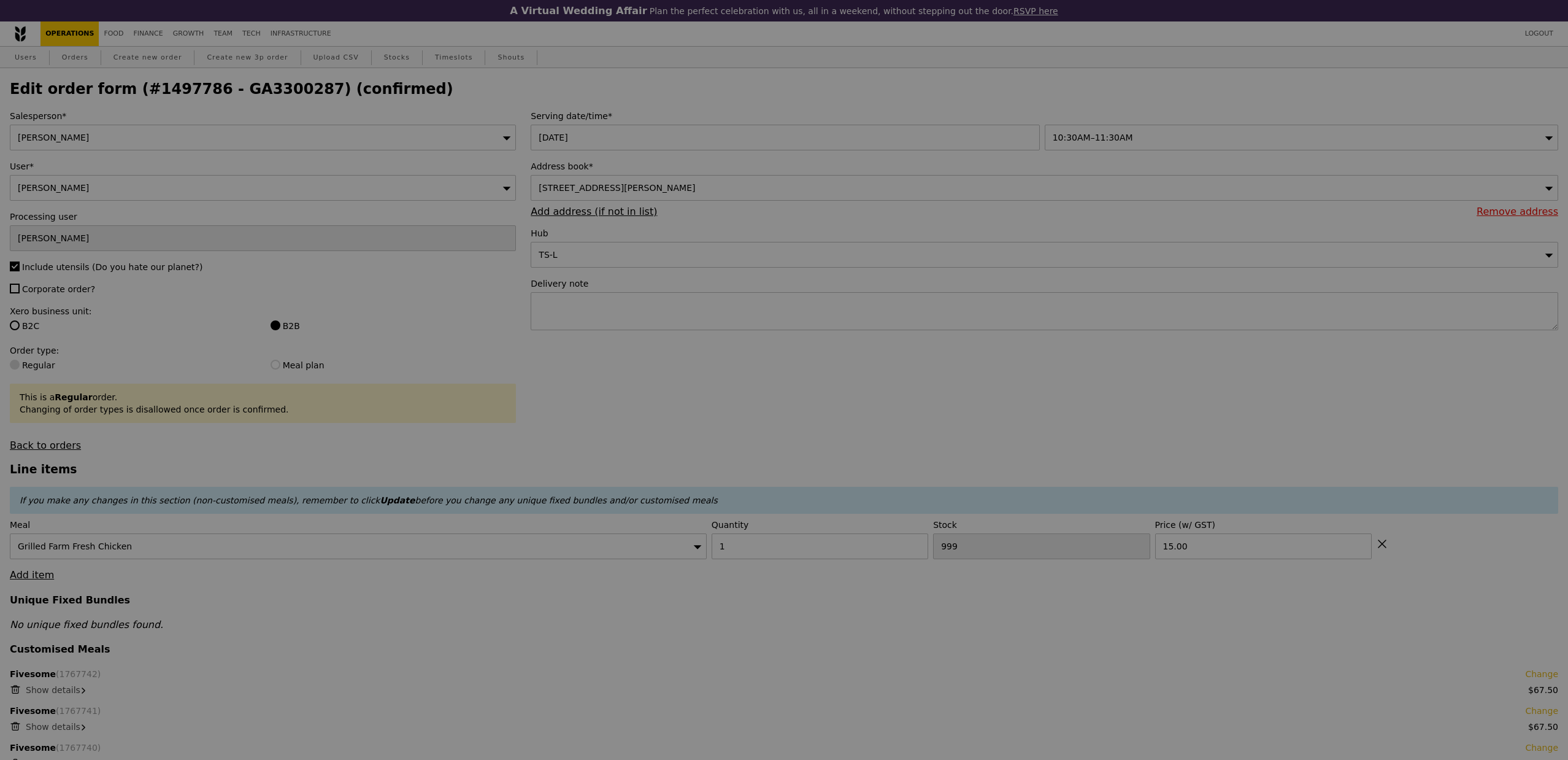
click at [744, 190] on div at bounding box center [784, 380] width 1568 height 760
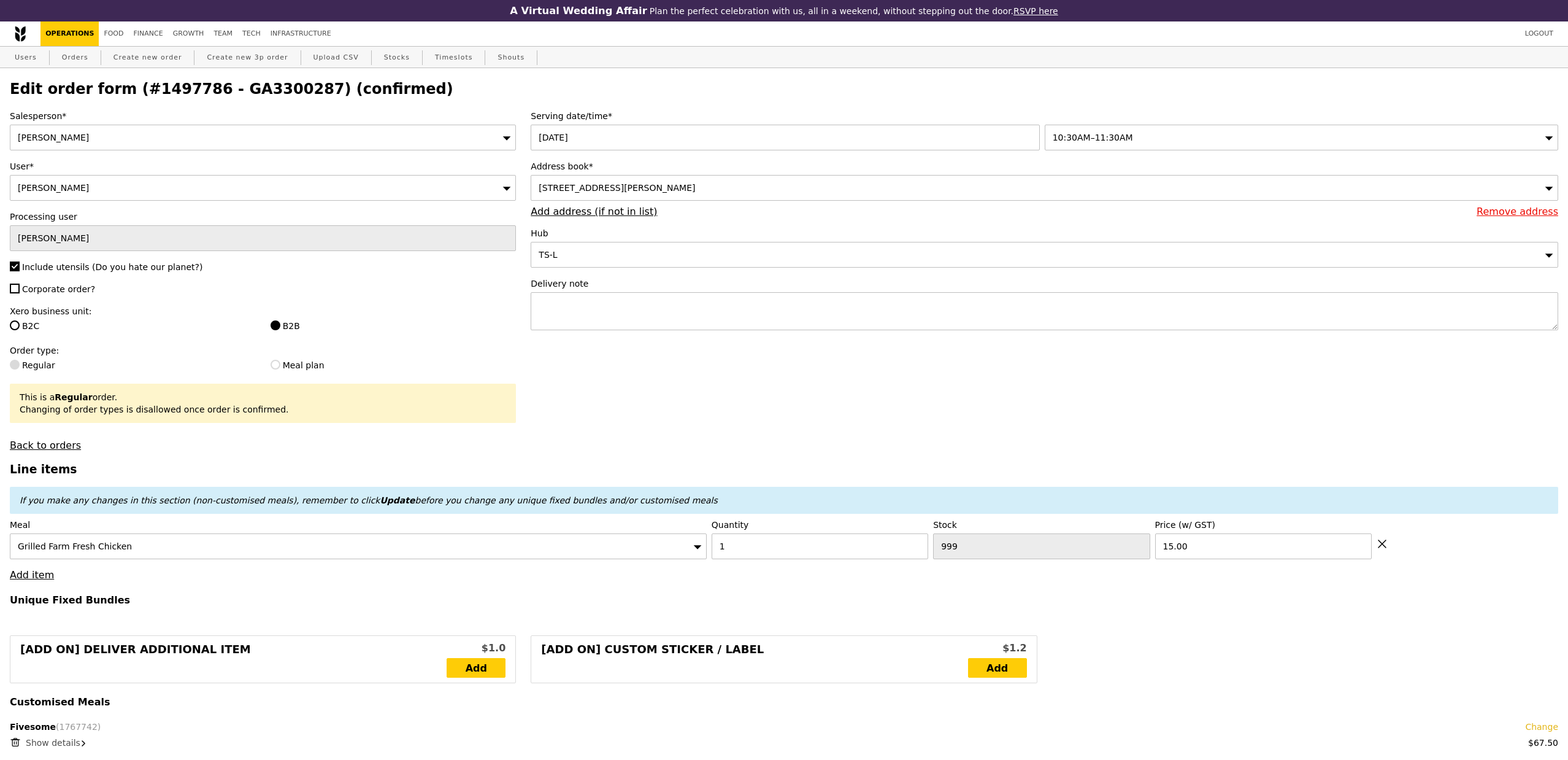
click at [751, 194] on div "73 Ayer Rajah Crescent, #02-18, Singapore 139952" at bounding box center [1044, 188] width 1027 height 26
type input "Update"
type input "445"
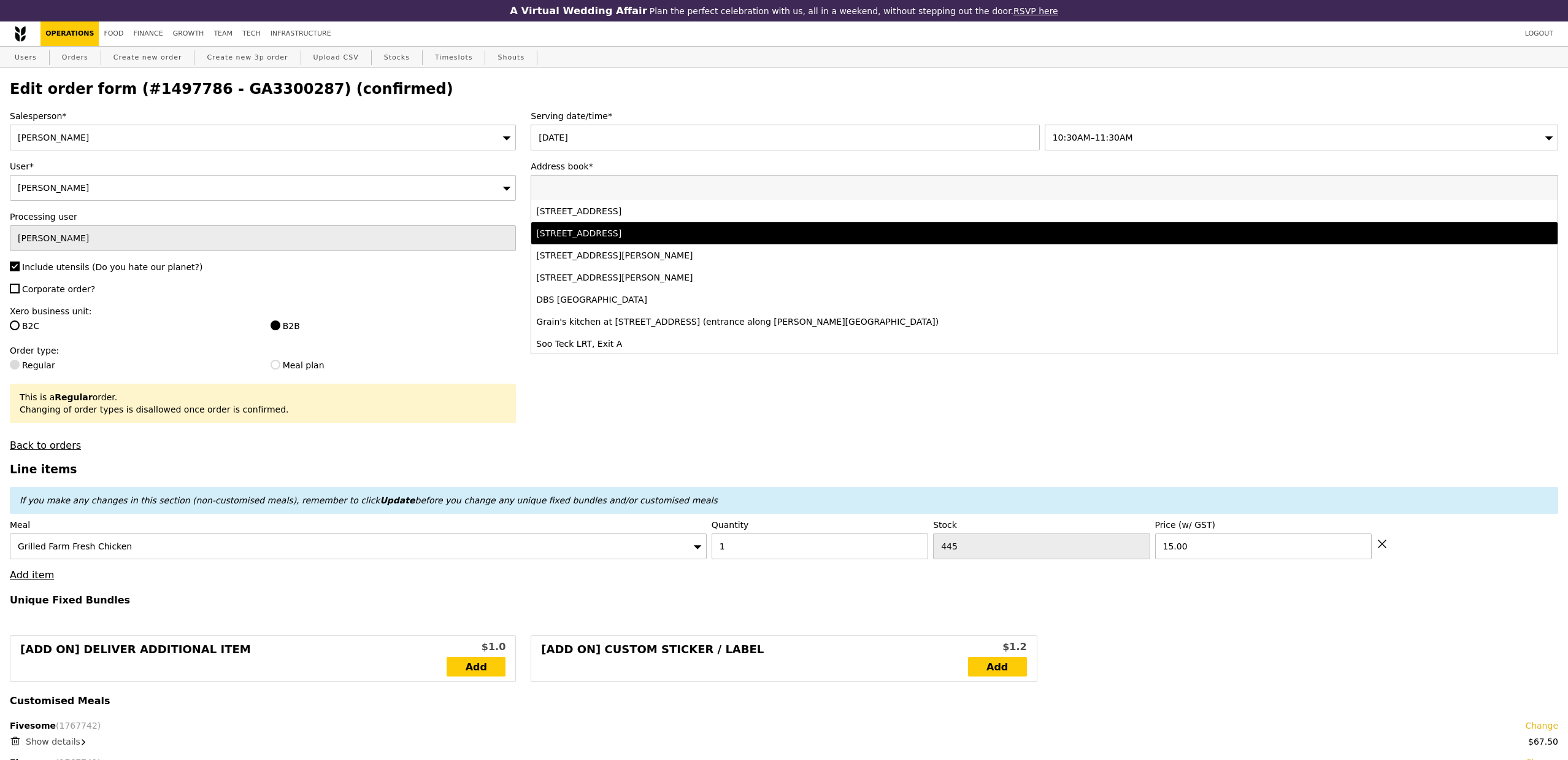
click at [714, 236] on div "101 Irrawaddy Road, #null-12-12, Singapore 329565" at bounding box center [917, 233] width 762 height 12
type input "Loading..."
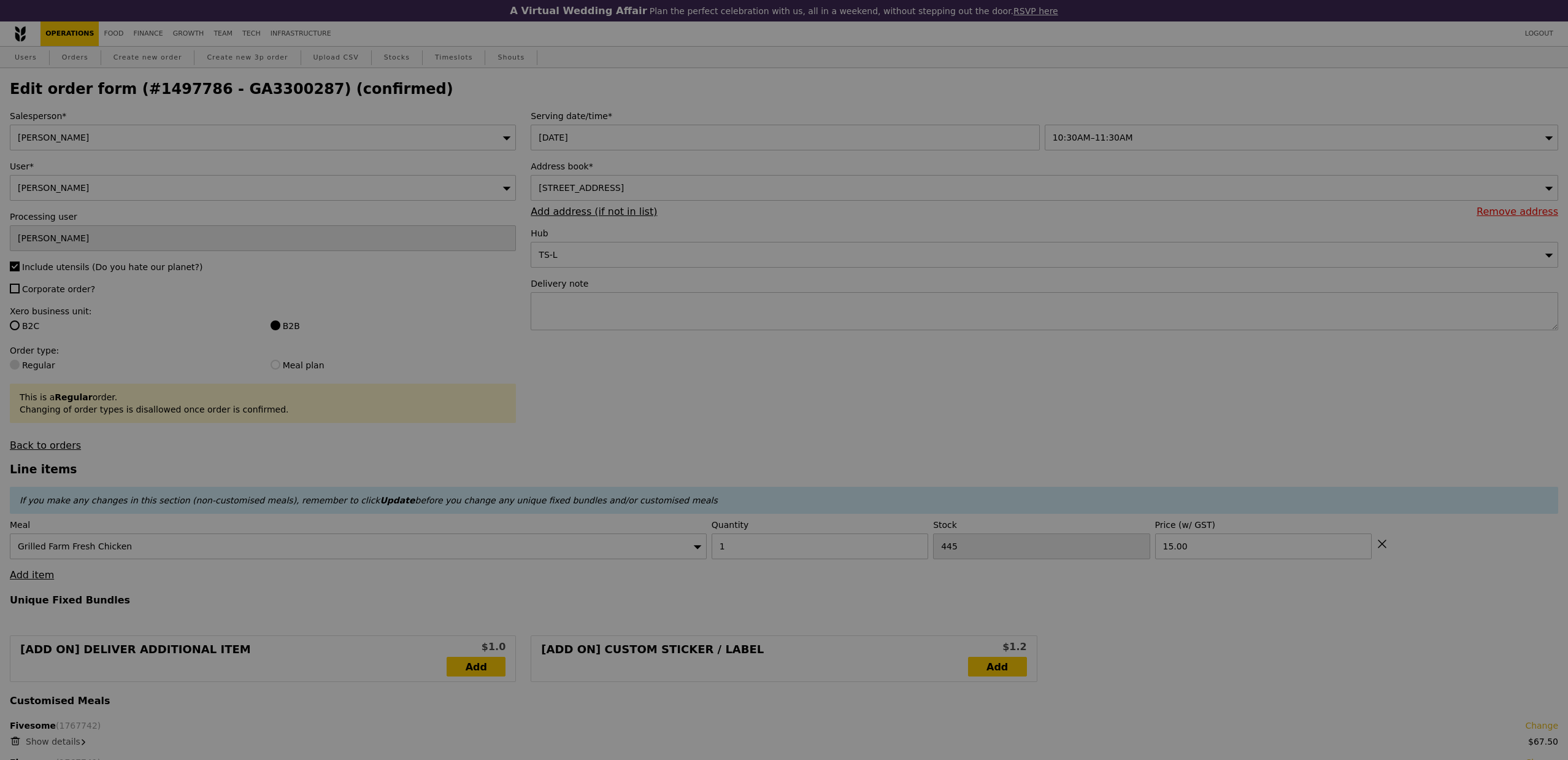
type input "0.00"
type input "7.71"
type input "8.40"
type input "Update"
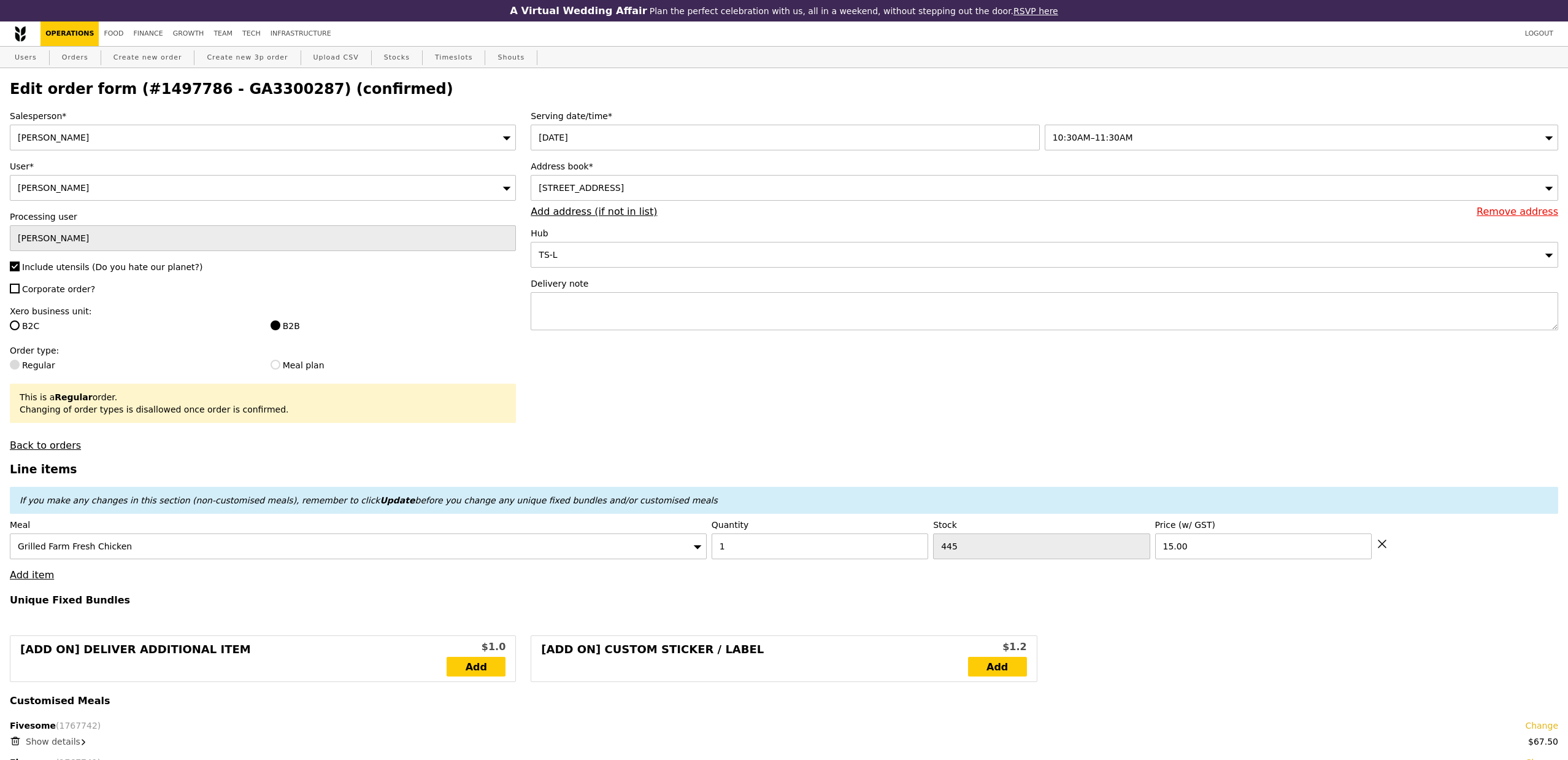
click at [87, 289] on span "Corporate order?" at bounding box center [58, 289] width 73 height 10
click at [20, 289] on input "Corporate order?" at bounding box center [14, 288] width 10 height 10
checkbox input "true"
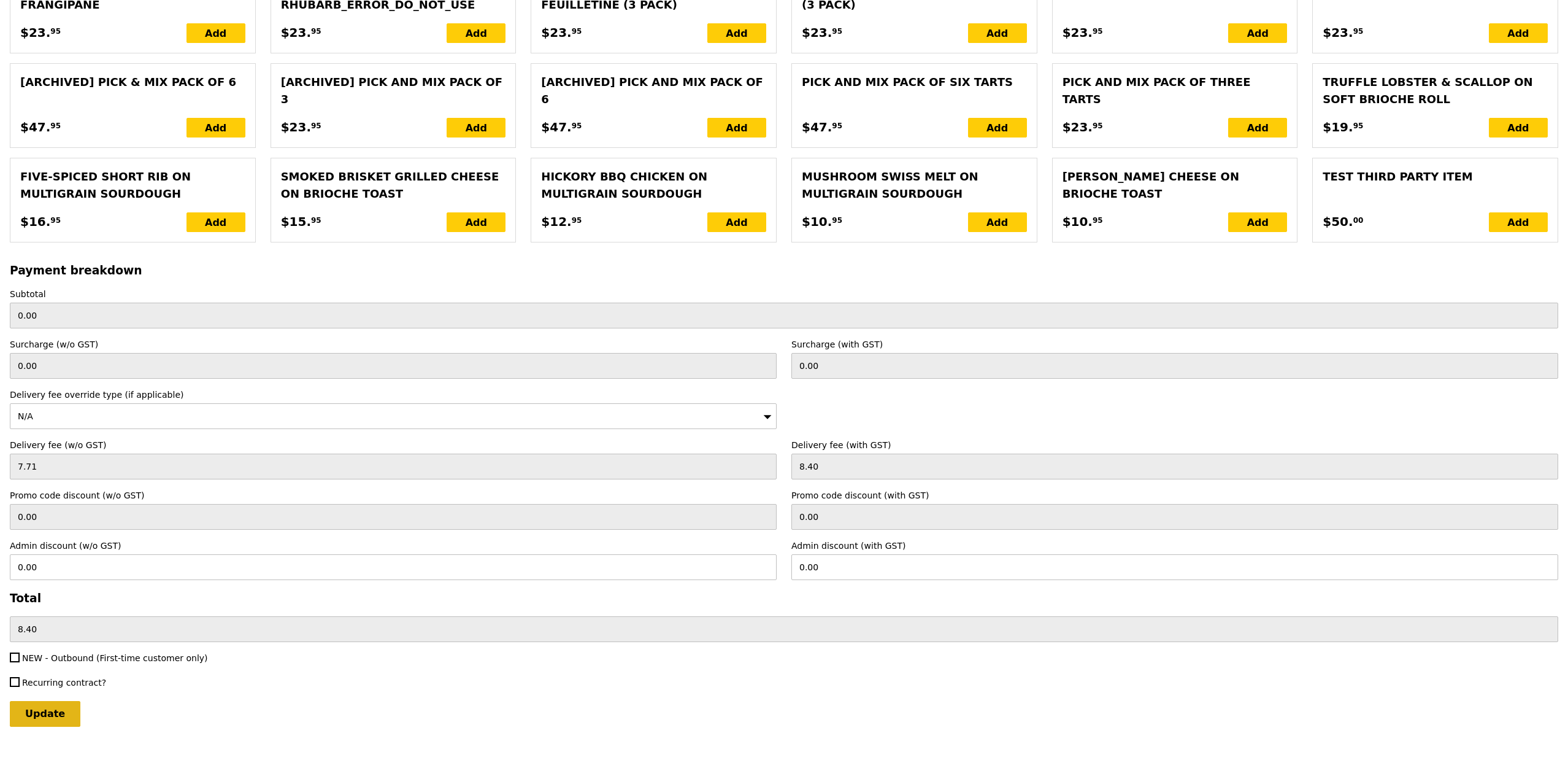
scroll to position [2555, 0]
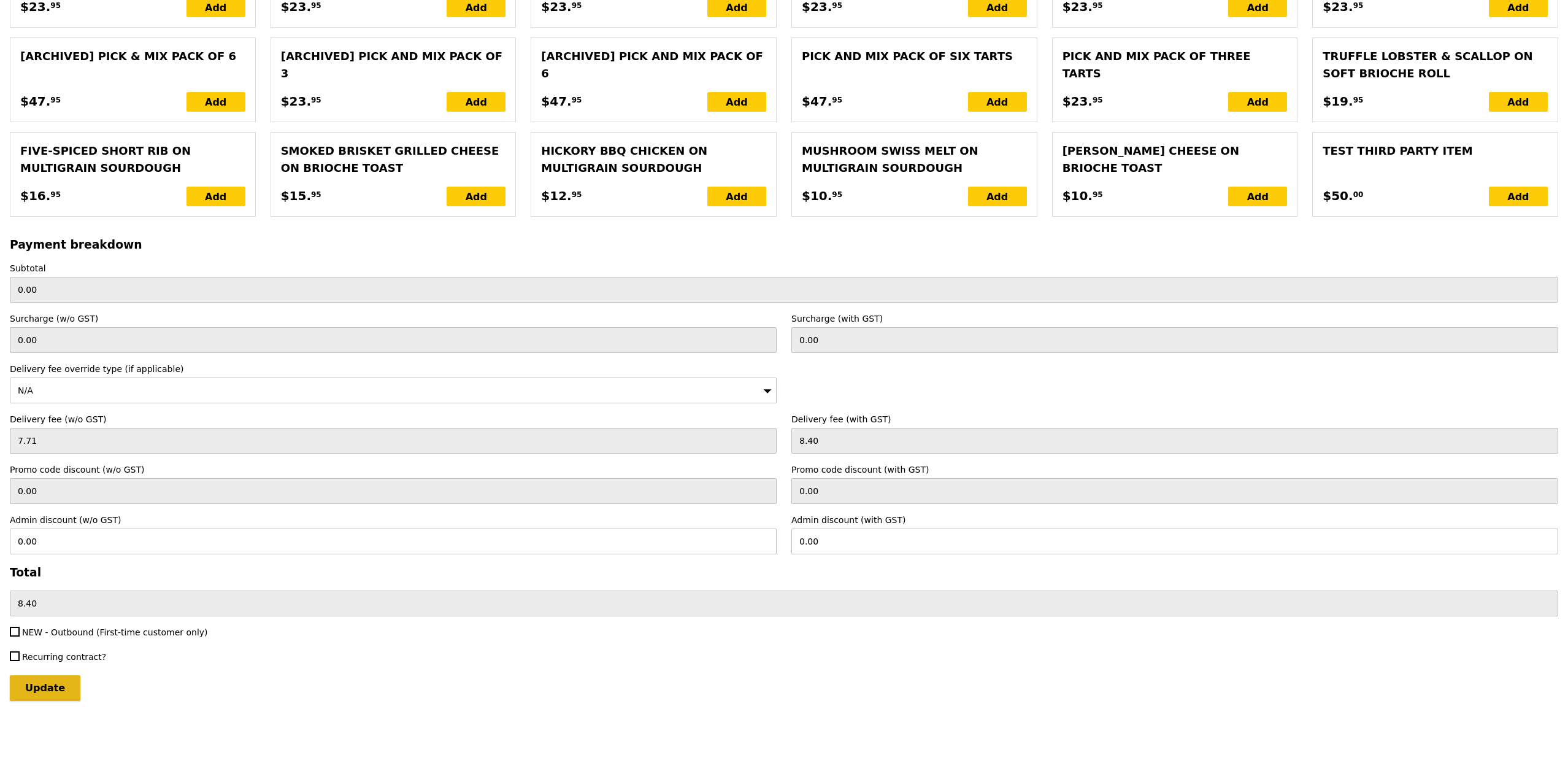
click at [51, 696] on input "Update" at bounding box center [45, 688] width 70 height 26
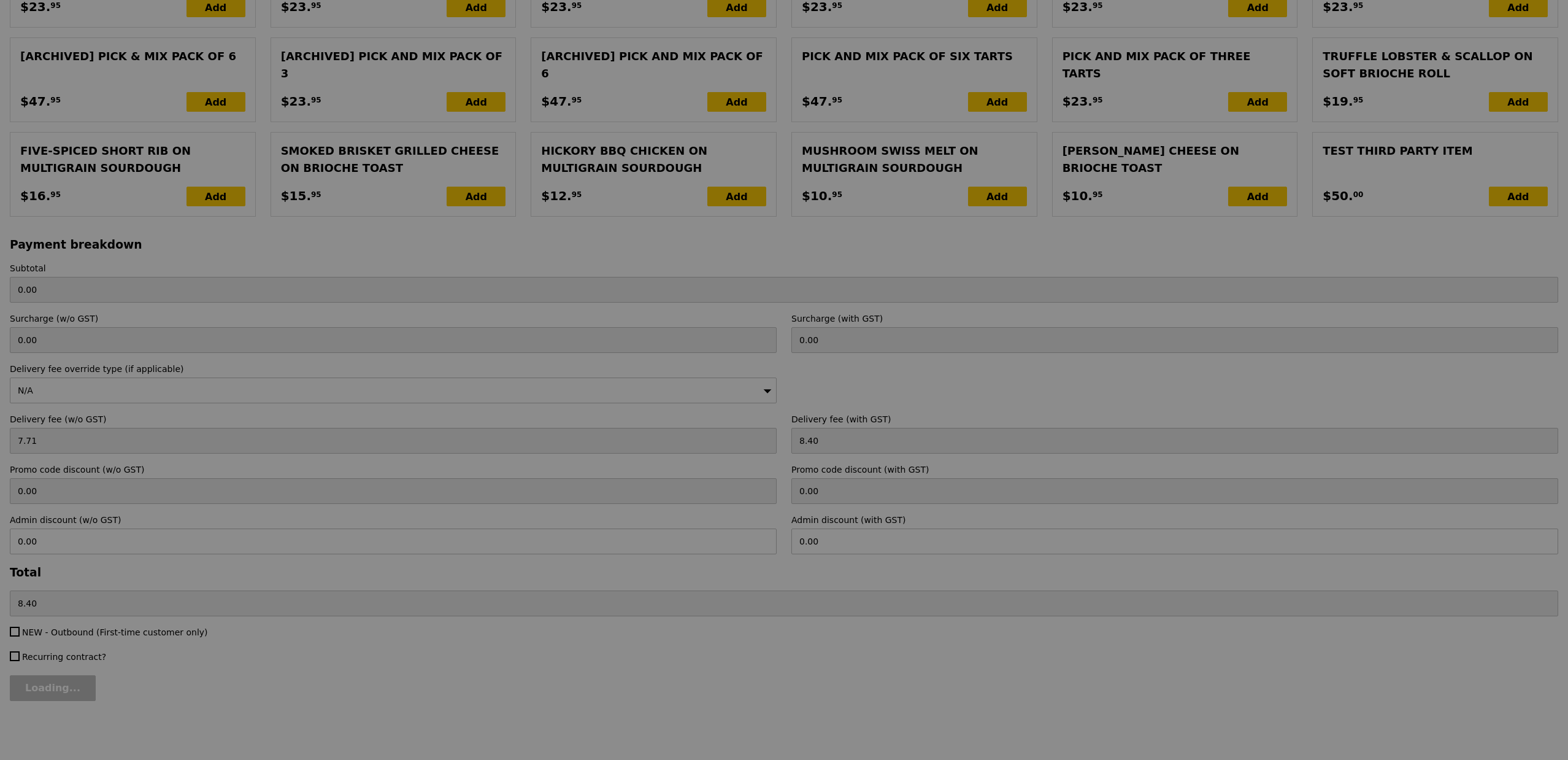
type input "Loading..."
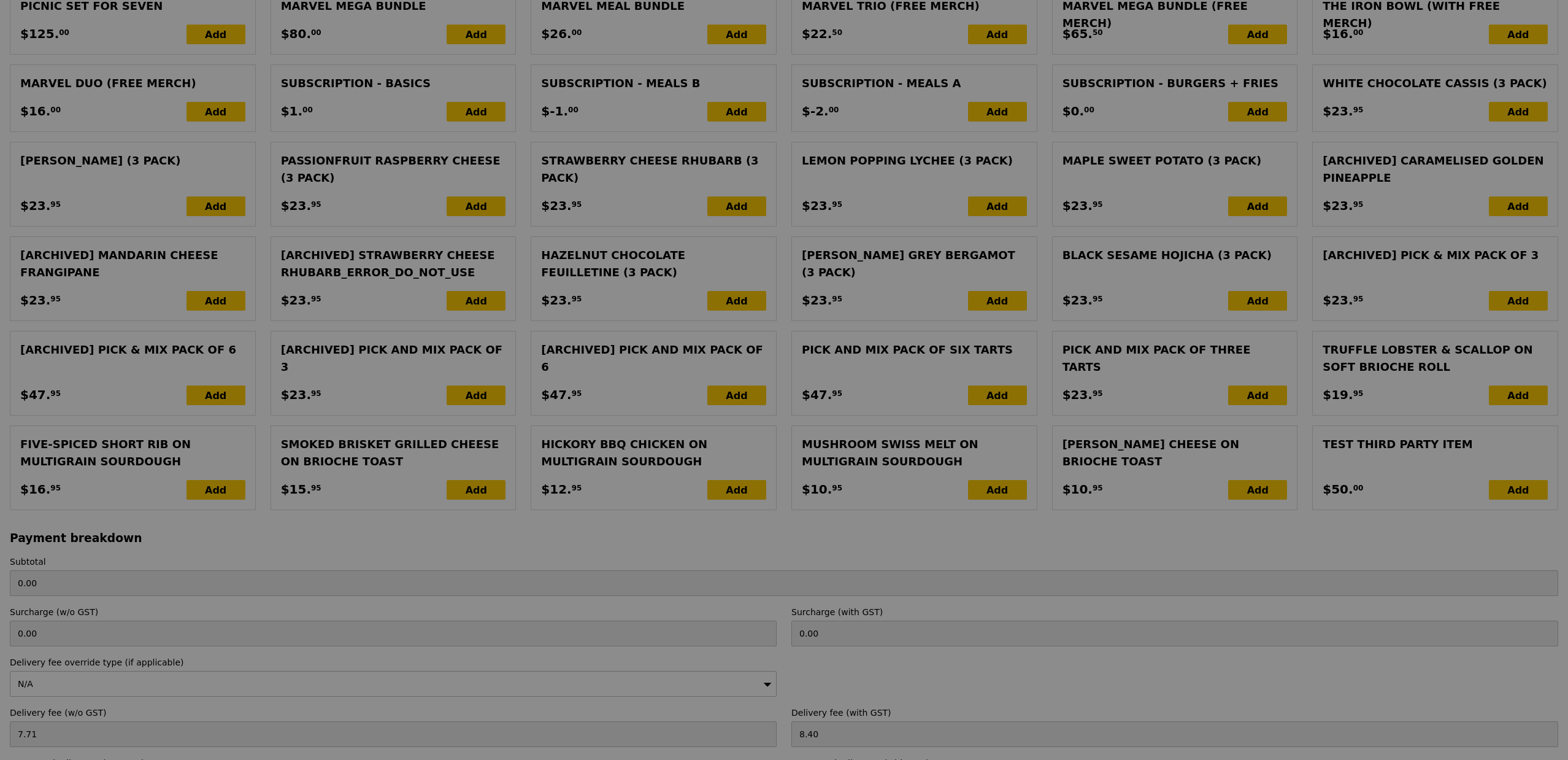
scroll to position [2040, 0]
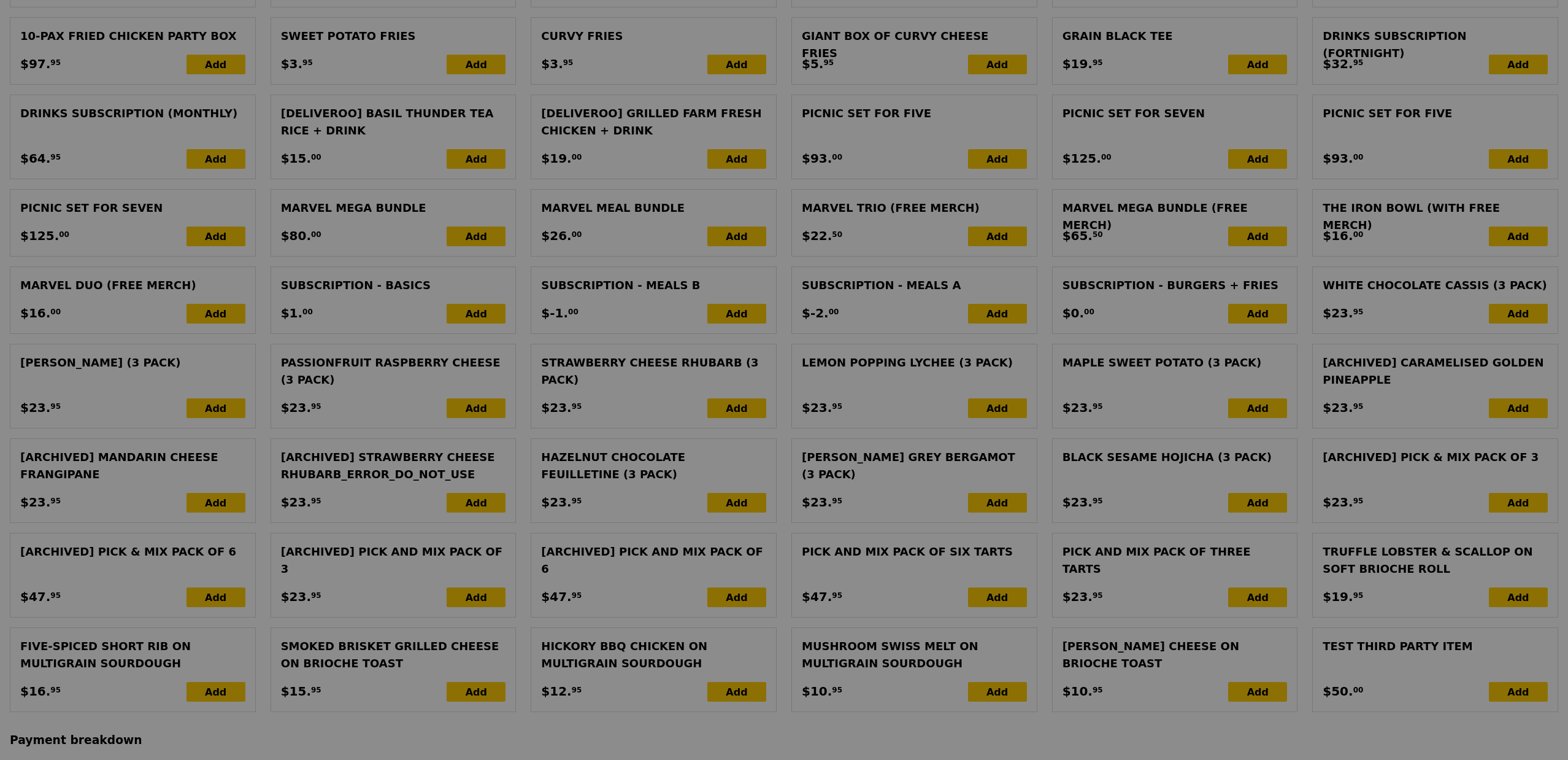
type input "352.50"
type input "3.62"
type input "3.95"
type input "356.45"
type input "Update"
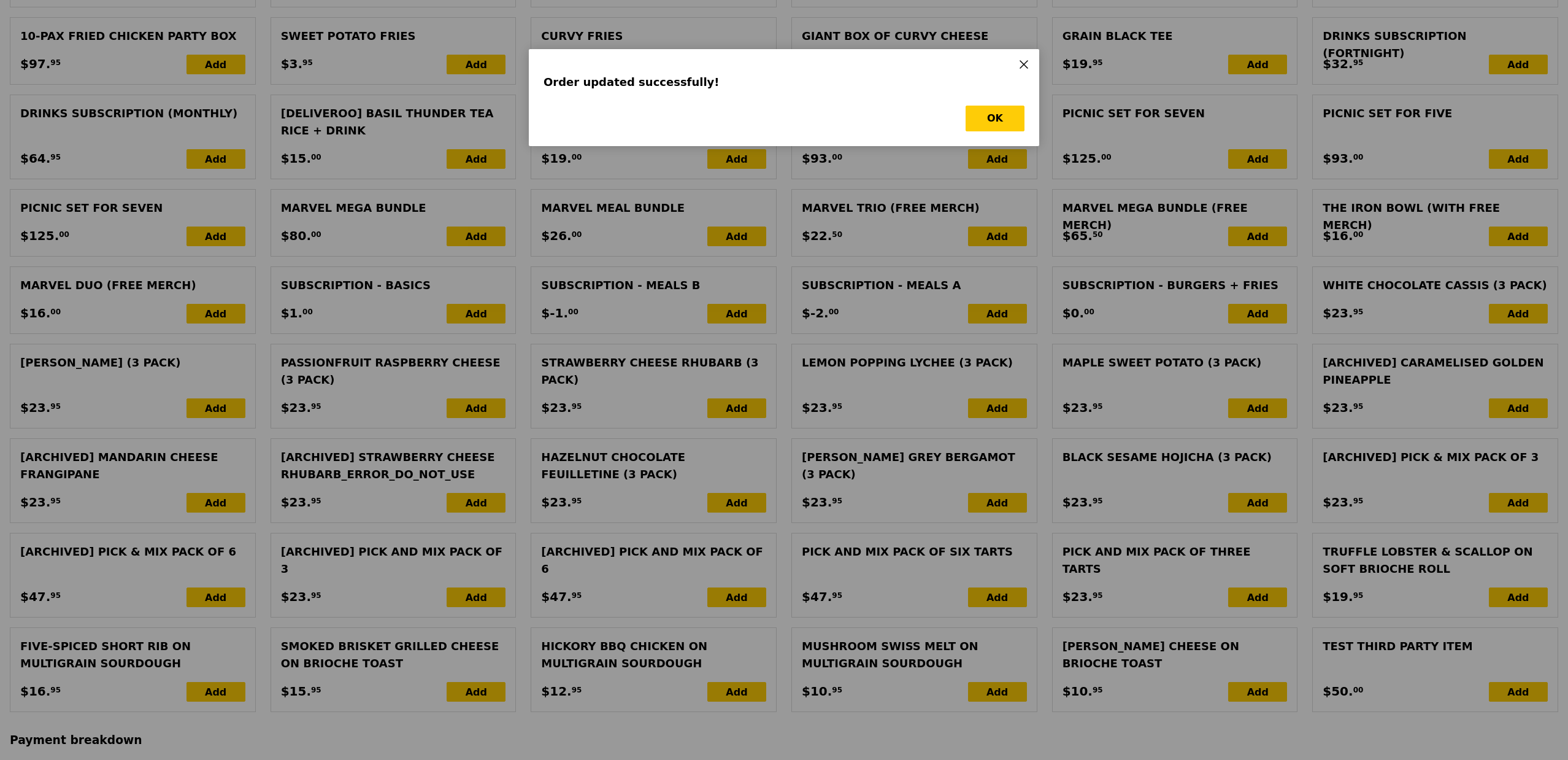
scroll to position [0, 0]
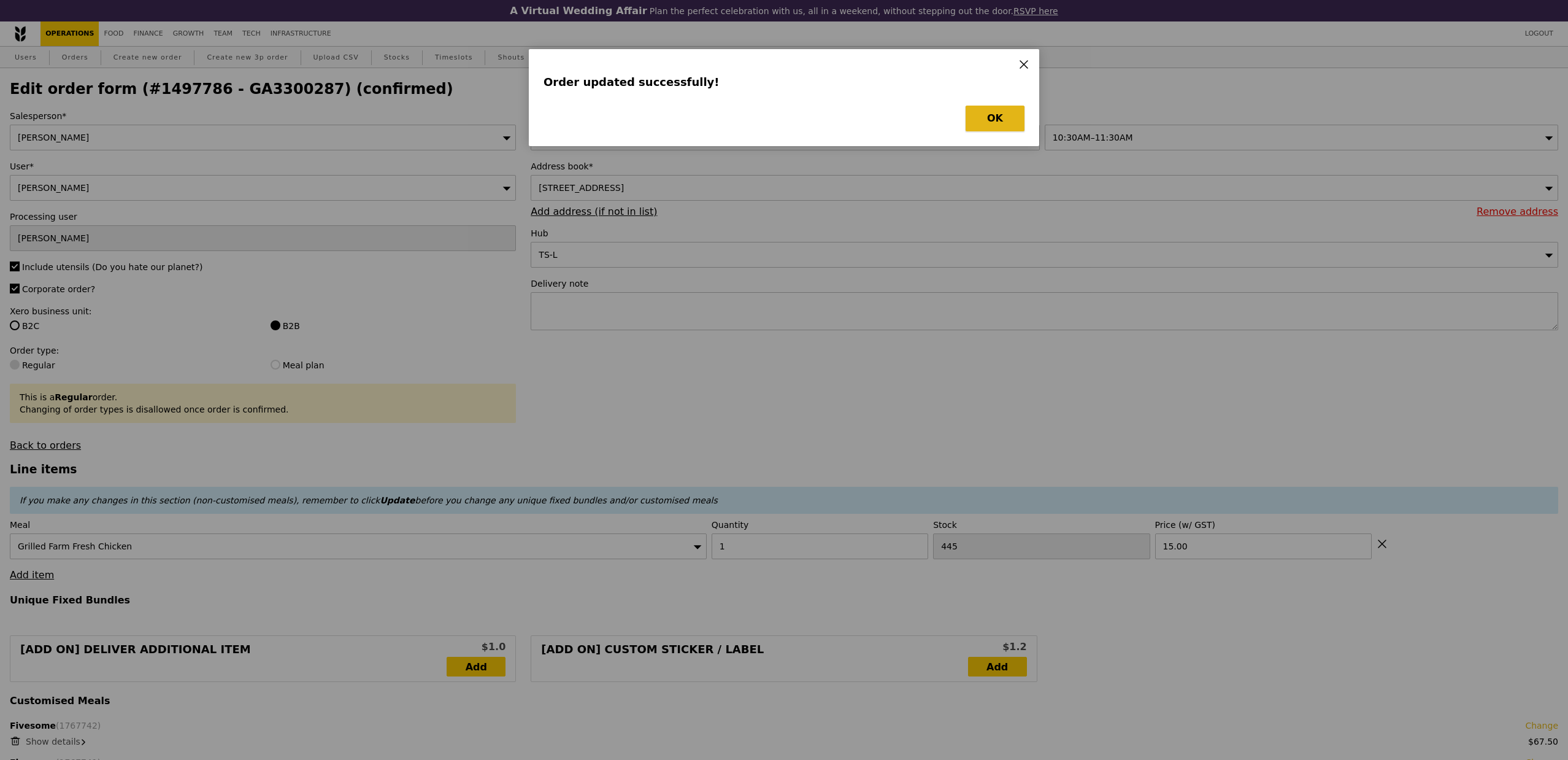
click at [997, 122] on button "OK" at bounding box center [995, 118] width 59 height 26
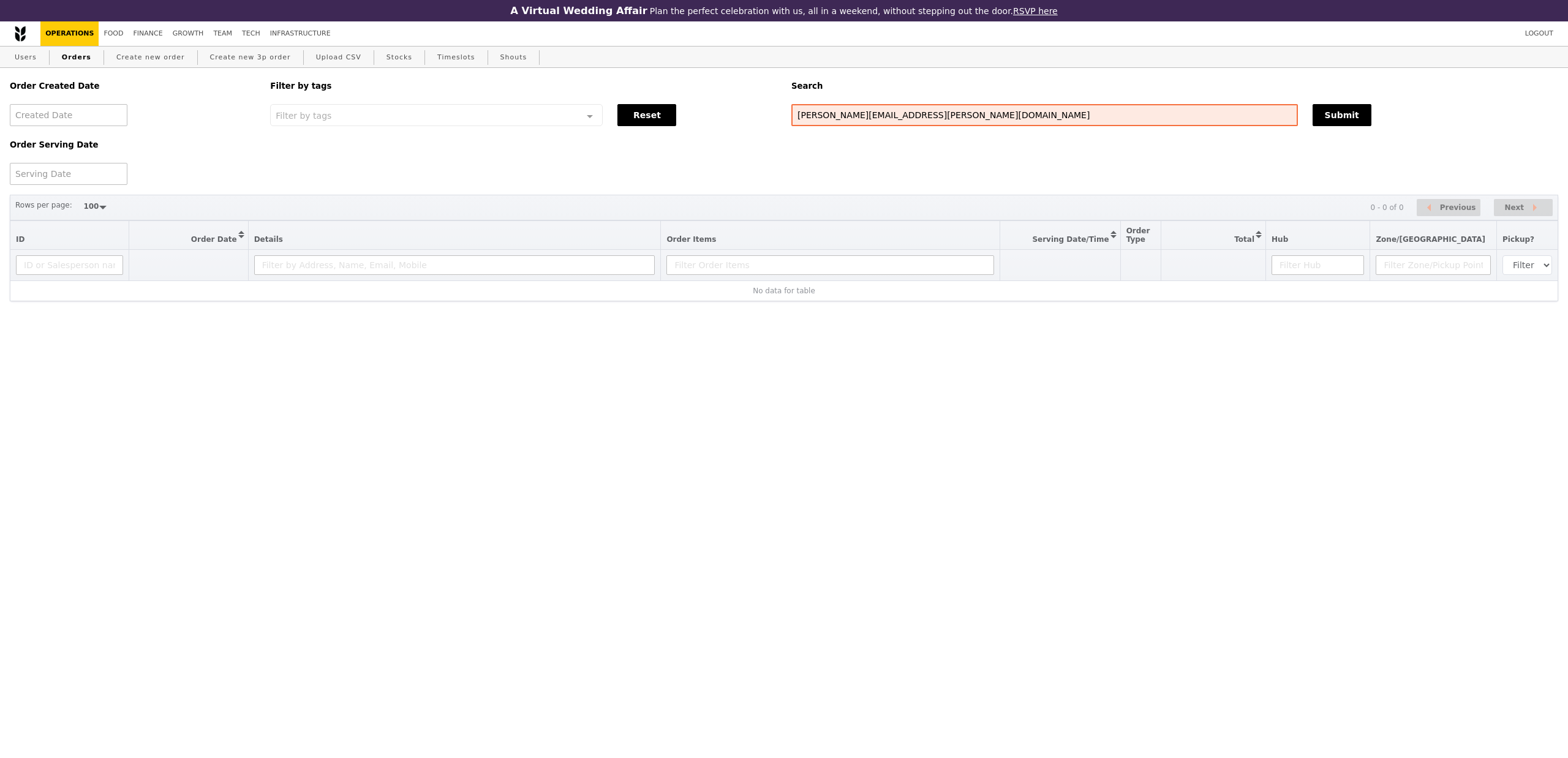
select select "100"
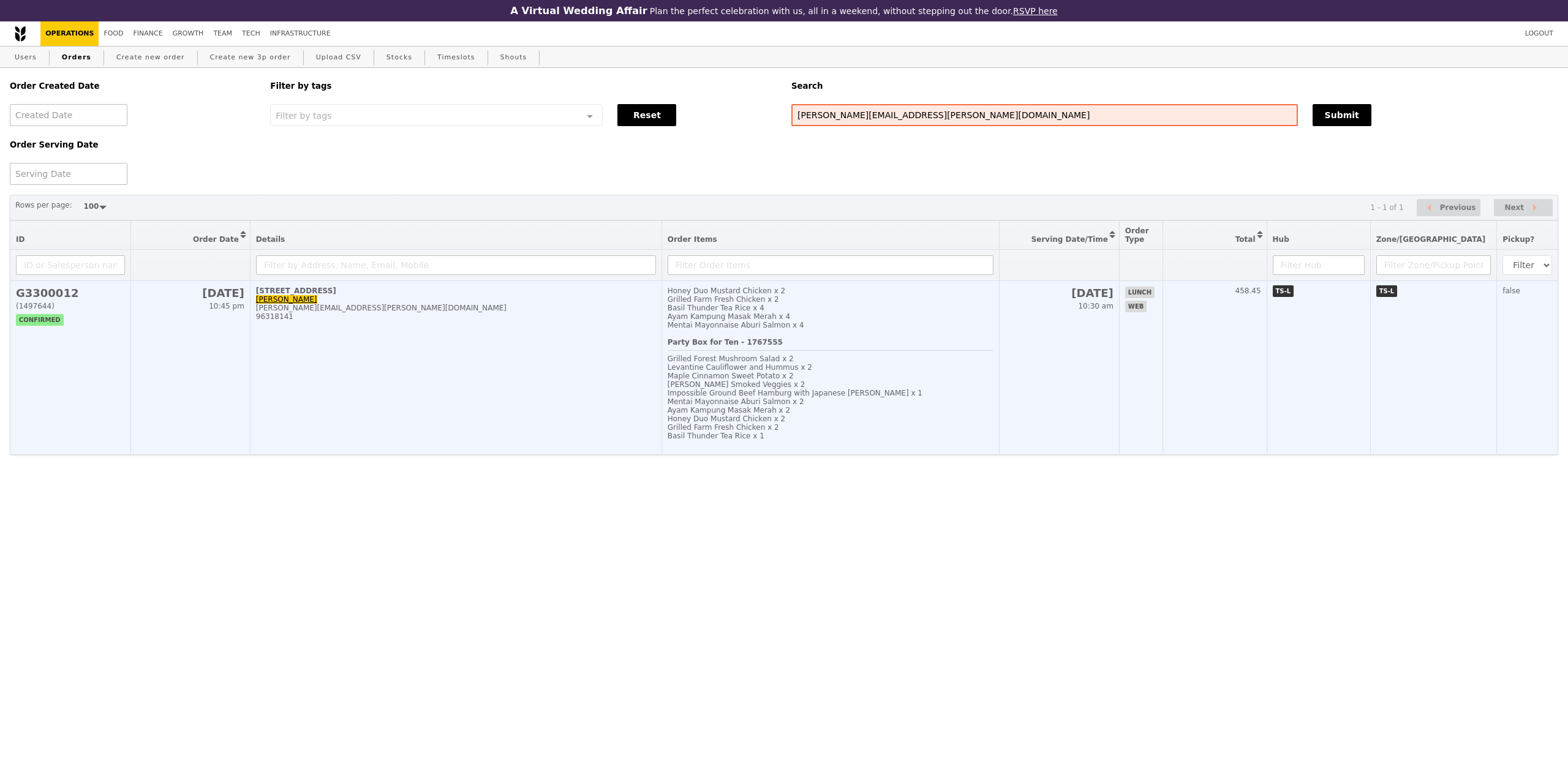
click at [731, 353] on div "Party Box for Ten - 1767555 Grilled Forest Mushroom Salad x 2 Levantine Caulifl…" at bounding box center [830, 393] width 327 height 111
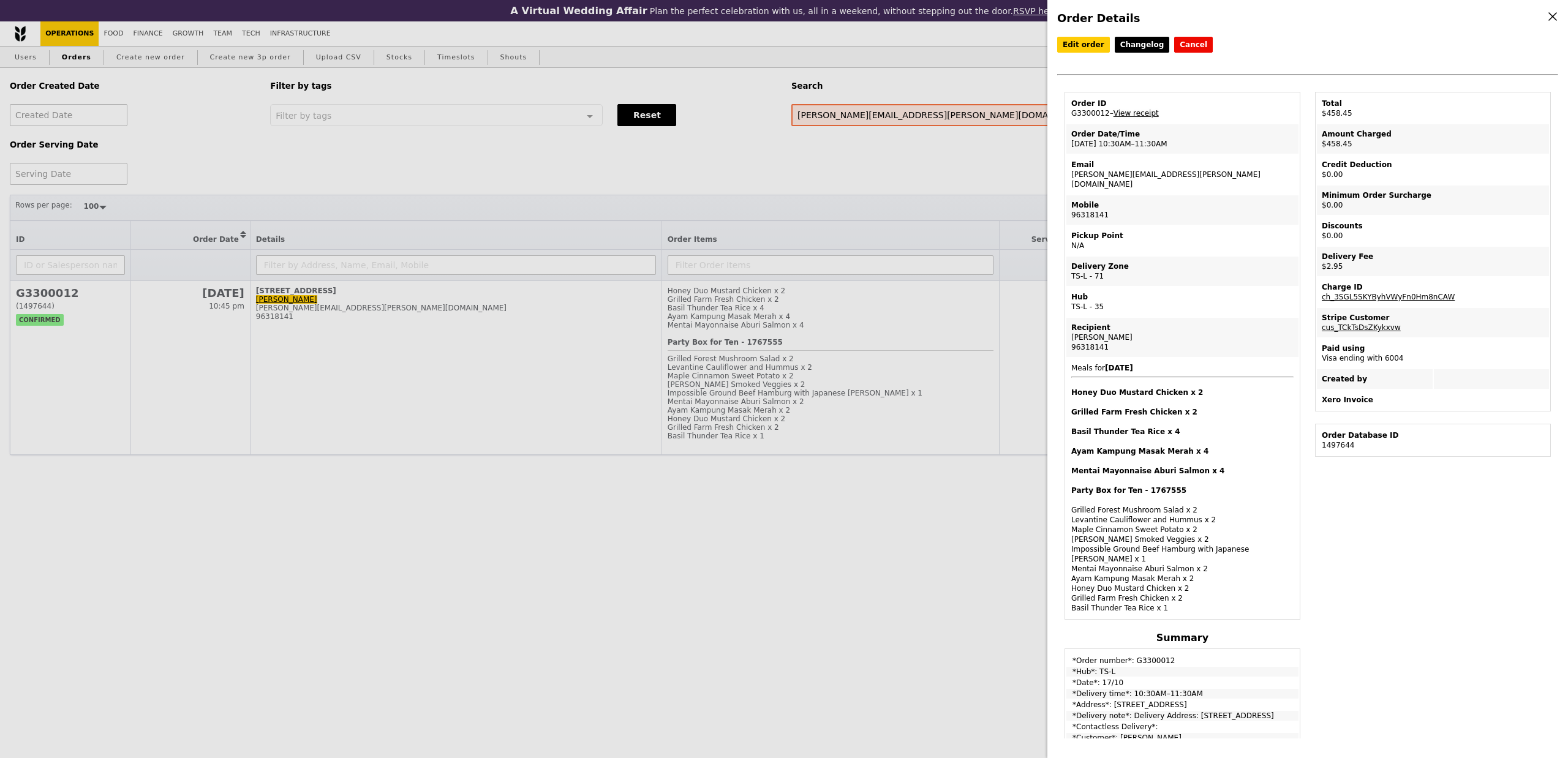
click at [1156, 112] on link "View receipt" at bounding box center [1136, 113] width 46 height 9
click at [1151, 101] on div "Order ID" at bounding box center [1182, 104] width 222 height 10
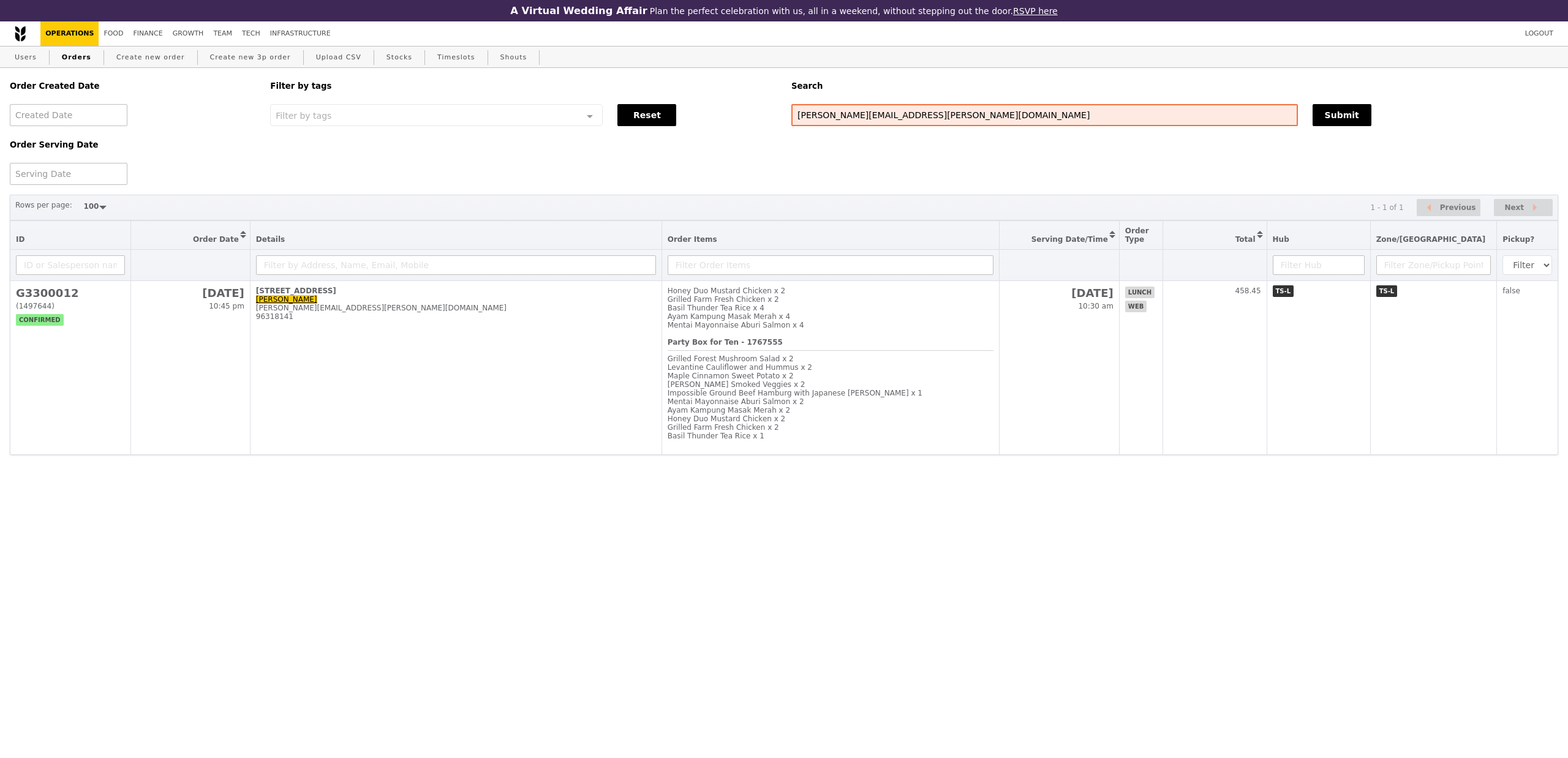
select select "100"
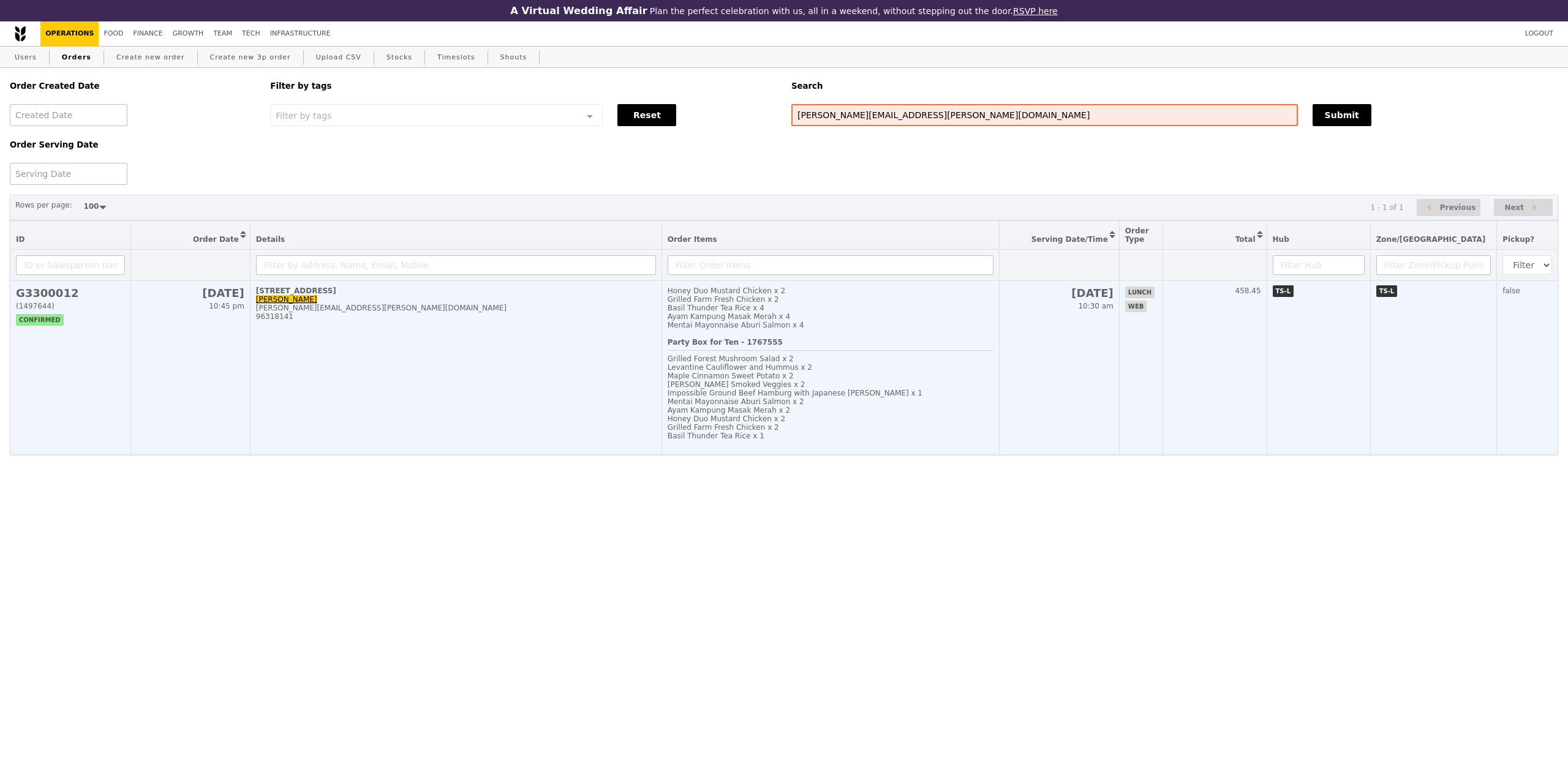
click at [441, 321] on div "96318141" at bounding box center [456, 316] width 400 height 9
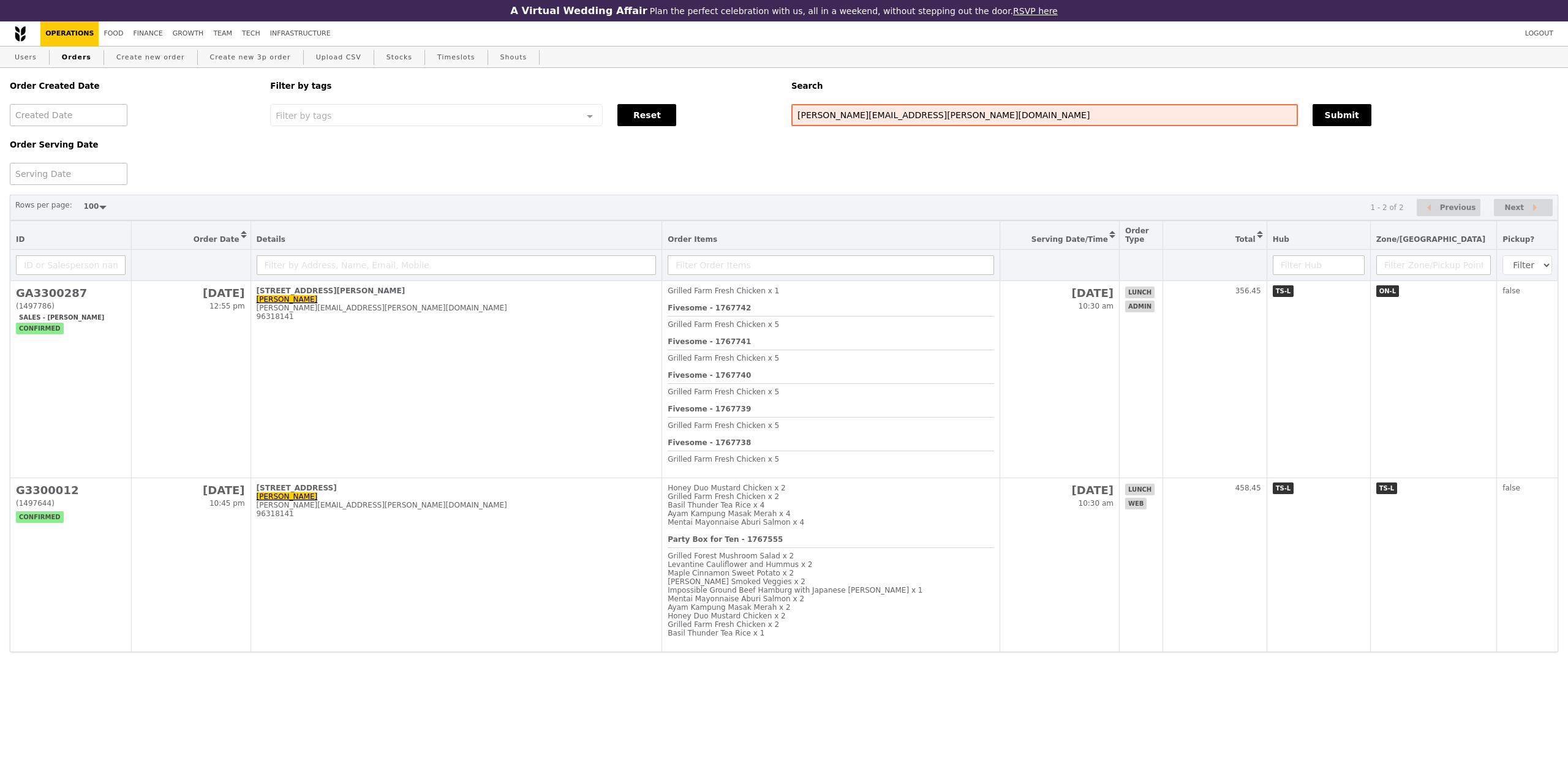
select select "100"
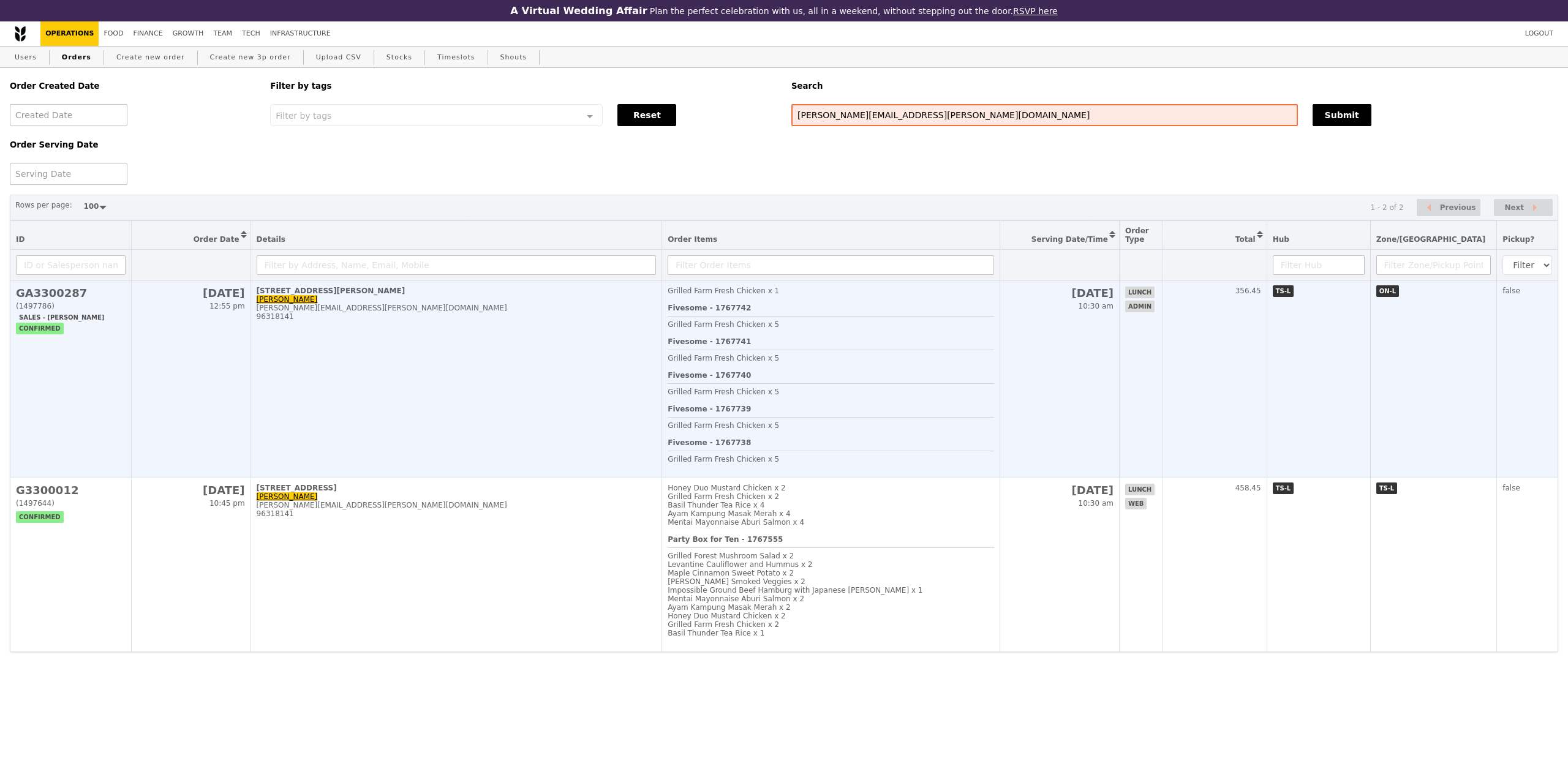
click at [316, 343] on td "73 Ayer Rajah Crescent, #02-18 Alexandra alexandra.lim@amili.asia 96318141" at bounding box center [457, 379] width 412 height 197
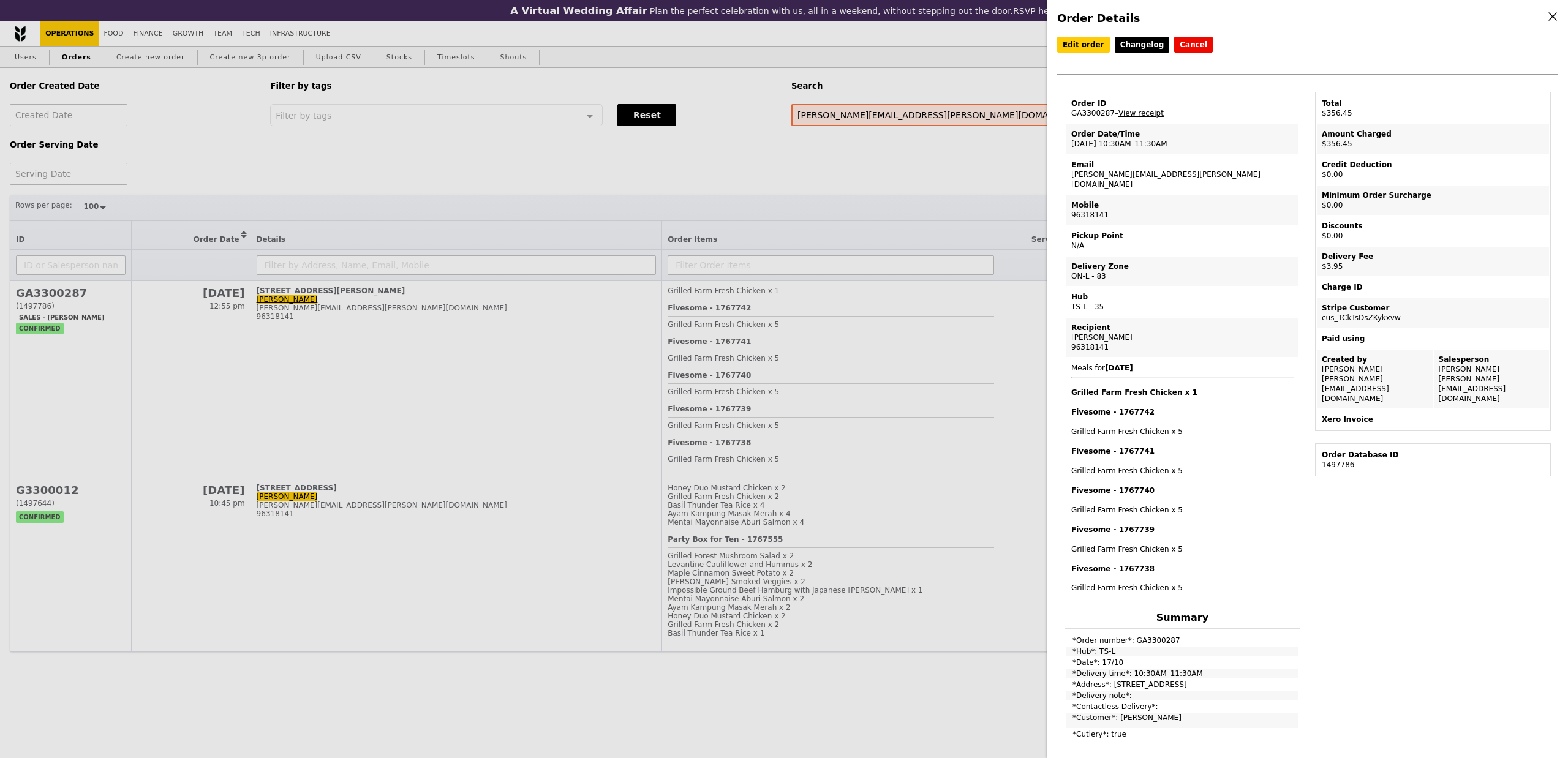
click at [306, 515] on div "Order Details Edit order Changelog Cancel Order ID GA3300287 – View receipt Ord…" at bounding box center [784, 379] width 1568 height 758
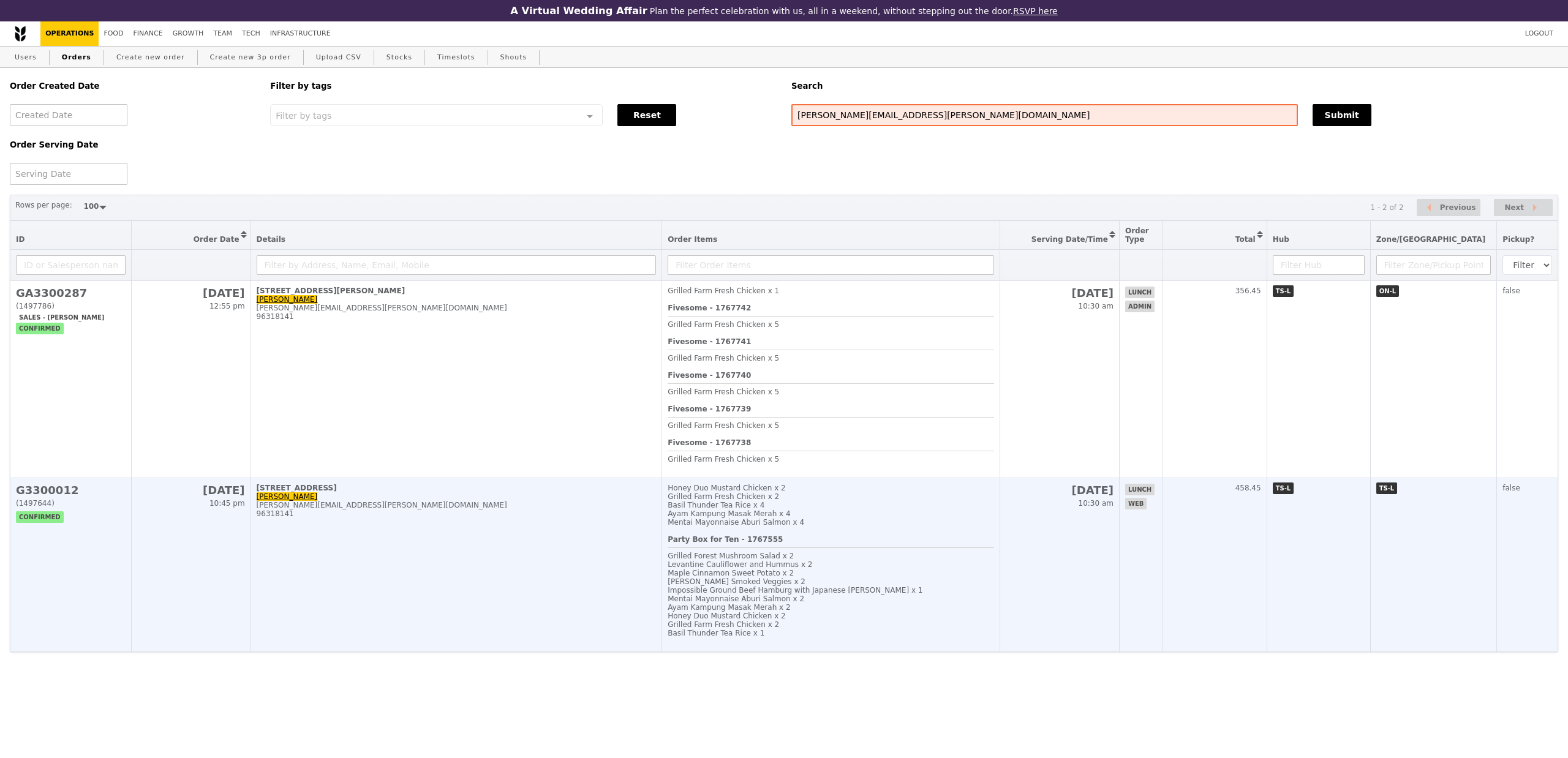
click at [572, 593] on td "101 Irrawaddy Road, #-12-12 Alexandra alexandra.lim@amili.asia 96318141" at bounding box center [457, 565] width 412 height 174
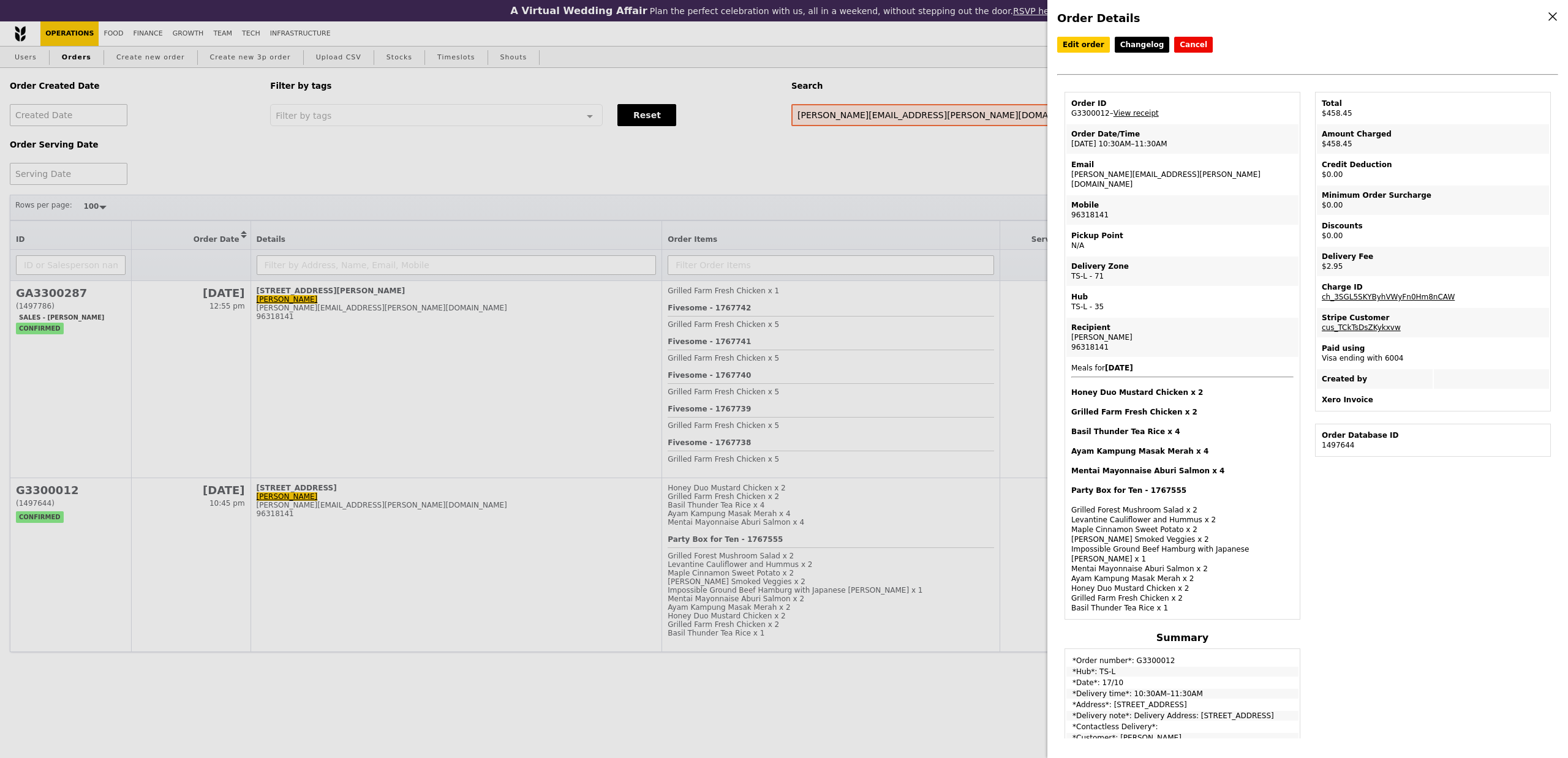
drag, startPoint x: 1082, startPoint y: 113, endPoint x: 1069, endPoint y: 113, distance: 13.0
click at [1069, 113] on td "Order ID G3300012 – View receipt" at bounding box center [1182, 108] width 232 height 30
copy td "G3300012"
click at [484, 383] on div "Order Details Edit order Changelog Cancel Order ID G3300012 – View receipt Orde…" at bounding box center [784, 379] width 1568 height 758
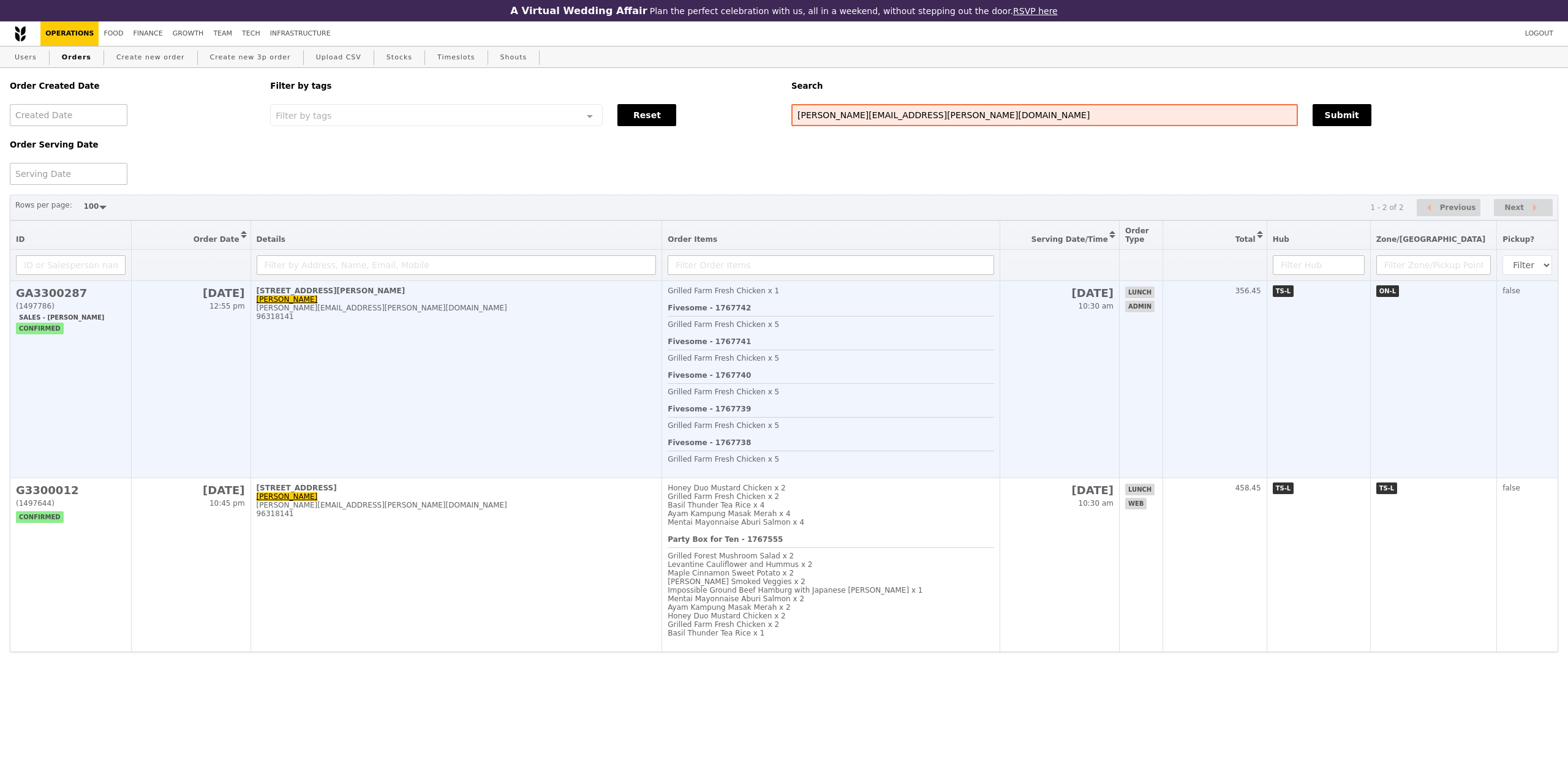
click at [597, 359] on td "73 Ayer Rajah Crescent, #02-18 Alexandra alexandra.lim@amili.asia 96318141" at bounding box center [457, 379] width 412 height 197
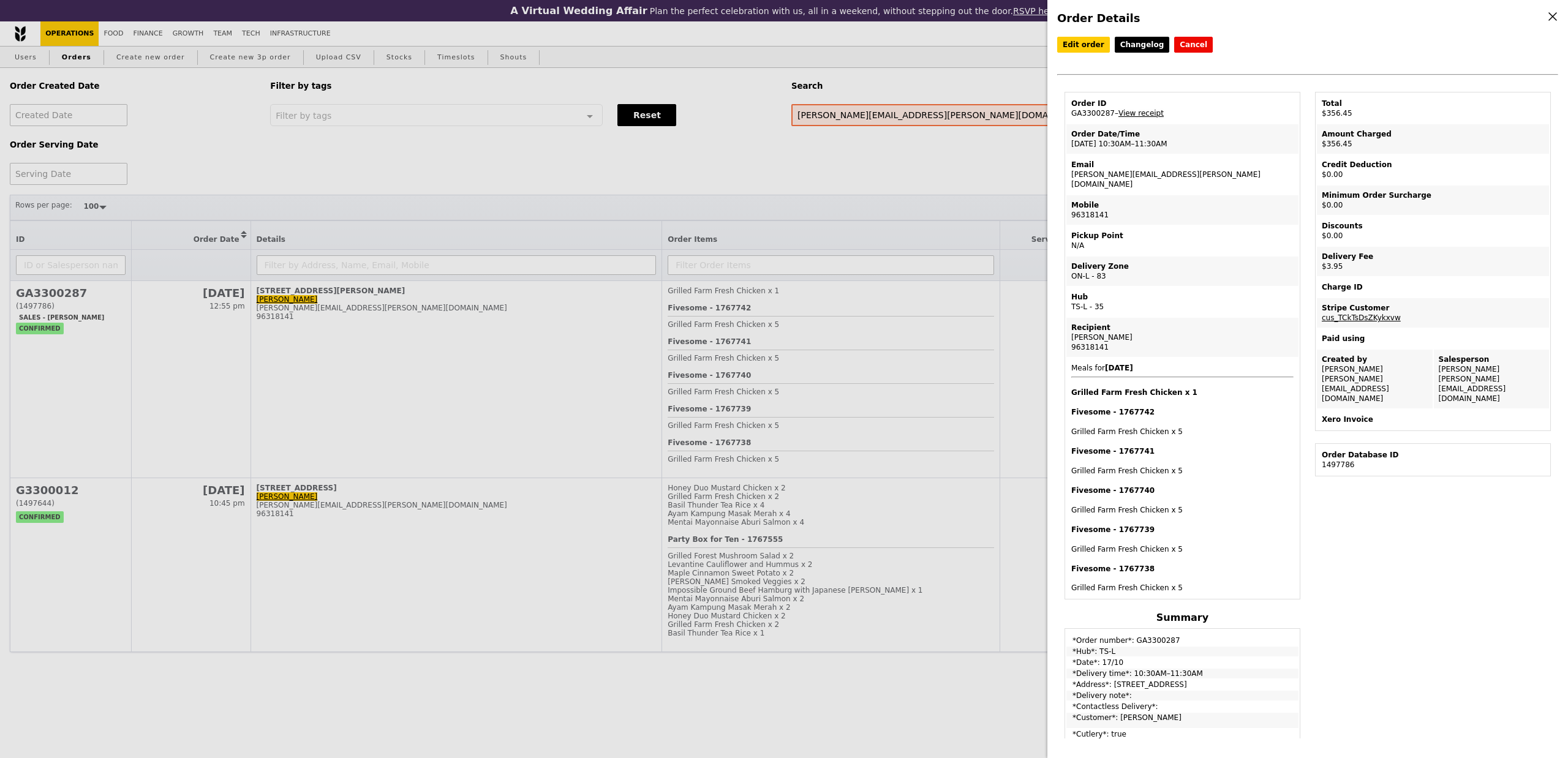
click at [1138, 110] on link "View receipt" at bounding box center [1141, 113] width 46 height 9
click at [1152, 113] on link "View receipt" at bounding box center [1141, 113] width 46 height 9
click at [1124, 113] on link "View receipt" at bounding box center [1141, 113] width 46 height 9
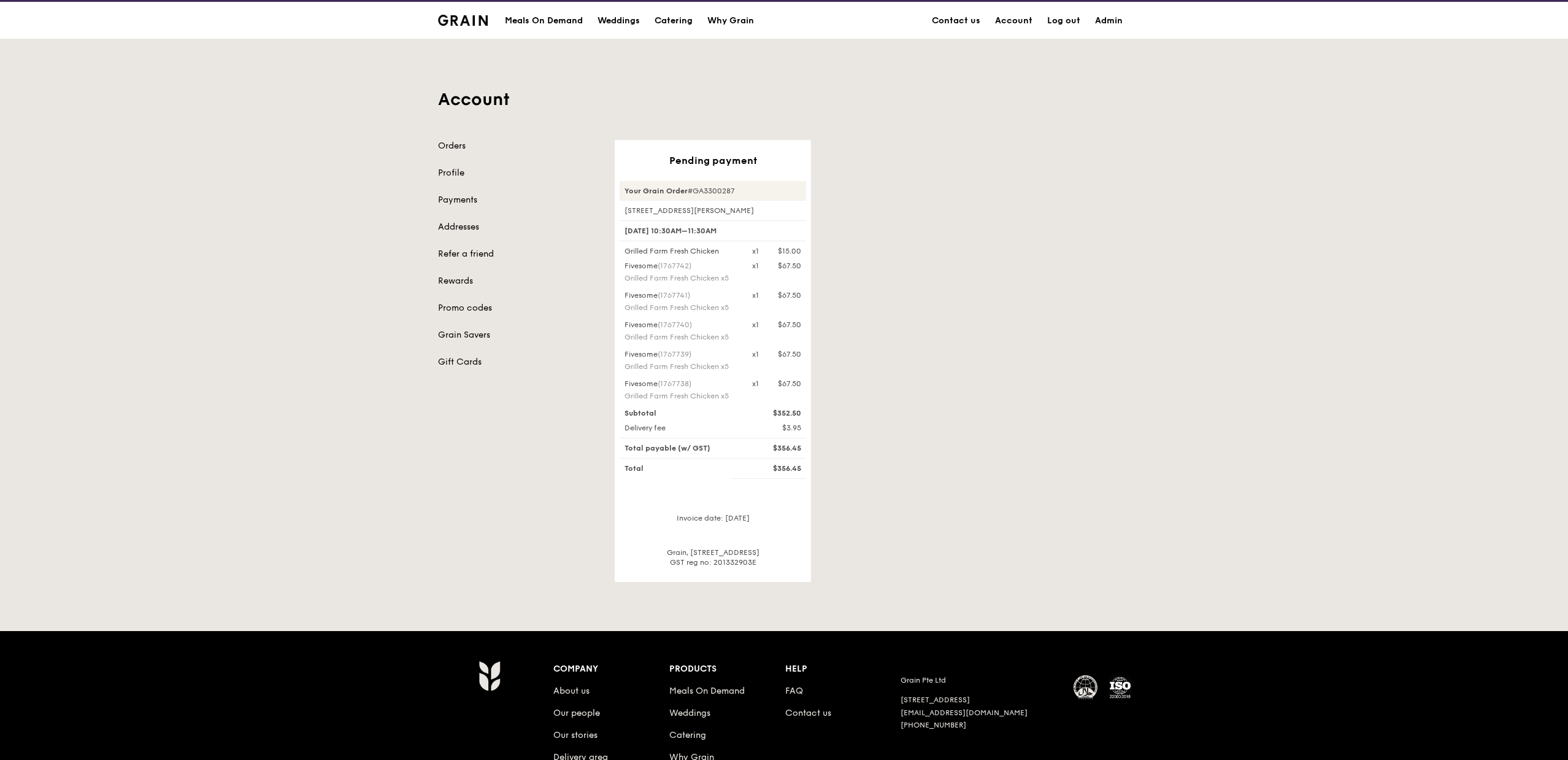
scroll to position [22, 0]
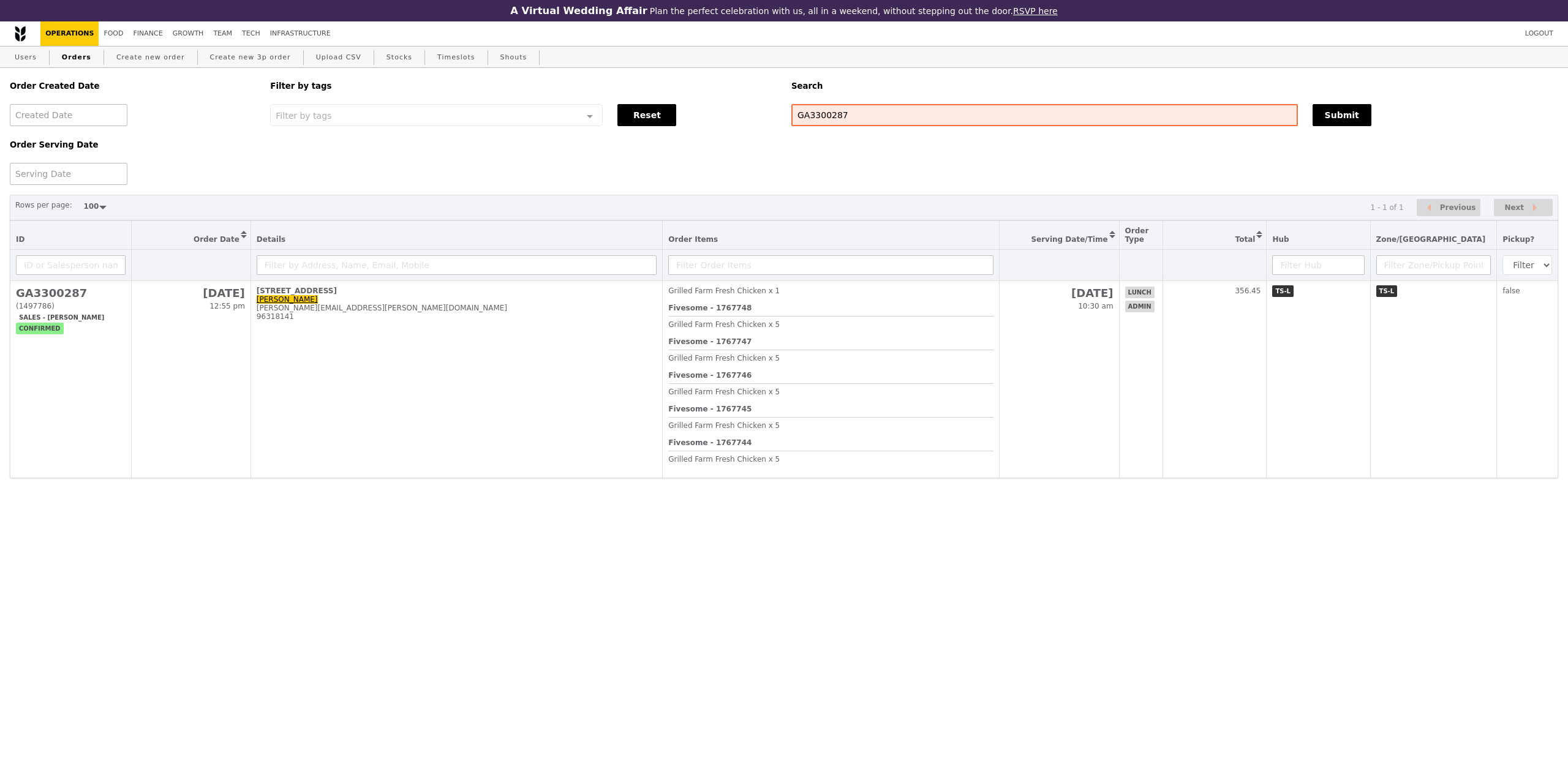
select select "100"
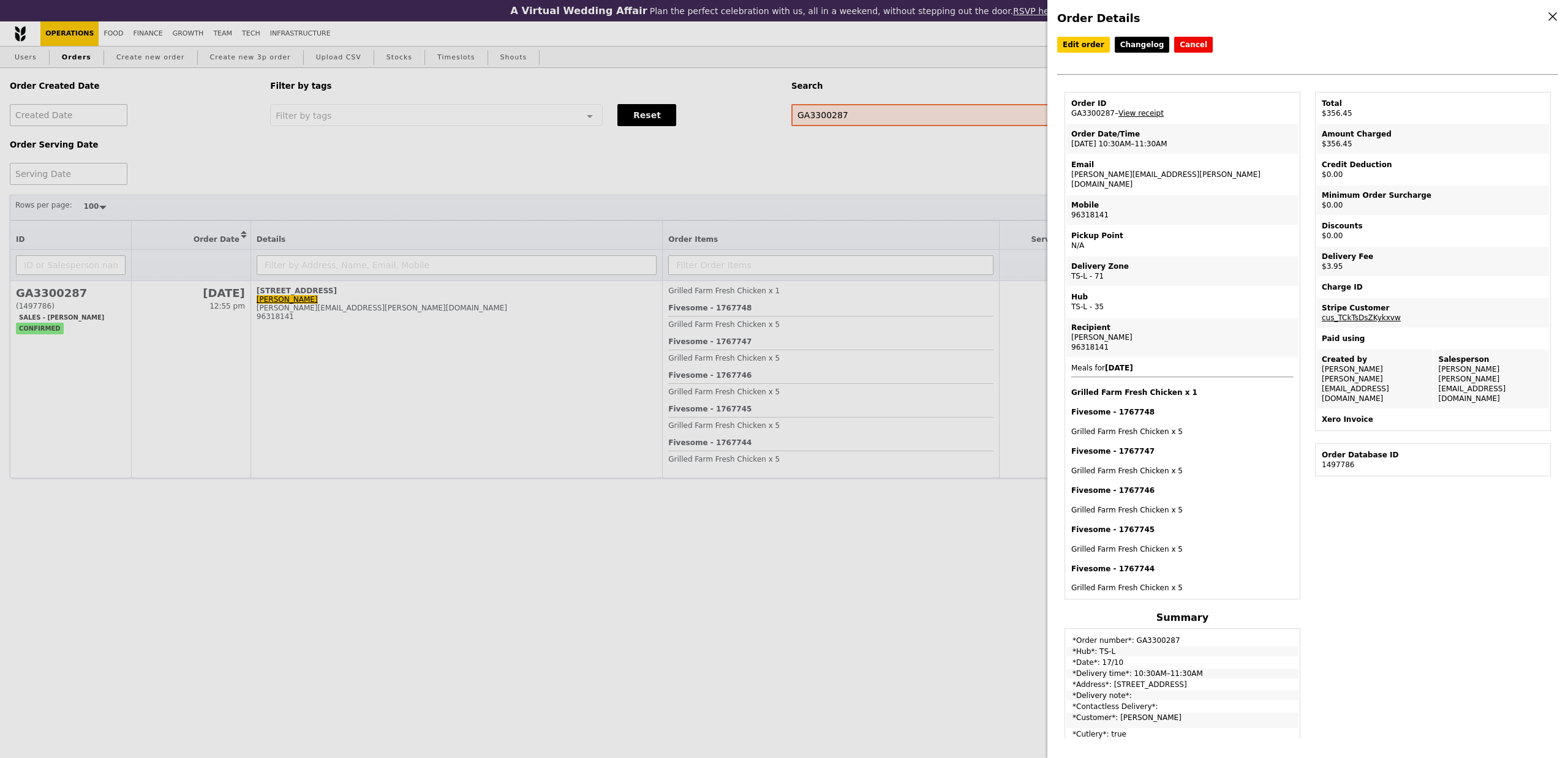
click at [1130, 117] on link "View receipt" at bounding box center [1141, 113] width 46 height 9
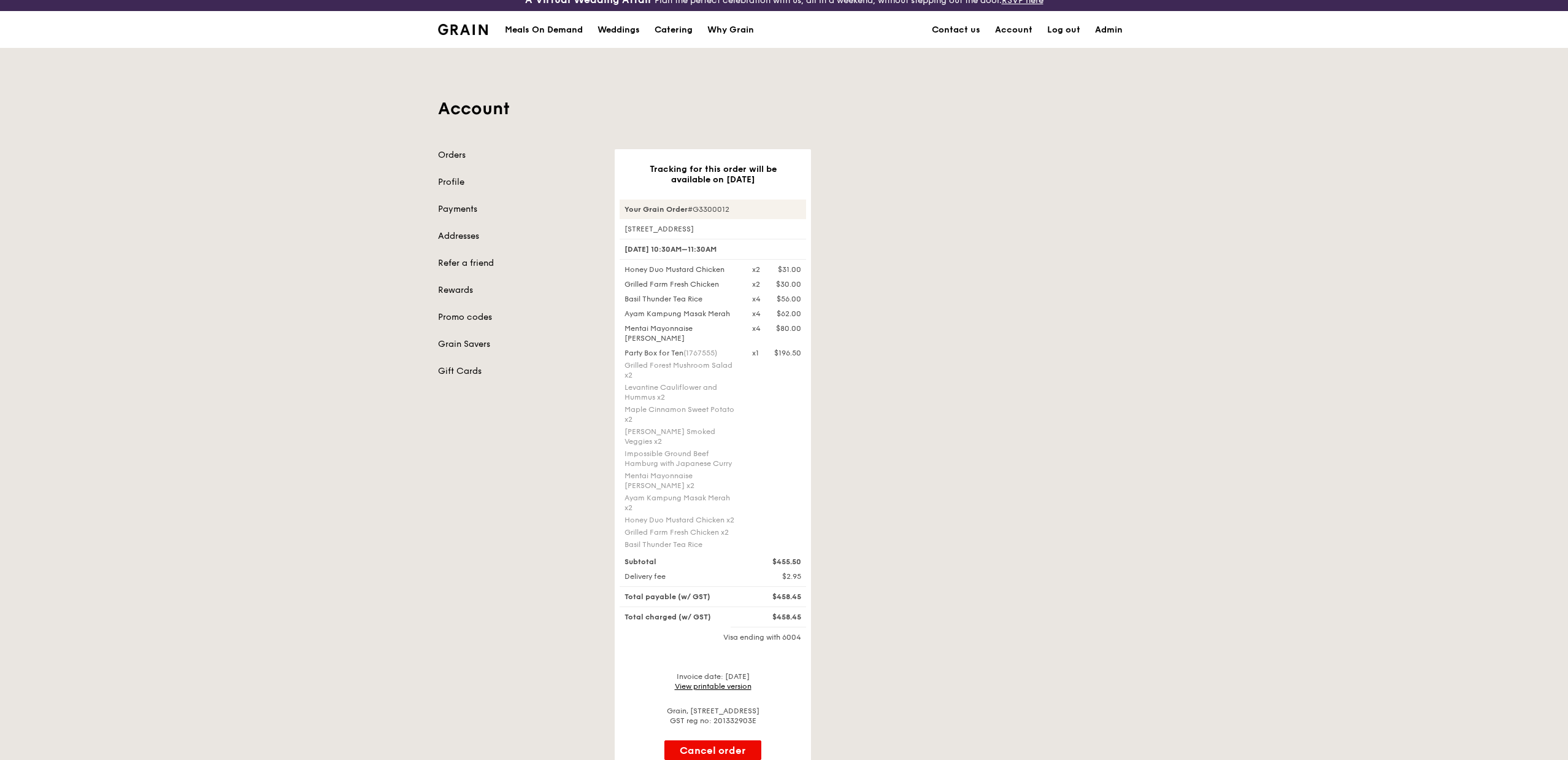
scroll to position [25, 0]
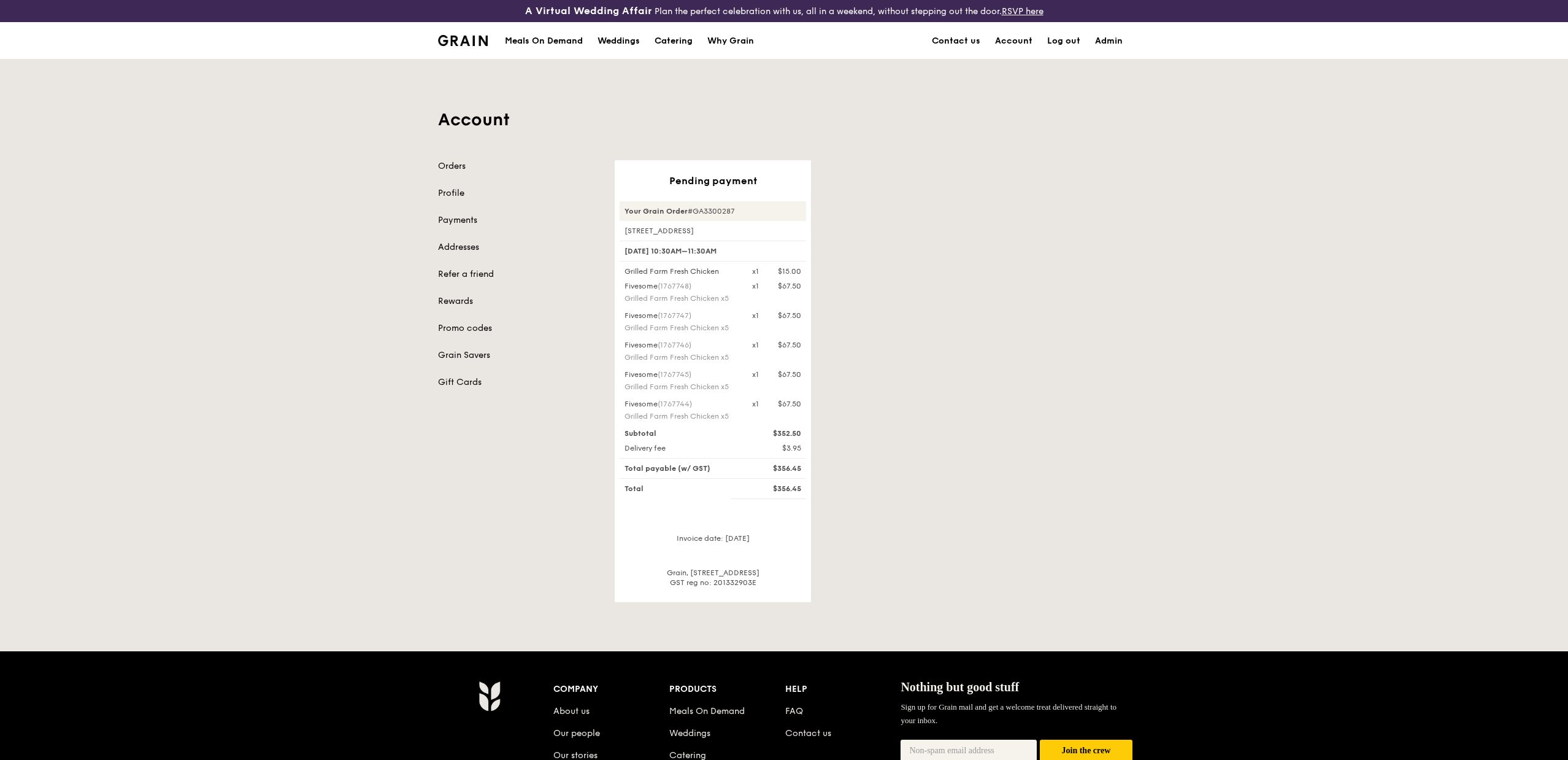
drag, startPoint x: 746, startPoint y: 212, endPoint x: 740, endPoint y: 210, distance: 6.3
click at [745, 212] on div "Your Grain Order #GA3300287" at bounding box center [712, 211] width 186 height 20
drag, startPoint x: 740, startPoint y: 210, endPoint x: 692, endPoint y: 210, distance: 48.0
click at [692, 210] on div "Your Grain Order #GA3300287" at bounding box center [712, 211] width 186 height 20
copy div "GA3300287"
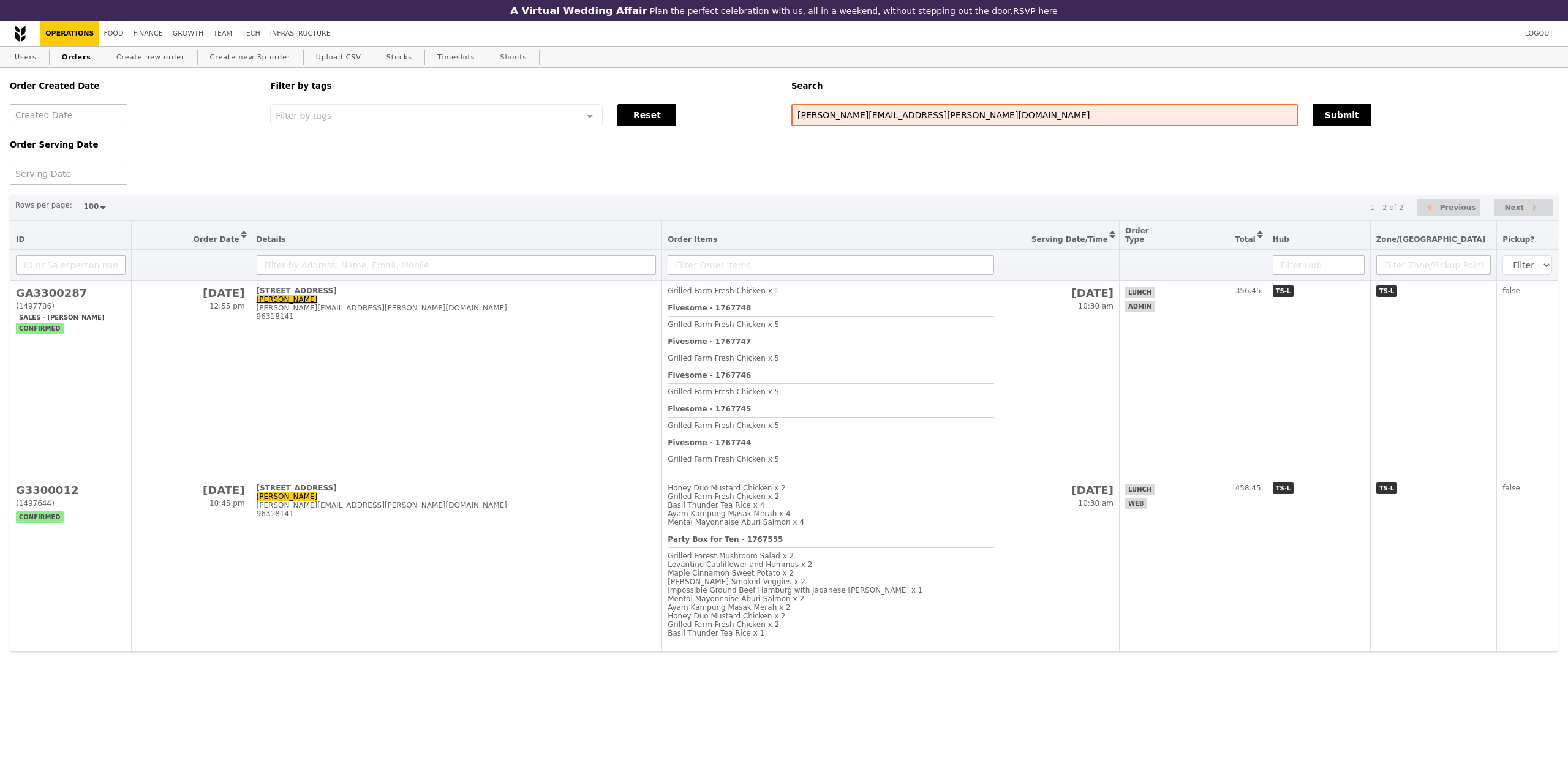
select select "100"
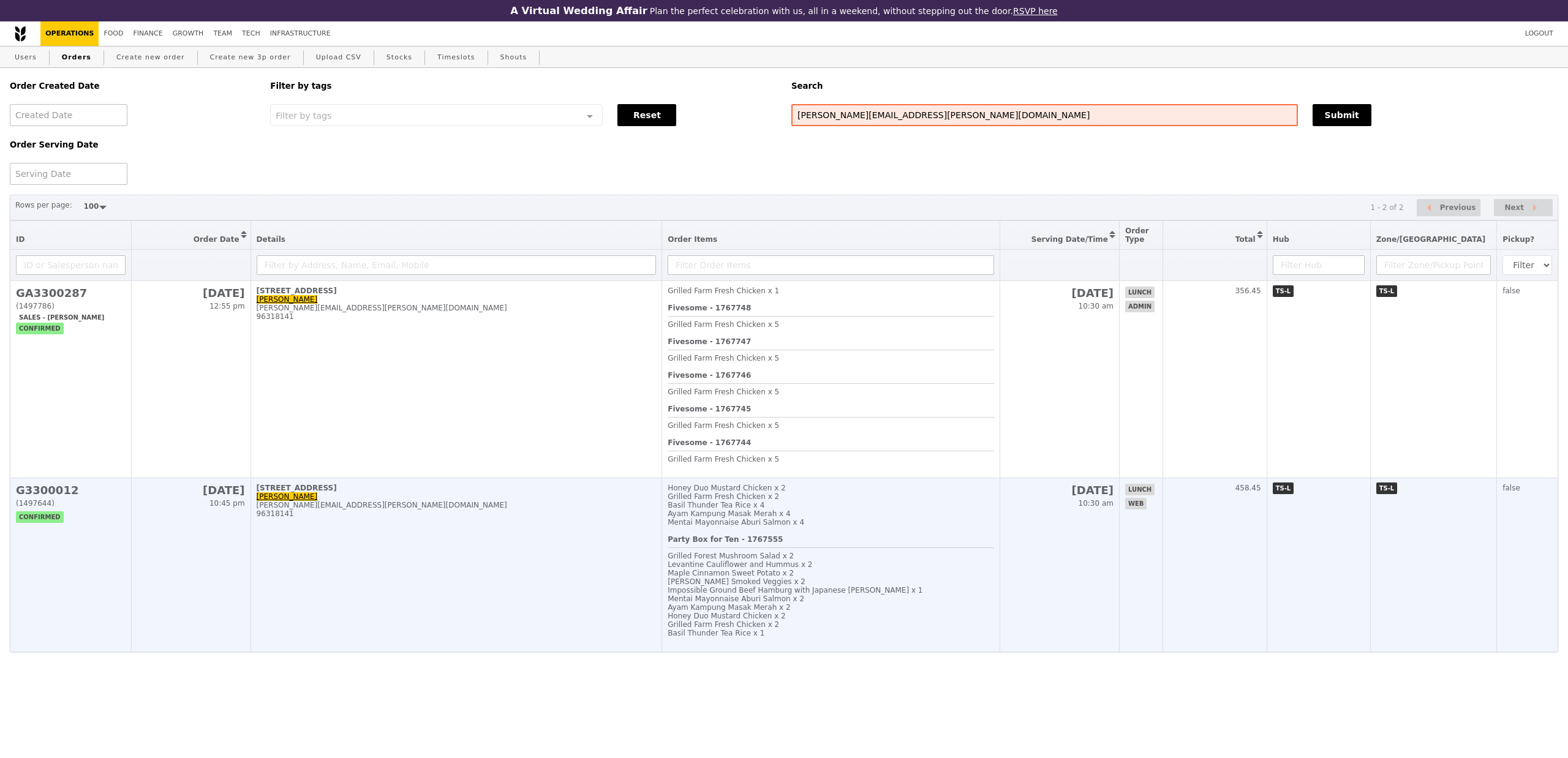
click at [517, 605] on td "[STREET_ADDRESS] [PERSON_NAME] [PERSON_NAME][EMAIL_ADDRESS][PERSON_NAME][DOMAIN…" at bounding box center [457, 565] width 412 height 174
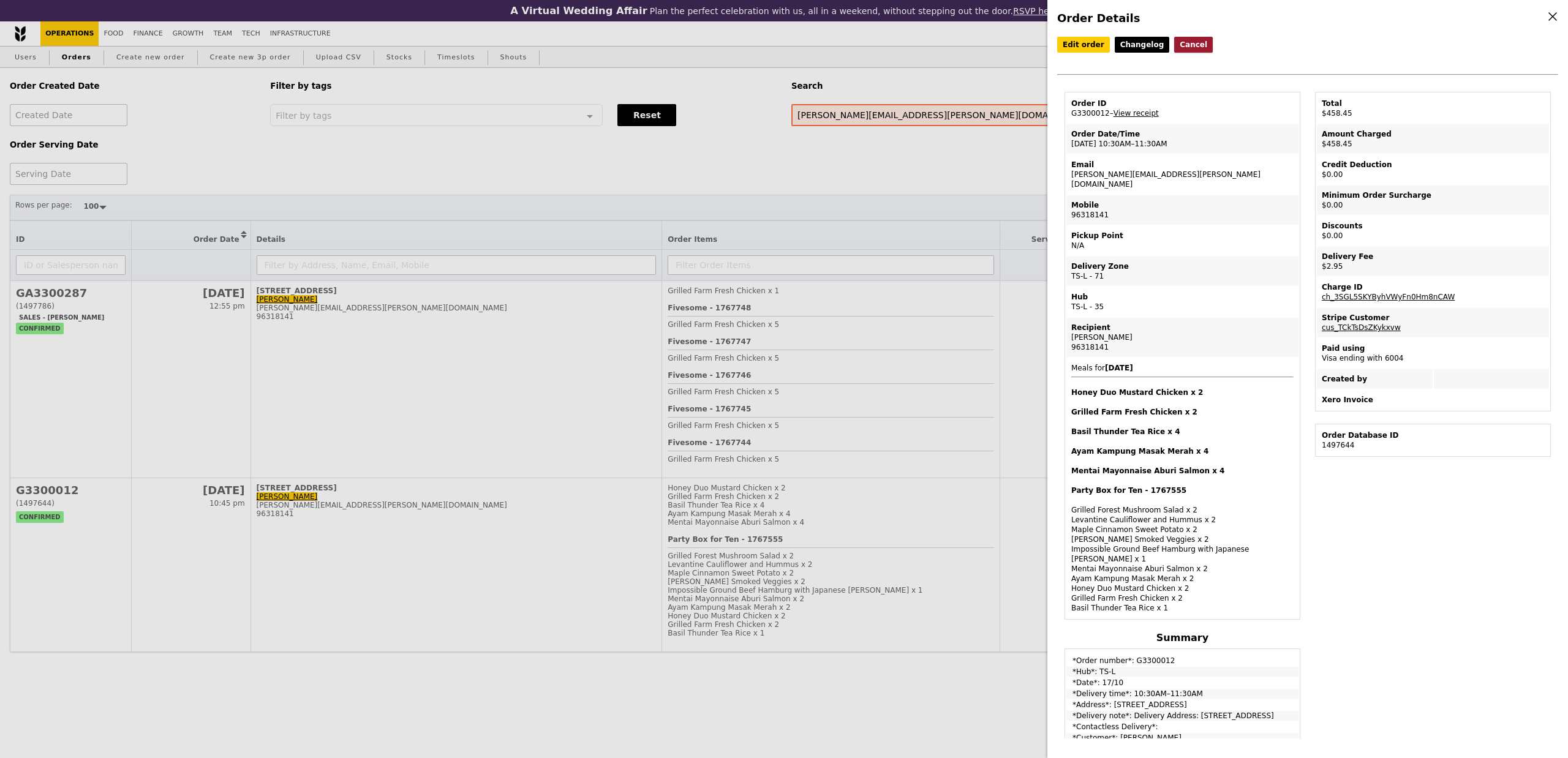
click at [1194, 43] on button "Cancel" at bounding box center [1194, 45] width 38 height 16
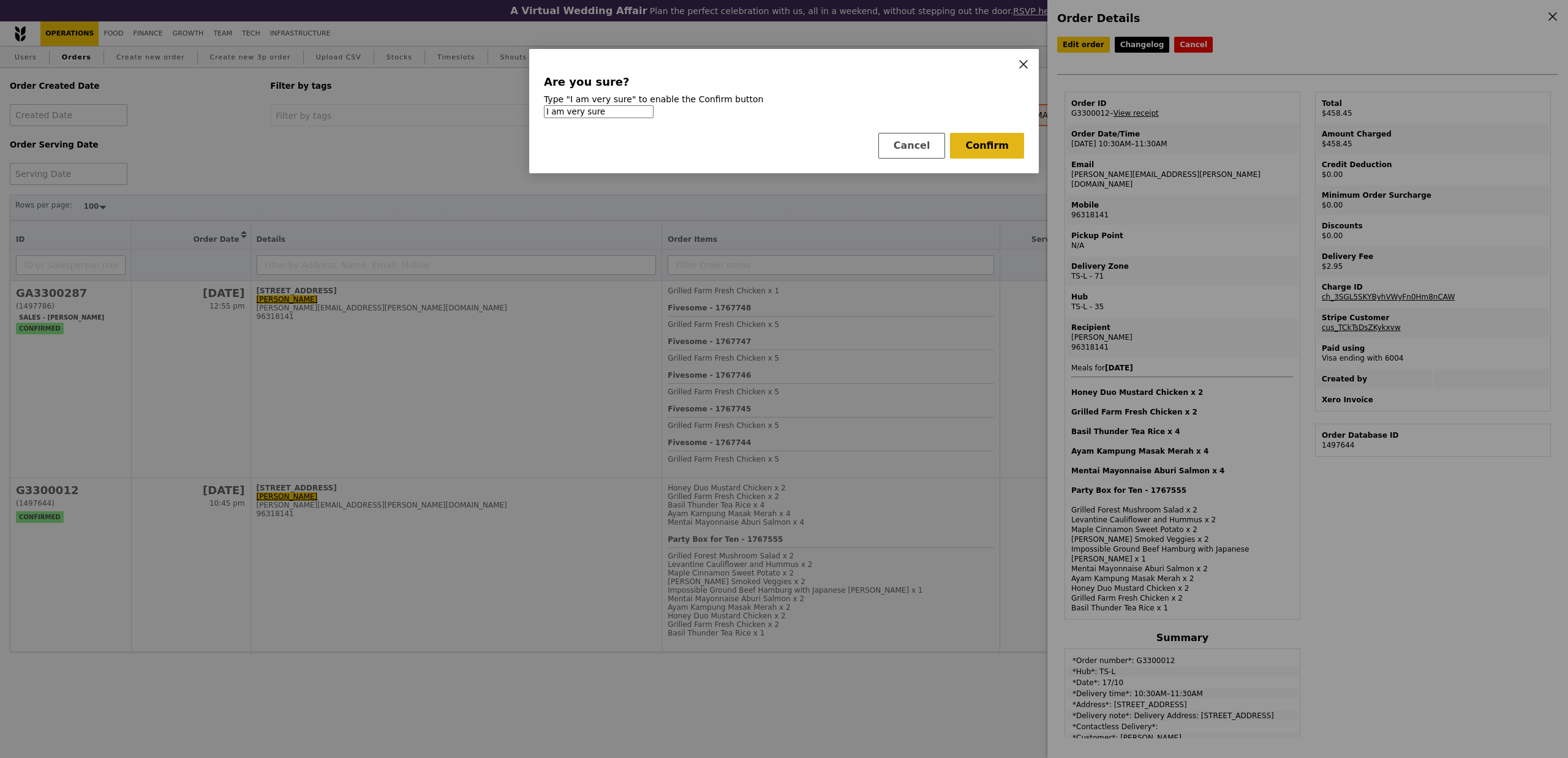
type input "I am very sure"
click at [1000, 152] on button "Confirm" at bounding box center [987, 145] width 74 height 26
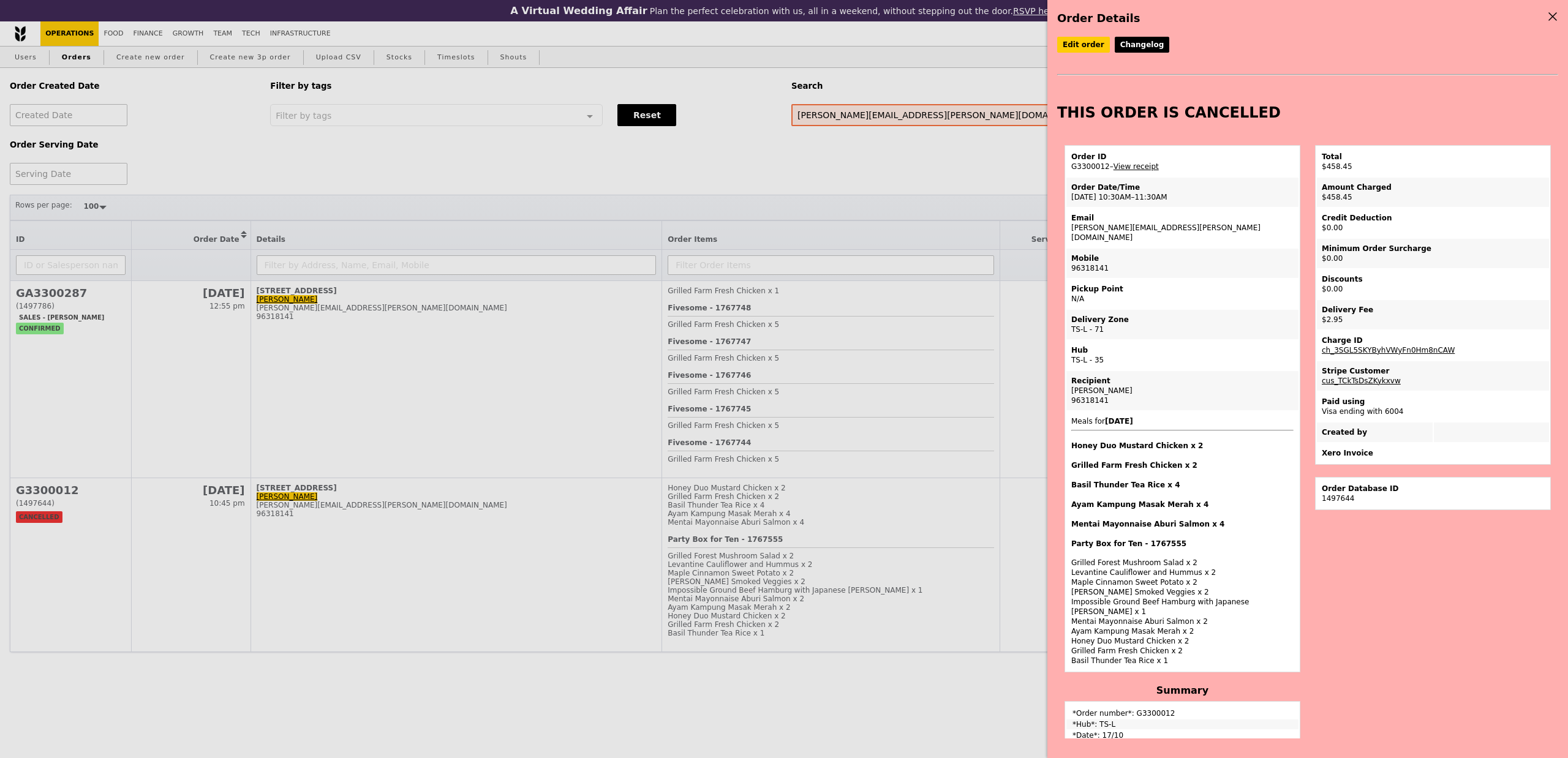
drag, startPoint x: 1106, startPoint y: 166, endPoint x: 1069, endPoint y: 171, distance: 37.3
click at [1069, 171] on td "Order ID G3300012 – View receipt" at bounding box center [1182, 161] width 232 height 30
copy td "G3300012"
drag, startPoint x: 1460, startPoint y: 349, endPoint x: 1316, endPoint y: 350, distance: 144.0
click at [1317, 350] on td "Charge ID ch_3SGL5SKYByhVWyFn0Hm8nCAW" at bounding box center [1432, 345] width 232 height 30
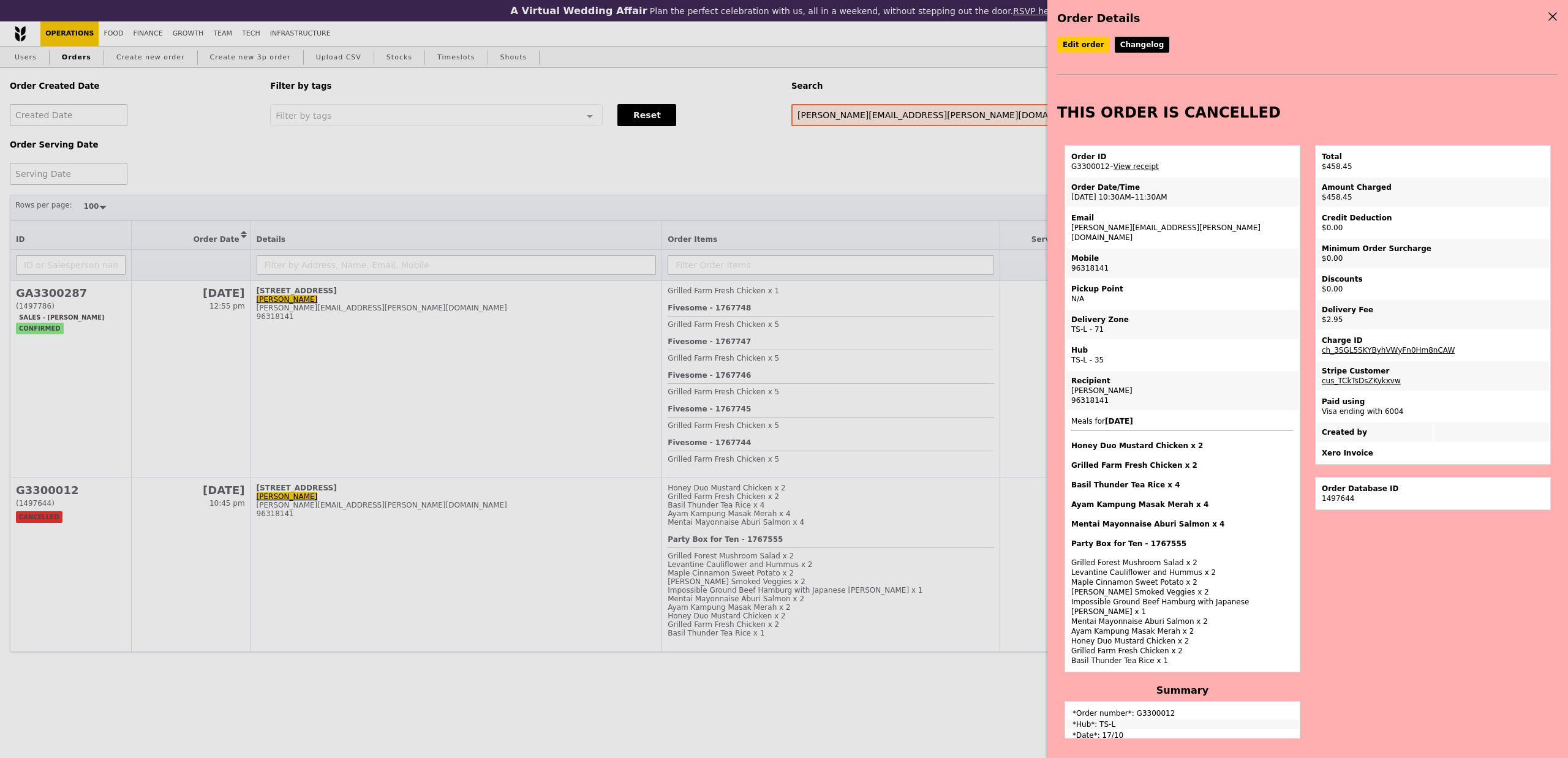
copy link "ch_3SGL5SKYByhVWyFn0Hm8nCAW"
